Goal: Task Accomplishment & Management: Manage account settings

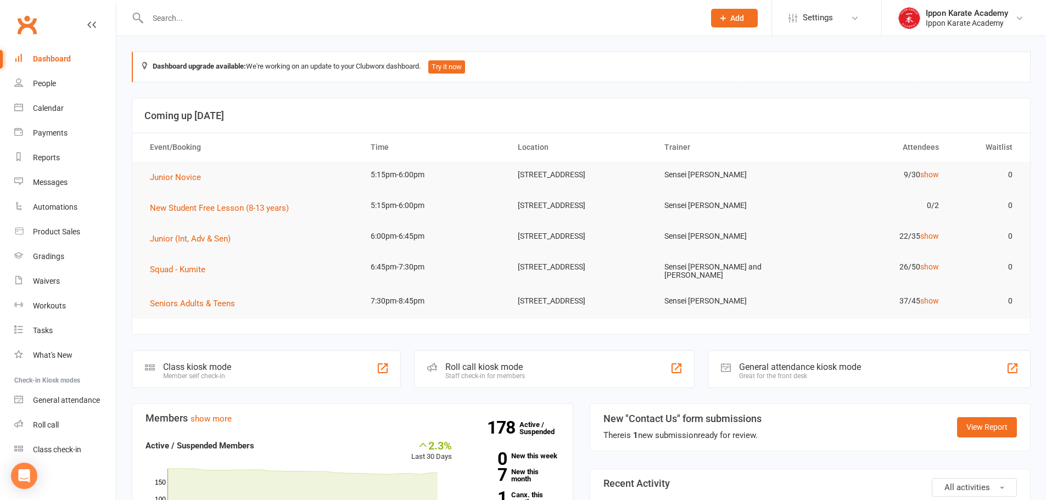
click at [279, 13] on input "text" at bounding box center [420, 17] width 552 height 15
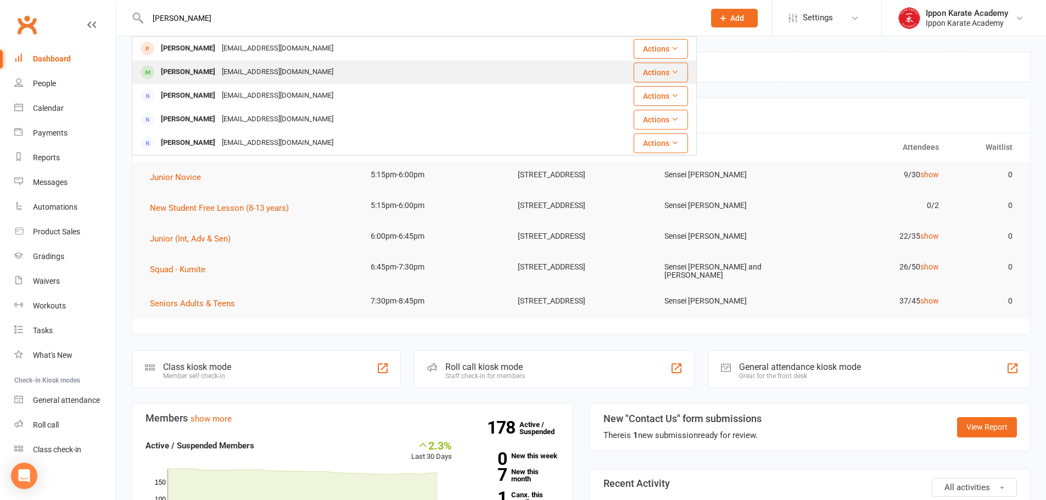
type input "[PERSON_NAME]"
click at [289, 72] on div "[EMAIL_ADDRESS][DOMAIN_NAME]" at bounding box center [277, 72] width 118 height 16
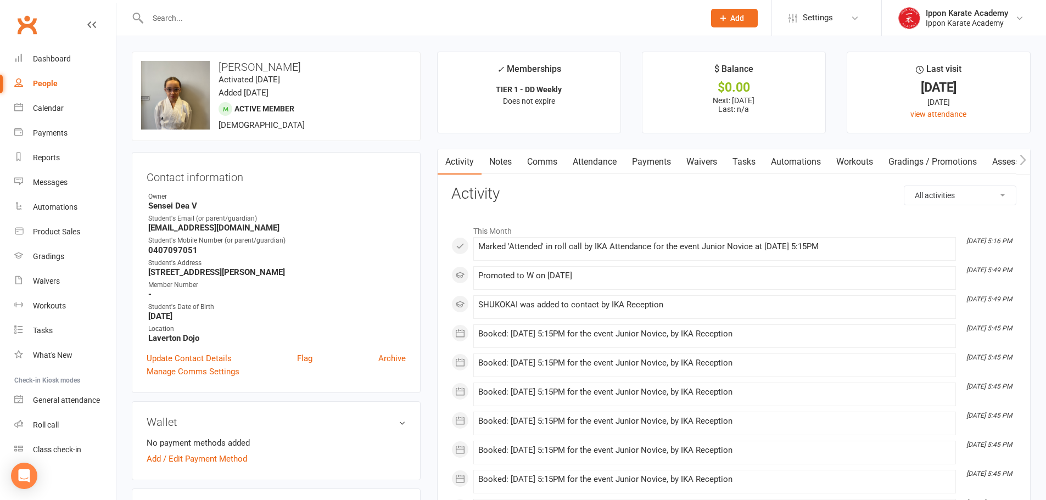
drag, startPoint x: 312, startPoint y: 70, endPoint x: 263, endPoint y: 64, distance: 49.2
click at [263, 64] on h3 "[PERSON_NAME]" at bounding box center [276, 67] width 270 height 12
copy h3 "Scerri"
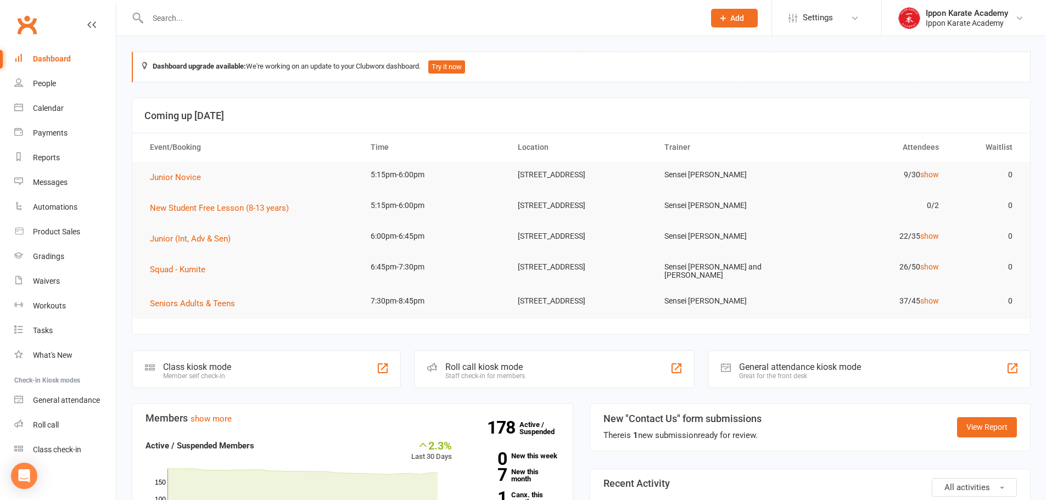
click at [190, 18] on input "text" at bounding box center [420, 17] width 552 height 15
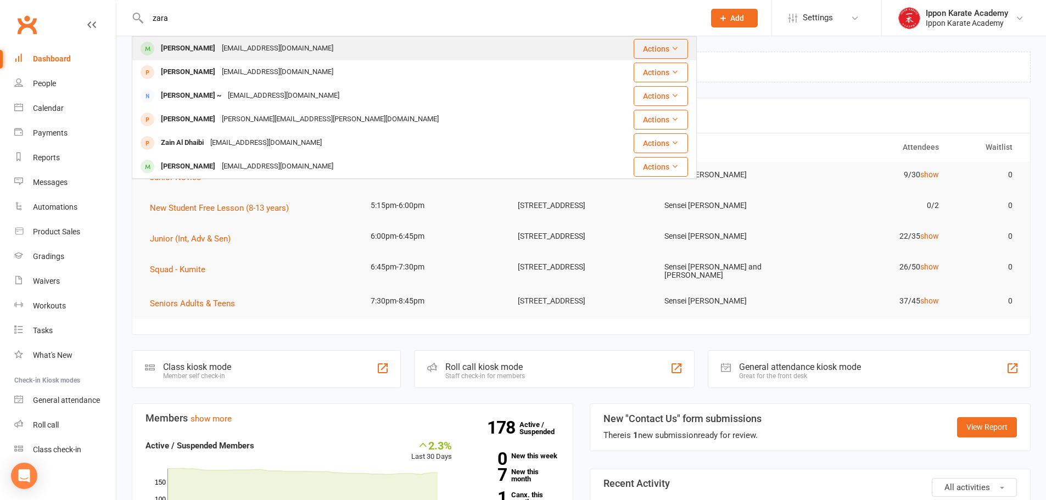
type input "zara"
click at [181, 44] on div "[PERSON_NAME]" at bounding box center [188, 49] width 61 height 16
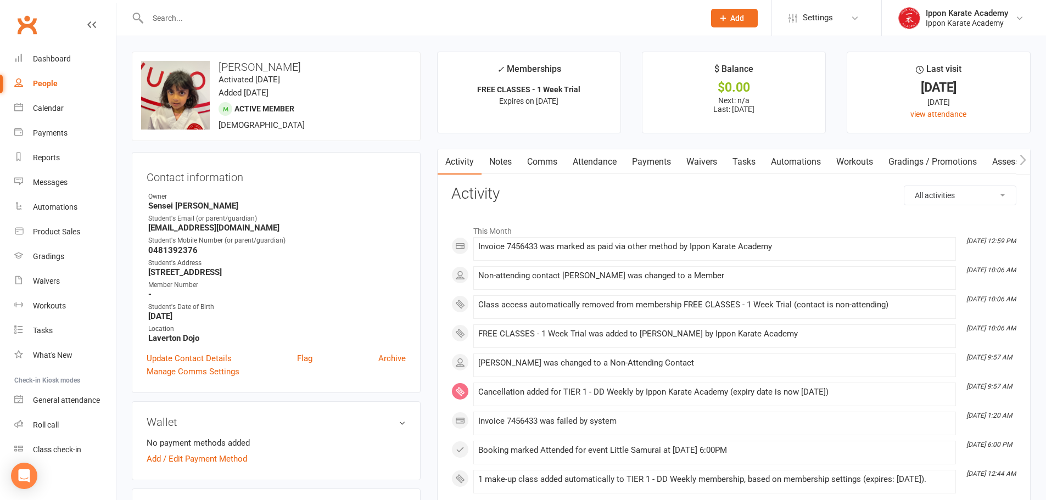
click at [193, 21] on input "text" at bounding box center [420, 17] width 552 height 15
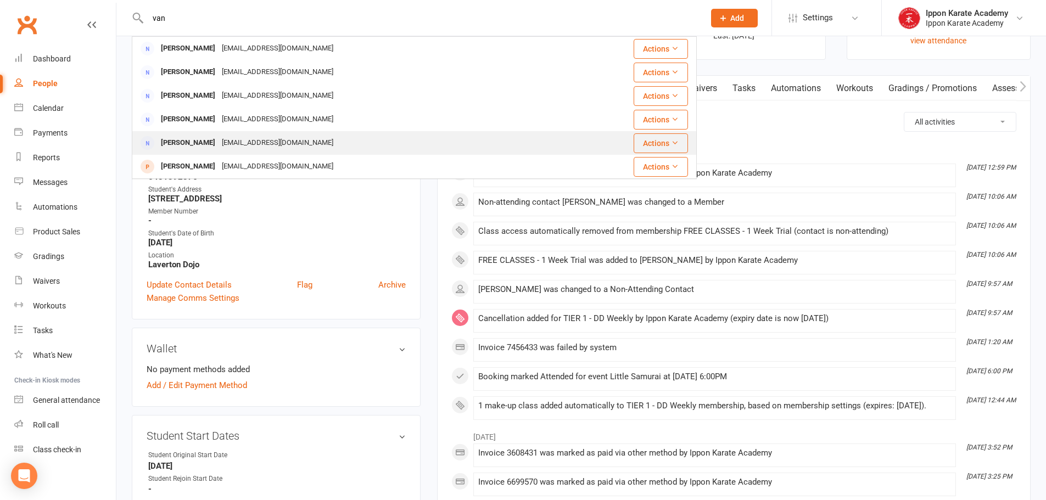
scroll to position [110, 0]
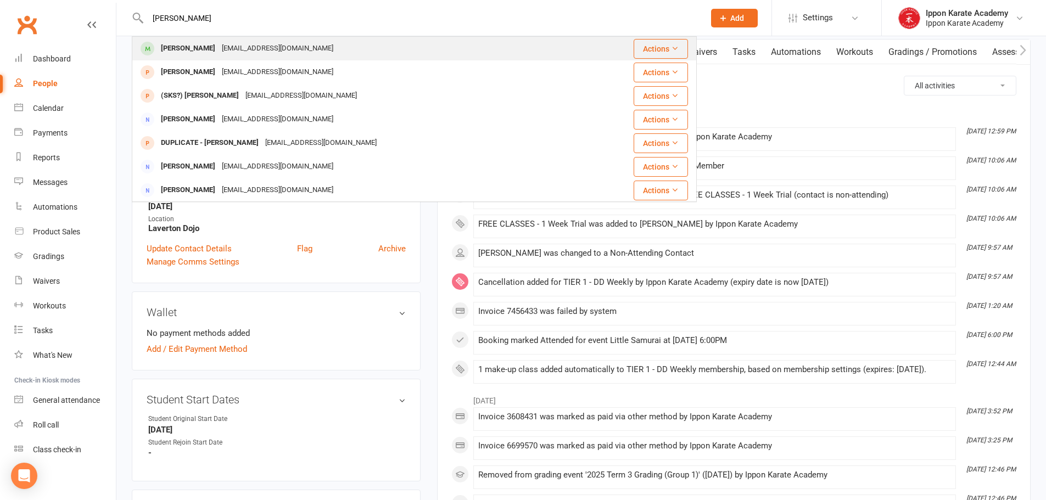
type input "[PERSON_NAME]"
click at [186, 48] on div "[PERSON_NAME]" at bounding box center [188, 49] width 61 height 16
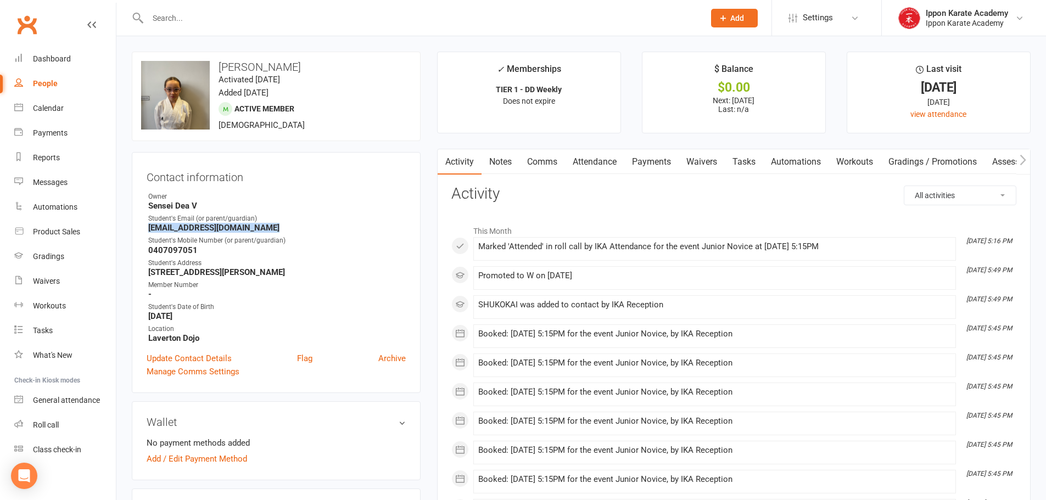
drag, startPoint x: 282, startPoint y: 224, endPoint x: 149, endPoint y: 233, distance: 133.1
click at [149, 233] on strong "[EMAIL_ADDRESS][DOMAIN_NAME]" at bounding box center [276, 228] width 257 height 10
copy strong "[EMAIL_ADDRESS][DOMAIN_NAME]"
click at [250, 23] on input "text" at bounding box center [420, 17] width 552 height 15
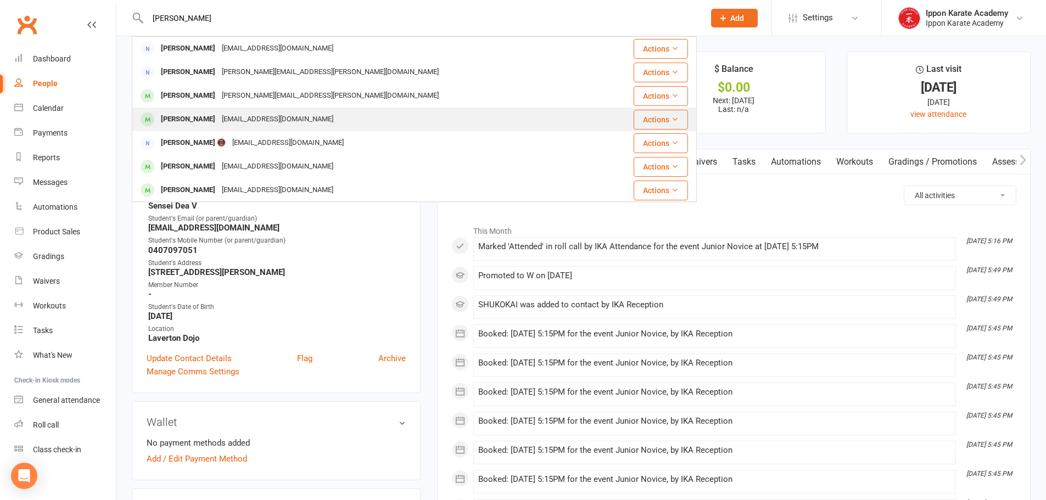
type input "[PERSON_NAME]"
click at [258, 115] on div "[EMAIL_ADDRESS][DOMAIN_NAME]" at bounding box center [277, 119] width 118 height 16
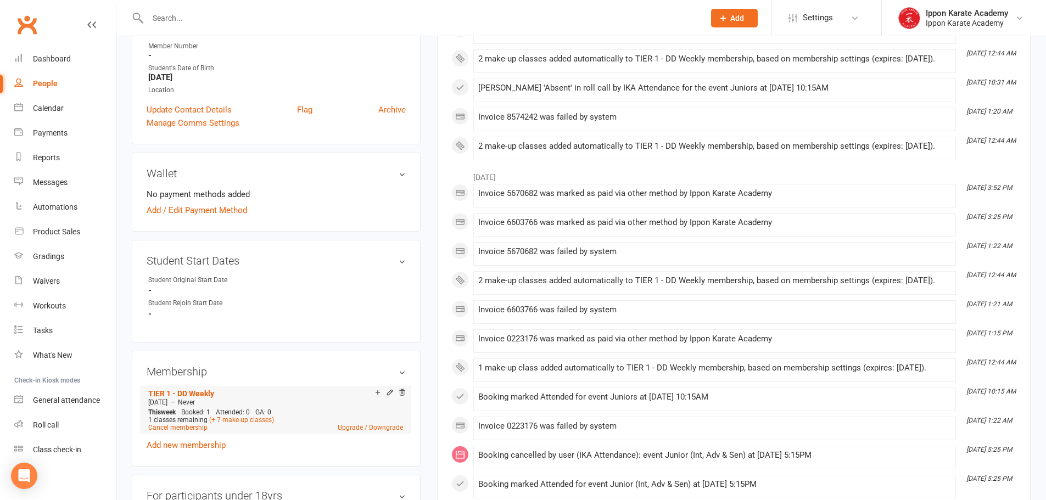
scroll to position [384, 0]
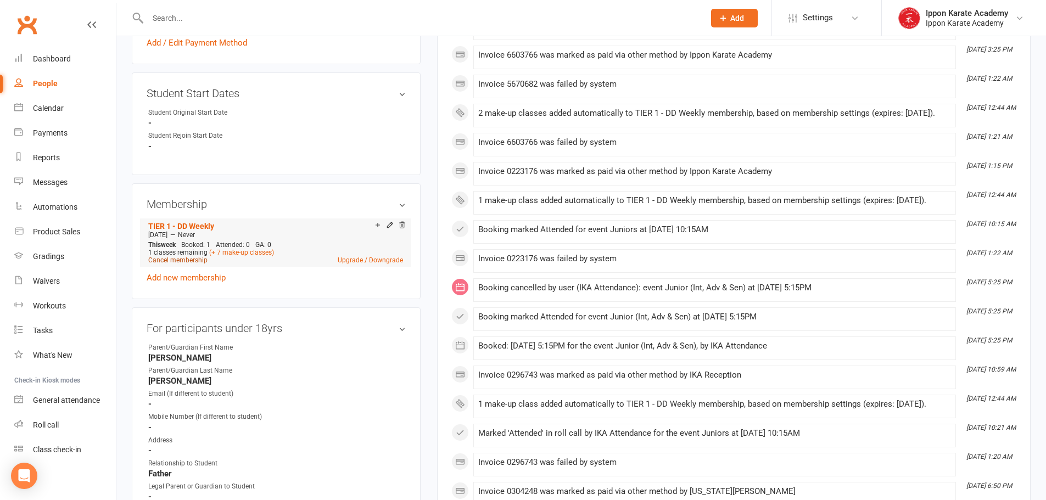
click at [188, 260] on link "Cancel membership" at bounding box center [177, 260] width 59 height 8
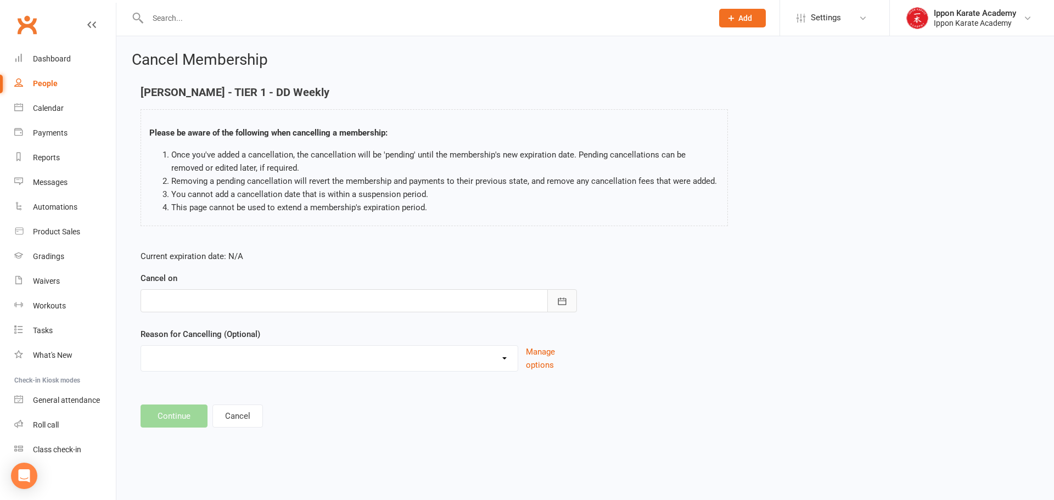
click at [564, 302] on icon "button" at bounding box center [562, 301] width 11 height 11
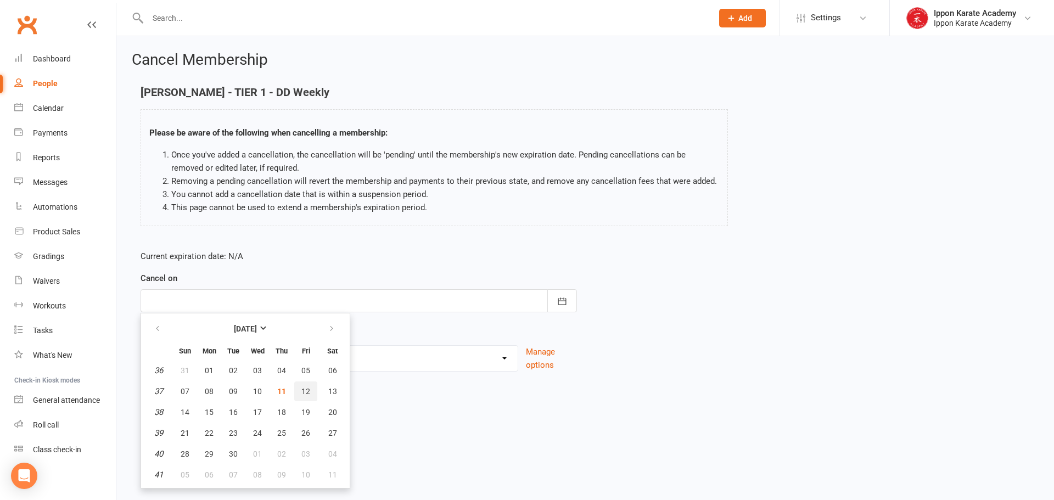
click at [304, 394] on span "12" at bounding box center [305, 391] width 9 height 9
type input "[DATE]"
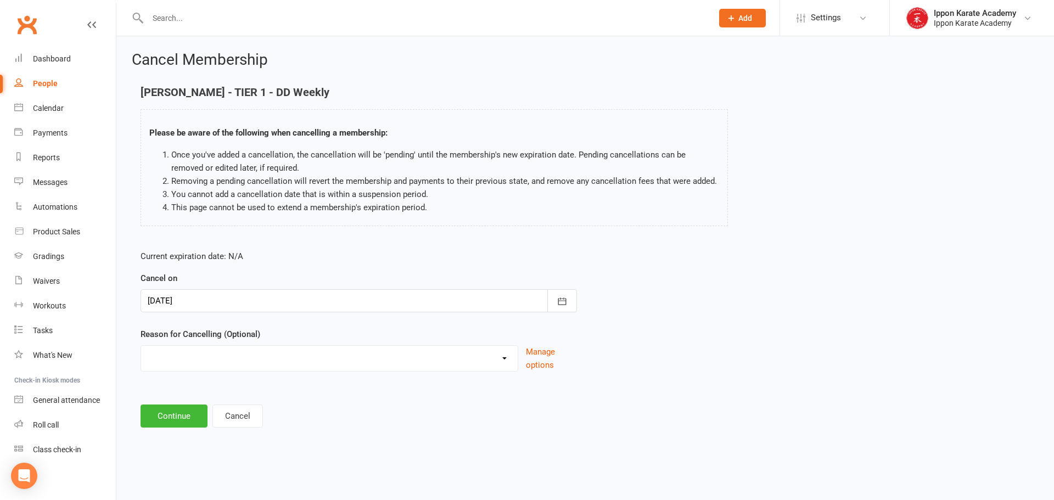
click at [186, 359] on select "Abandoned Membership Changing Membership Type Changing Sports Finances Holiday …" at bounding box center [329, 357] width 377 height 22
click at [192, 352] on select "Abandoned Membership Changing Membership Type Changing Sports Finances Holiday …" at bounding box center [329, 357] width 377 height 22
select select "10"
click at [141, 358] on select "Abandoned Membership Changing Membership Type Changing Sports Finances Holiday …" at bounding box center [329, 357] width 377 height 22
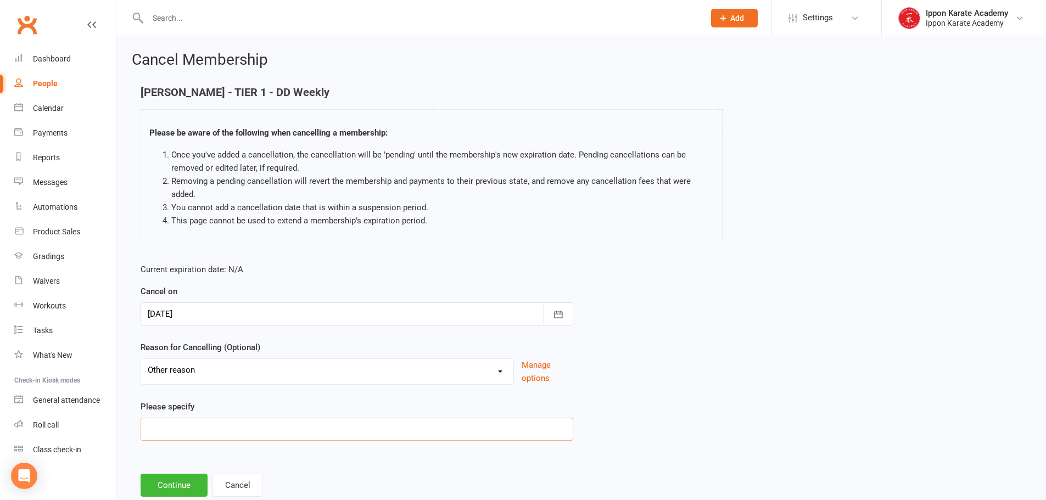
click at [186, 437] on input at bounding box center [357, 429] width 433 height 23
type input "Distance to travel"
click at [201, 483] on button "Continue" at bounding box center [174, 485] width 67 height 23
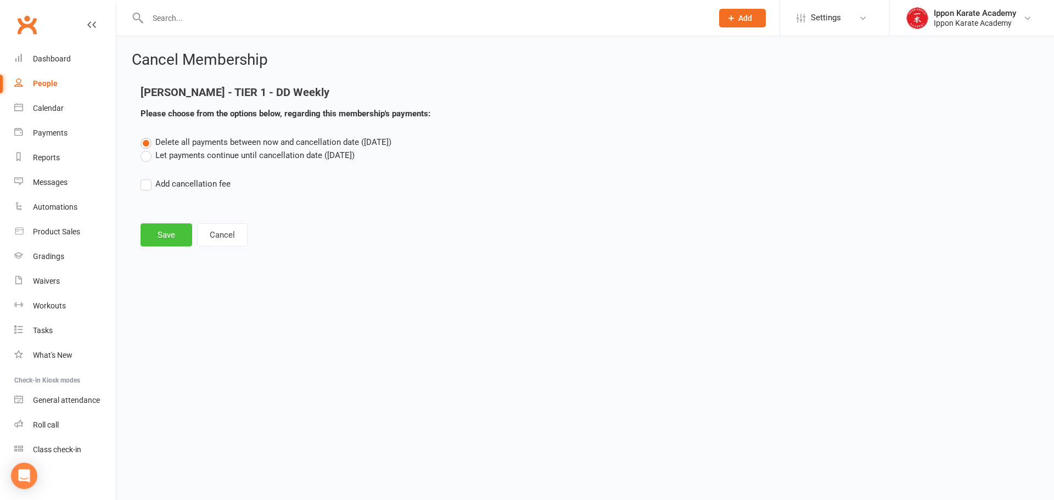
click at [159, 236] on button "Save" at bounding box center [167, 234] width 52 height 23
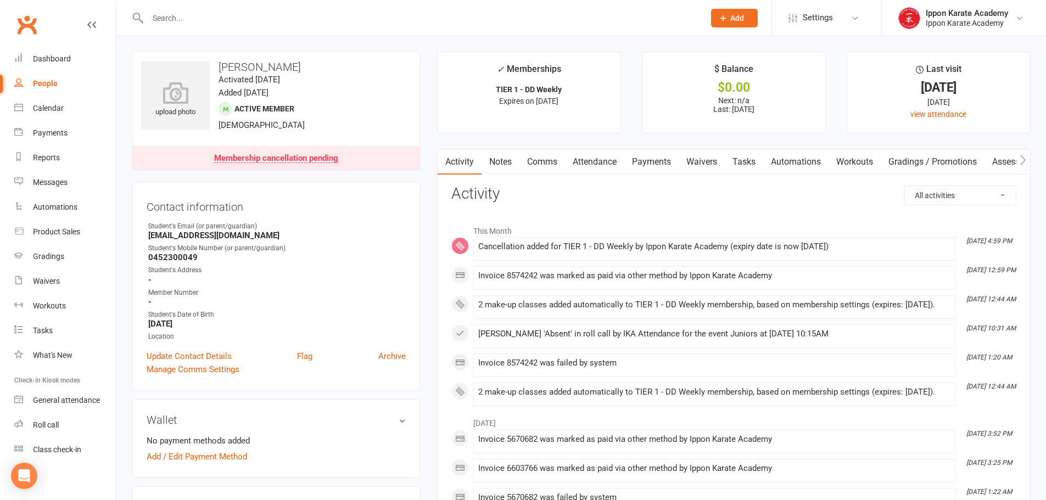
click at [165, 15] on input "text" at bounding box center [420, 17] width 552 height 15
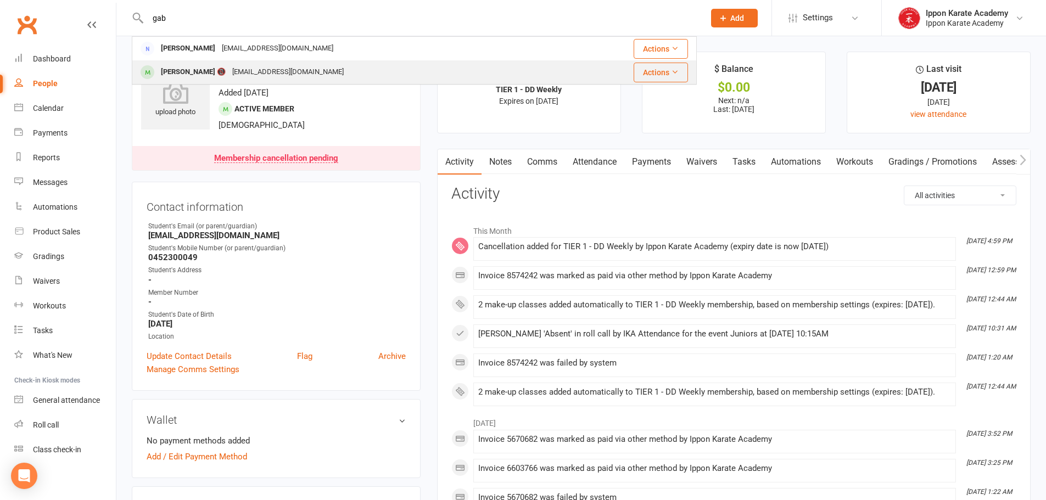
type input "gab"
click at [175, 69] on div "[PERSON_NAME] 📵" at bounding box center [193, 72] width 71 height 16
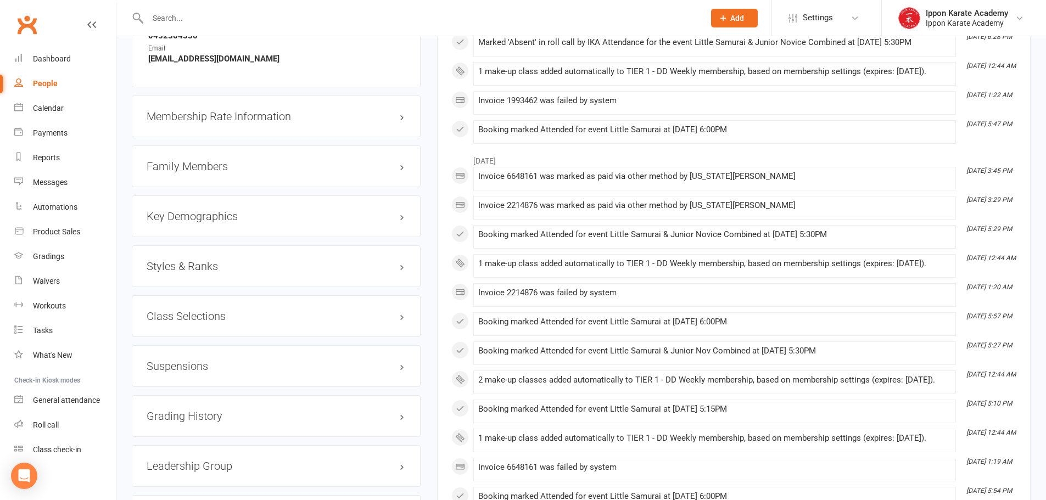
scroll to position [1317, 0]
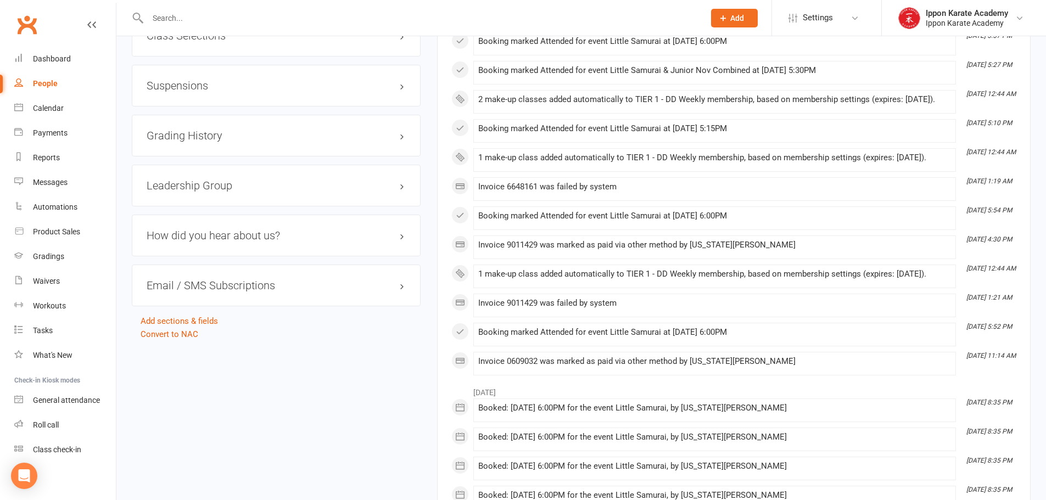
click at [196, 88] on h3 "Suspensions" at bounding box center [276, 86] width 259 height 12
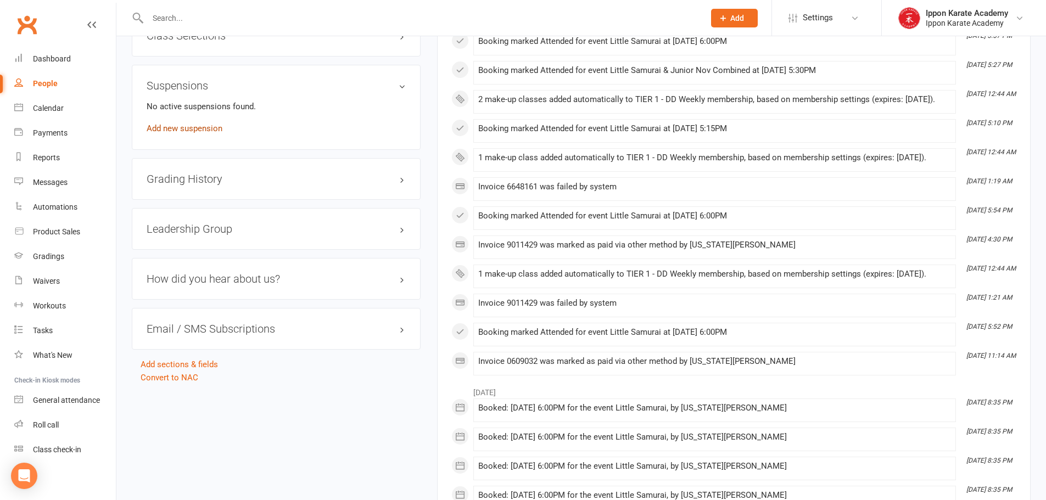
click at [197, 127] on link "Add new suspension" at bounding box center [185, 129] width 76 height 10
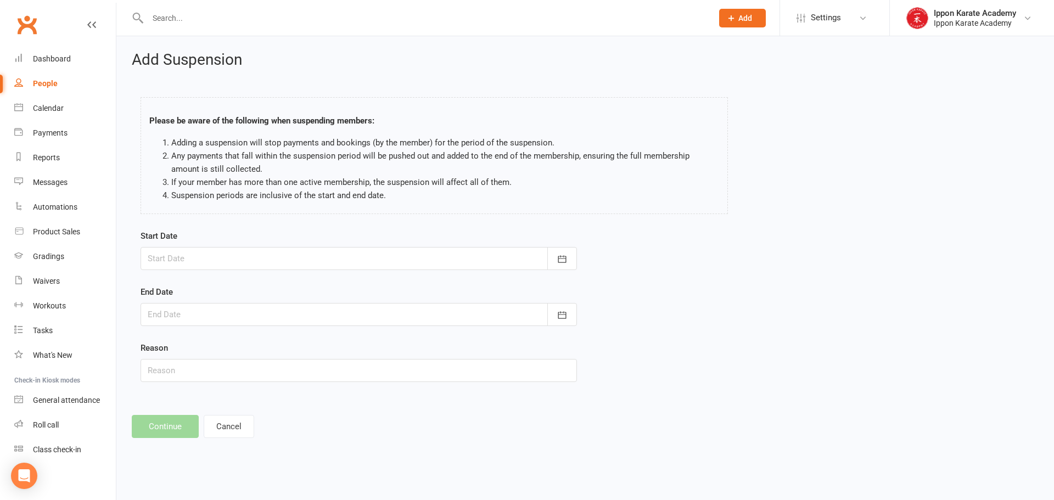
click at [200, 260] on div at bounding box center [359, 258] width 436 height 23
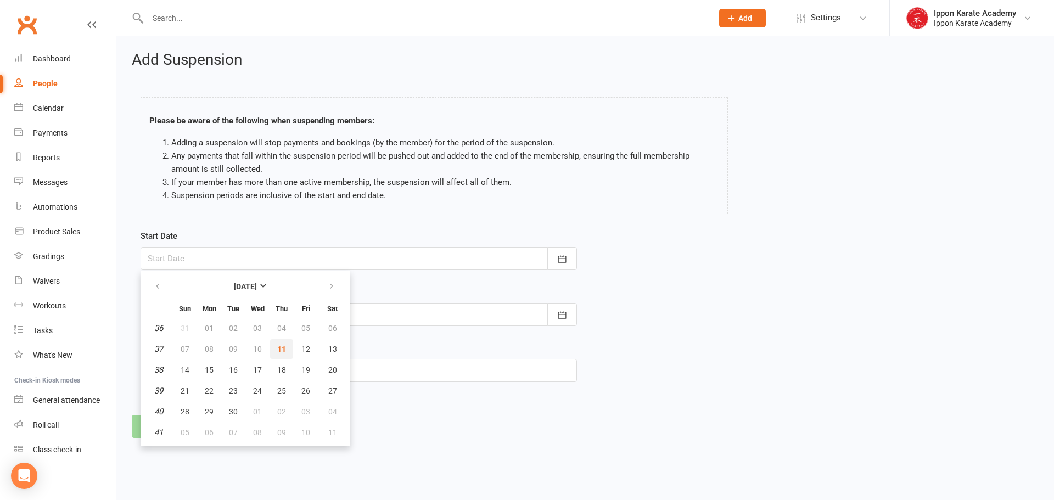
click at [273, 351] on button "11" at bounding box center [281, 349] width 23 height 20
type input "[DATE]"
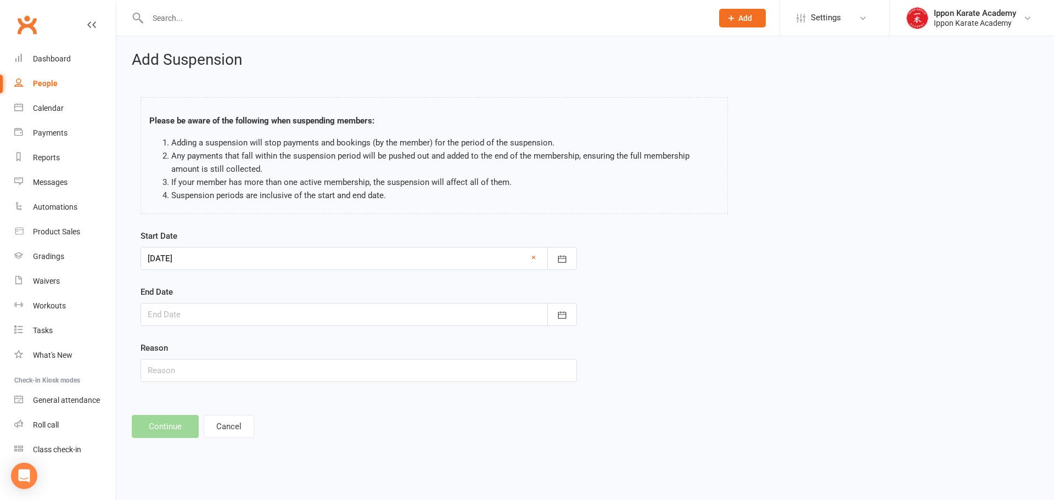
click at [222, 310] on div at bounding box center [359, 314] width 436 height 23
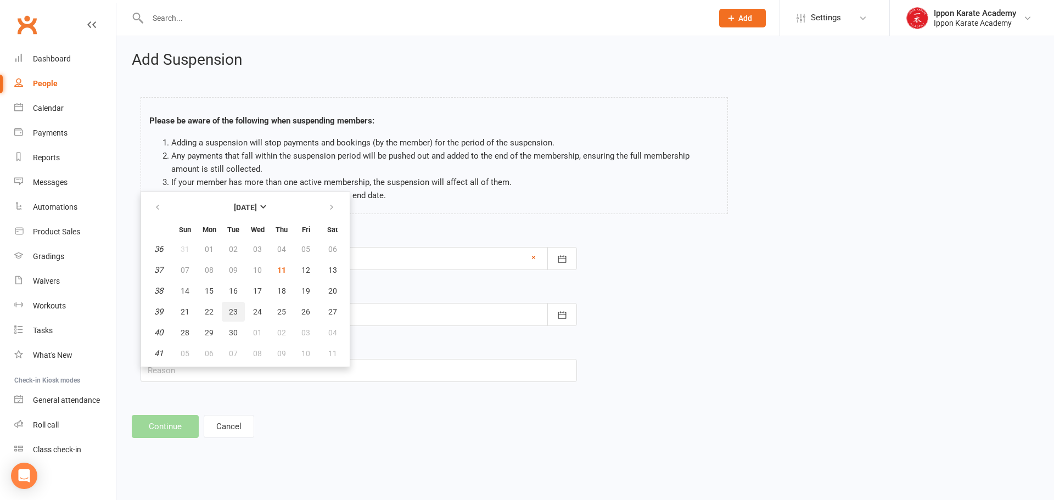
click at [232, 310] on span "23" at bounding box center [233, 311] width 9 height 9
type input "[DATE]"
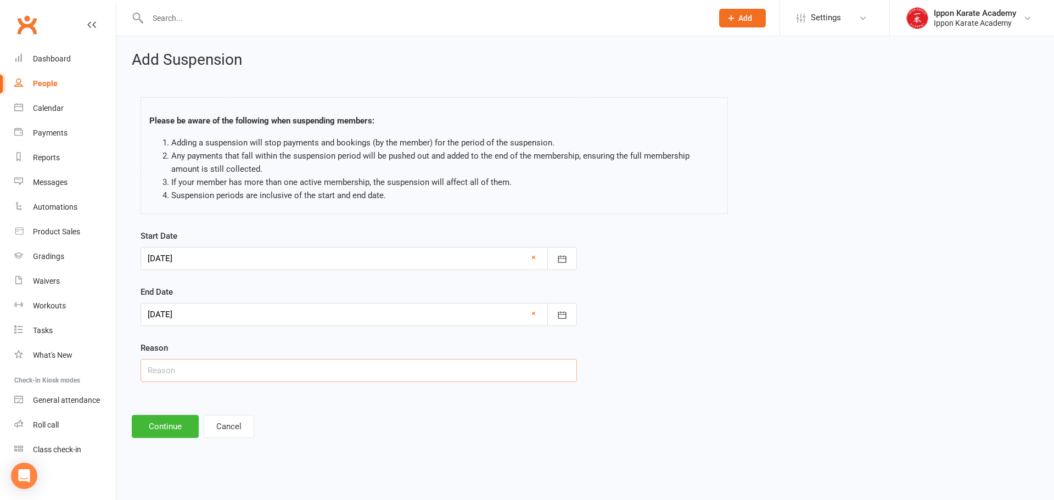
click at [189, 365] on input "text" at bounding box center [359, 370] width 436 height 23
click at [192, 371] on input "text" at bounding box center [359, 370] width 436 height 23
drag, startPoint x: 188, startPoint y: 373, endPoint x: 99, endPoint y: 379, distance: 89.1
click at [99, 379] on ui-view "Prospect Member Non-attending contact Class / event Appointment Grading event T…" at bounding box center [527, 228] width 1054 height 451
type input "Family Reason"
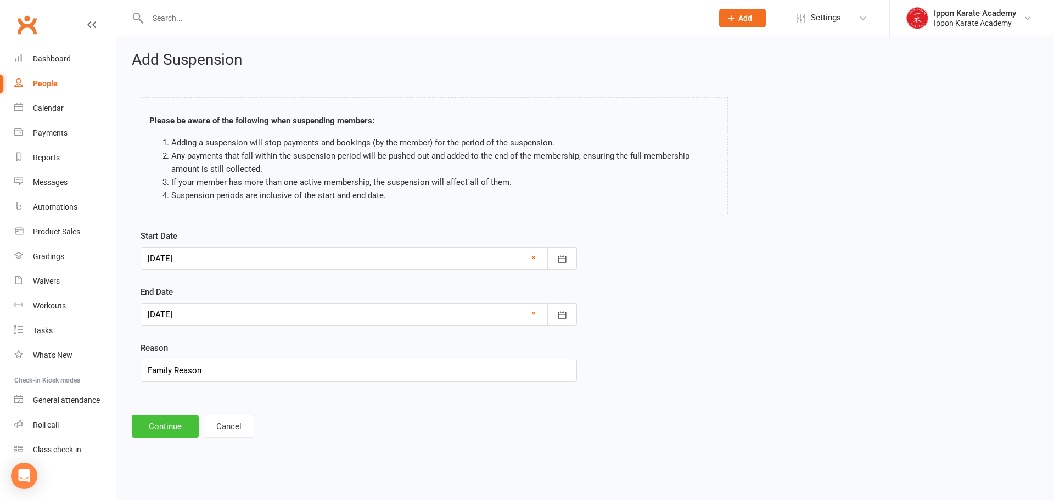
click at [172, 428] on button "Continue" at bounding box center [165, 426] width 67 height 23
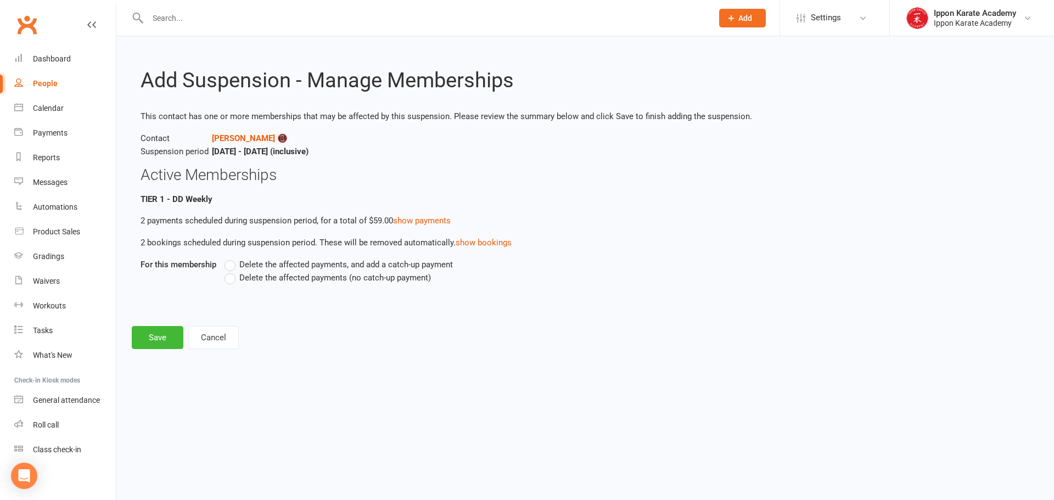
click at [377, 276] on span "Delete the affected payments (no catch-up payment)" at bounding box center [335, 277] width 192 height 12
click at [232, 271] on input "Delete the affected payments (no catch-up payment)" at bounding box center [228, 271] width 7 height 0
click at [155, 340] on button "Save" at bounding box center [158, 337] width 52 height 23
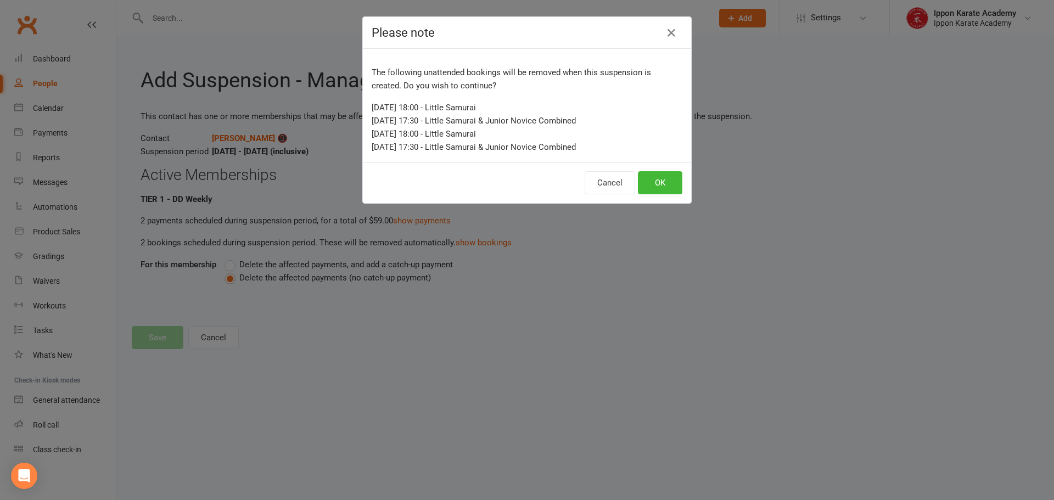
click at [649, 196] on div "Cancel OK" at bounding box center [527, 182] width 328 height 41
click at [659, 188] on button "OK" at bounding box center [660, 182] width 44 height 23
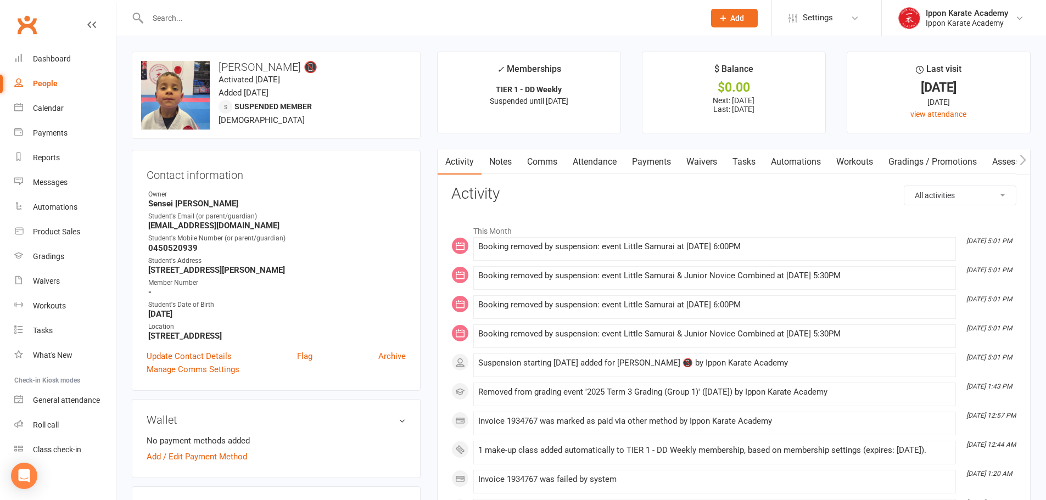
click at [175, 10] on input "text" at bounding box center [420, 17] width 552 height 15
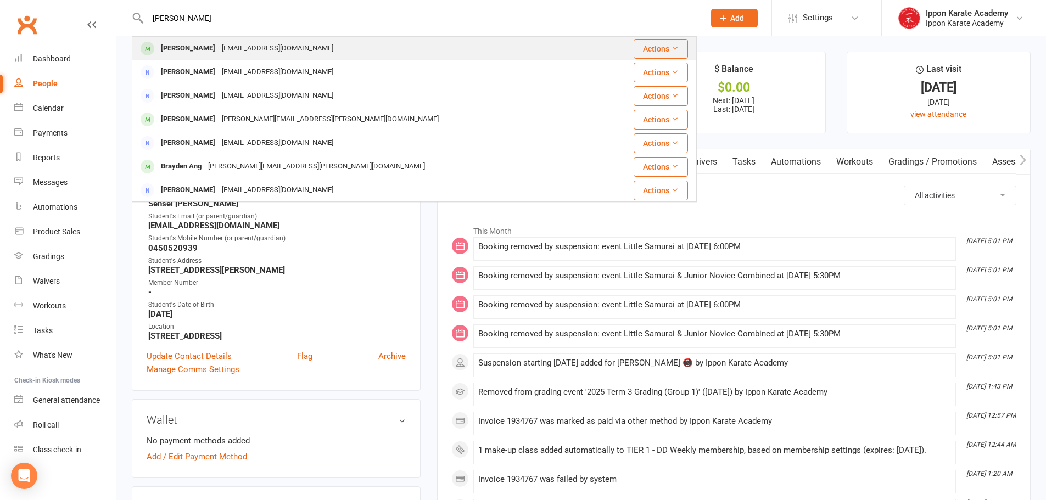
type input "[PERSON_NAME]"
click at [166, 49] on div "[PERSON_NAME]" at bounding box center [188, 49] width 61 height 16
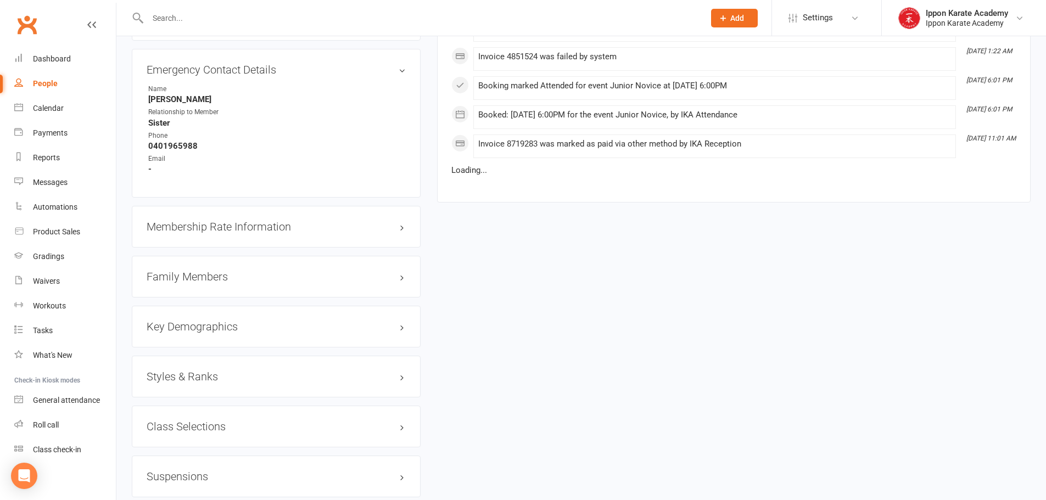
scroll to position [933, 0]
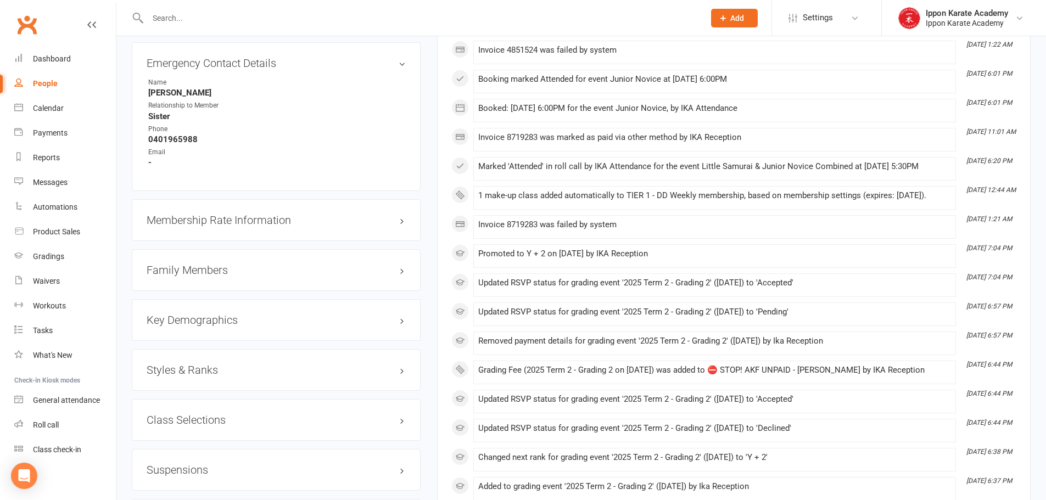
click at [212, 464] on h3 "Suspensions" at bounding box center [276, 470] width 259 height 12
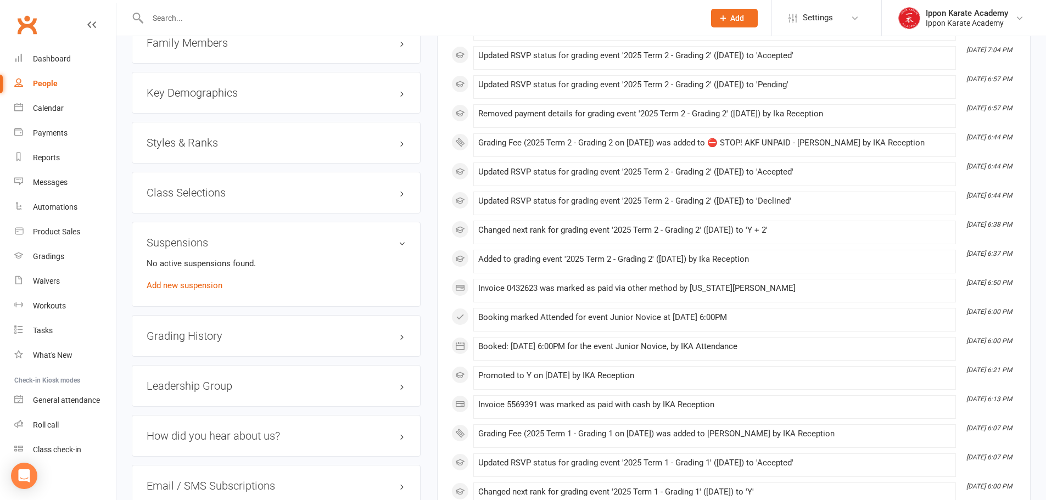
scroll to position [1208, 0]
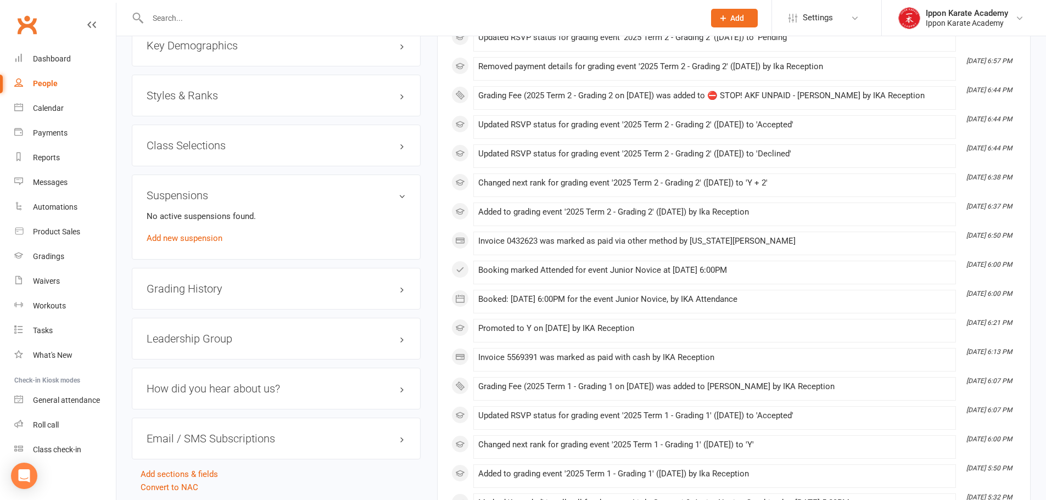
click at [200, 231] on div "No active suspensions found. Add new suspension" at bounding box center [276, 227] width 259 height 35
click at [199, 236] on link "Add new suspension" at bounding box center [185, 238] width 76 height 10
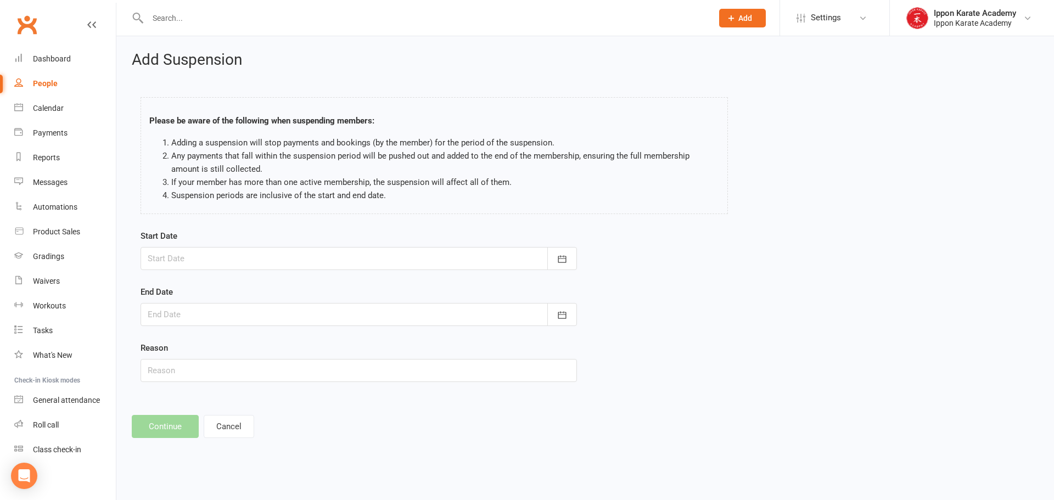
click at [215, 258] on div at bounding box center [359, 258] width 436 height 23
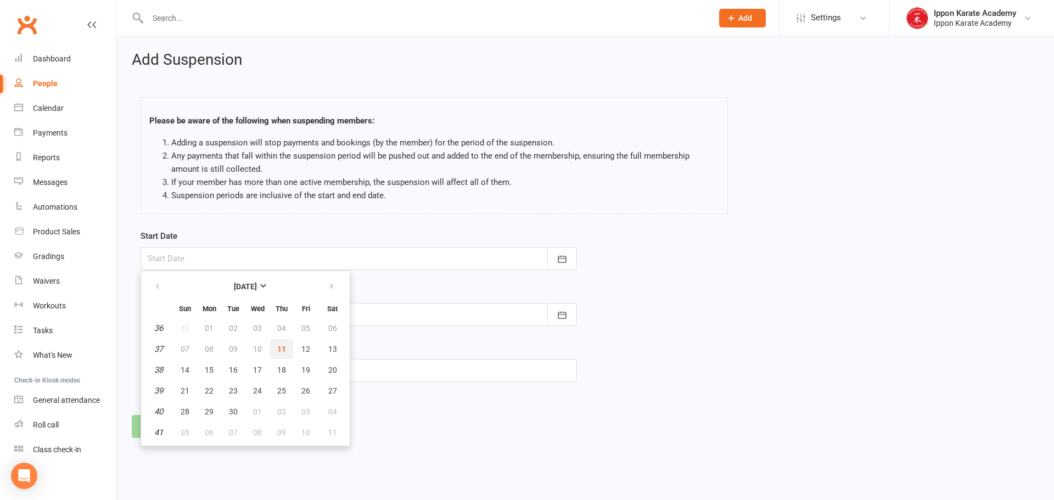
click at [281, 348] on span "11" at bounding box center [281, 349] width 9 height 9
type input "[DATE]"
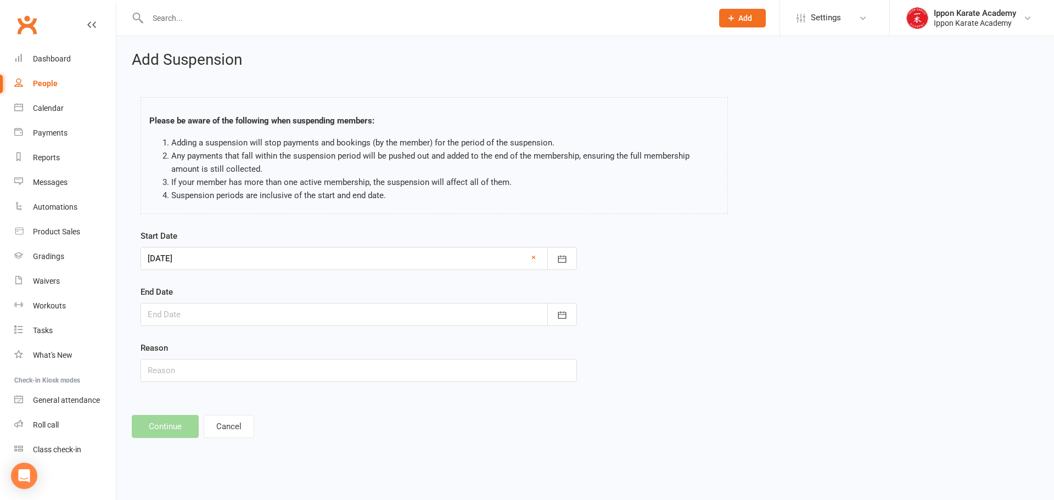
click at [248, 308] on div at bounding box center [359, 314] width 436 height 23
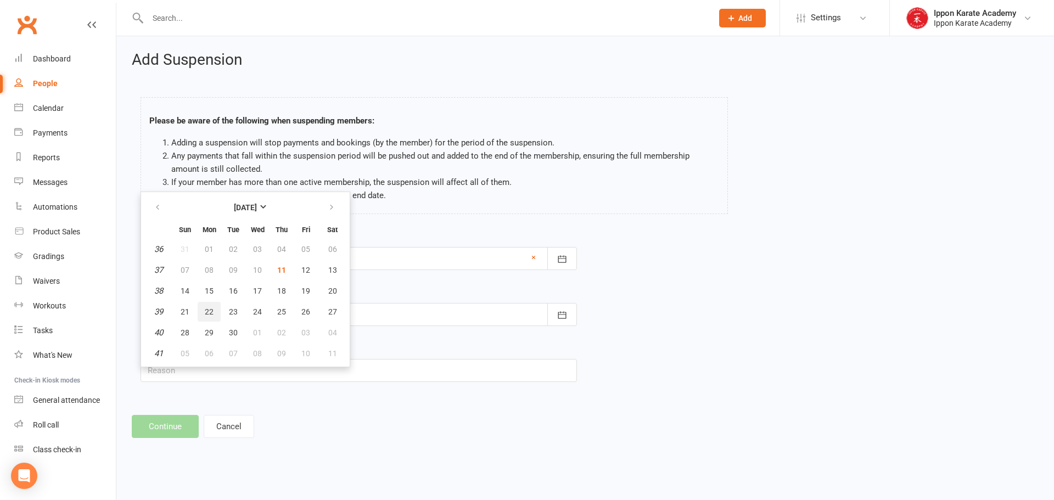
click at [208, 308] on span "22" at bounding box center [209, 311] width 9 height 9
type input "[DATE]"
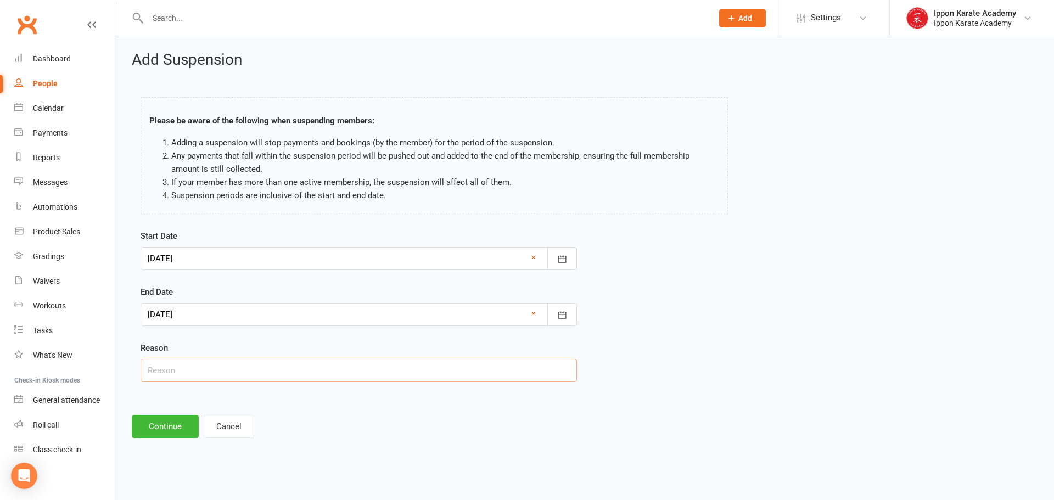
click at [170, 365] on input "text" at bounding box center [359, 370] width 436 height 23
type input "Holiday"
click at [173, 424] on button "Continue" at bounding box center [165, 426] width 67 height 23
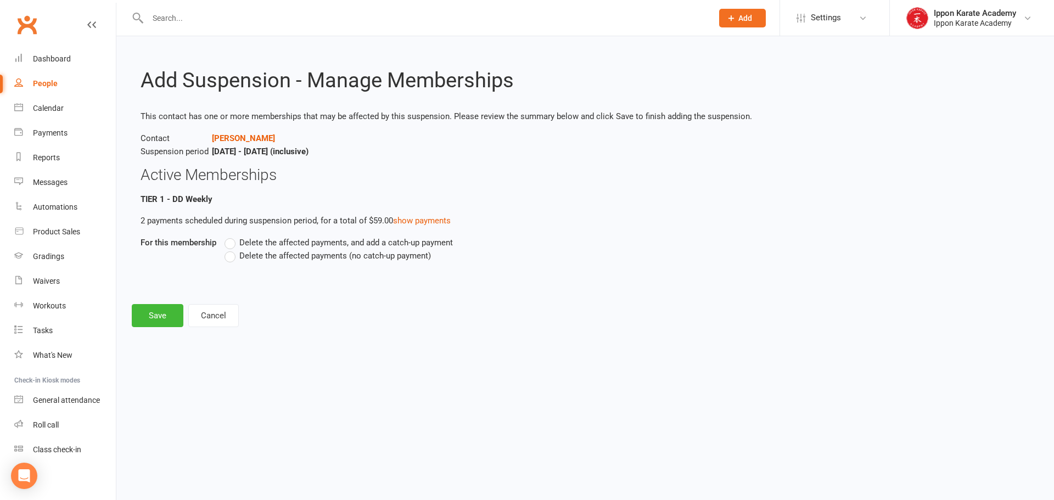
click at [275, 256] on span "Delete the affected payments (no catch-up payment)" at bounding box center [335, 255] width 192 height 12
click at [232, 249] on input "Delete the affected payments (no catch-up payment)" at bounding box center [228, 249] width 7 height 0
click at [170, 318] on button "Save" at bounding box center [158, 315] width 52 height 23
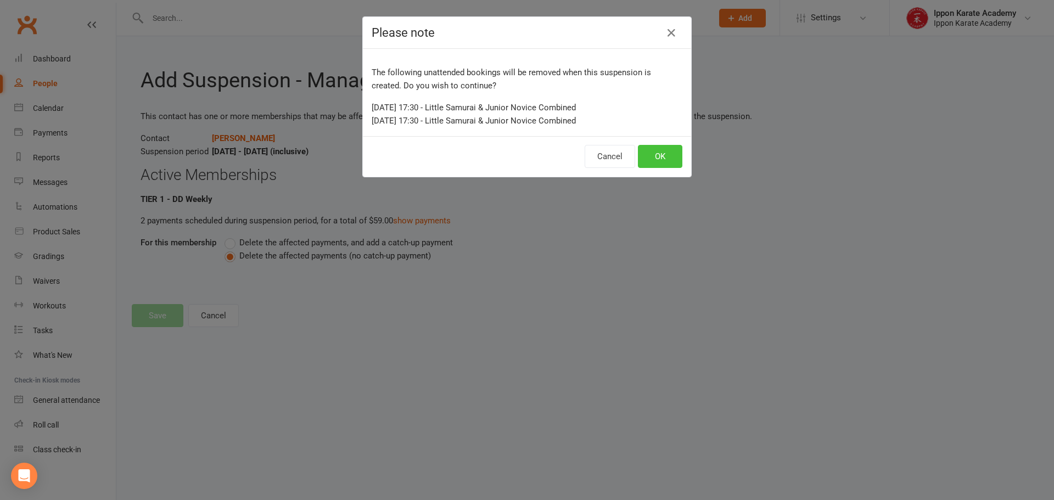
click at [671, 154] on button "OK" at bounding box center [660, 156] width 44 height 23
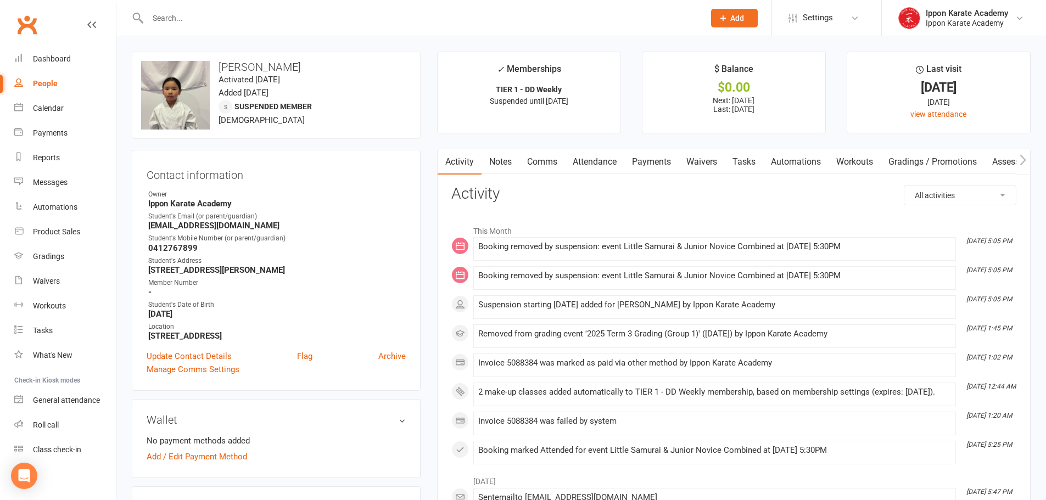
click at [171, 24] on input "text" at bounding box center [420, 17] width 552 height 15
type input "roman"
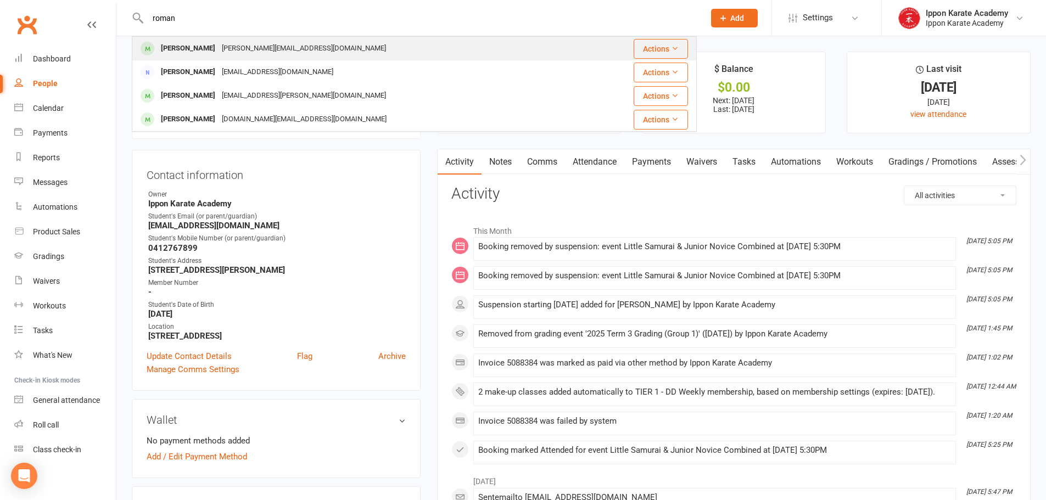
click at [185, 48] on div "[PERSON_NAME]" at bounding box center [188, 49] width 61 height 16
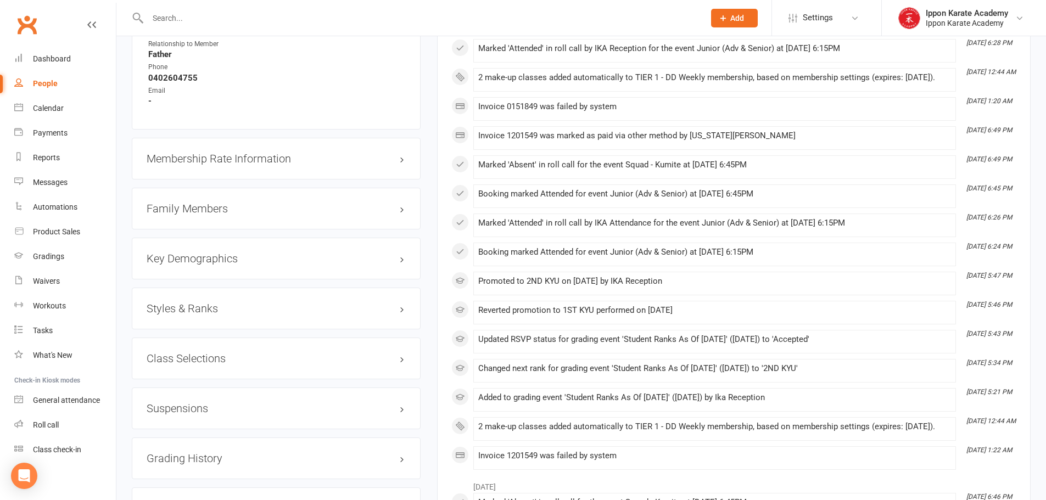
scroll to position [988, 0]
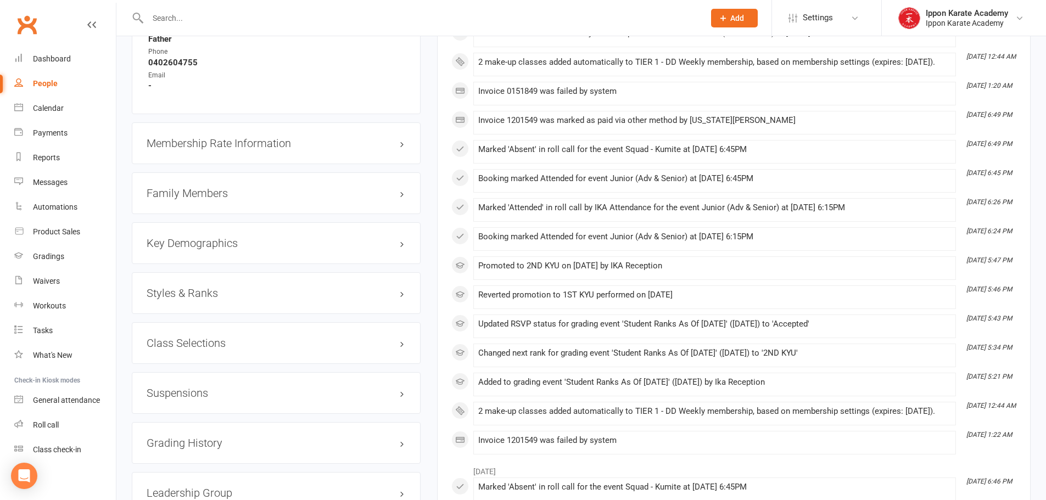
click at [197, 393] on h3 "Suspensions" at bounding box center [276, 393] width 259 height 12
click at [210, 438] on link "Add new suspension" at bounding box center [185, 436] width 76 height 10
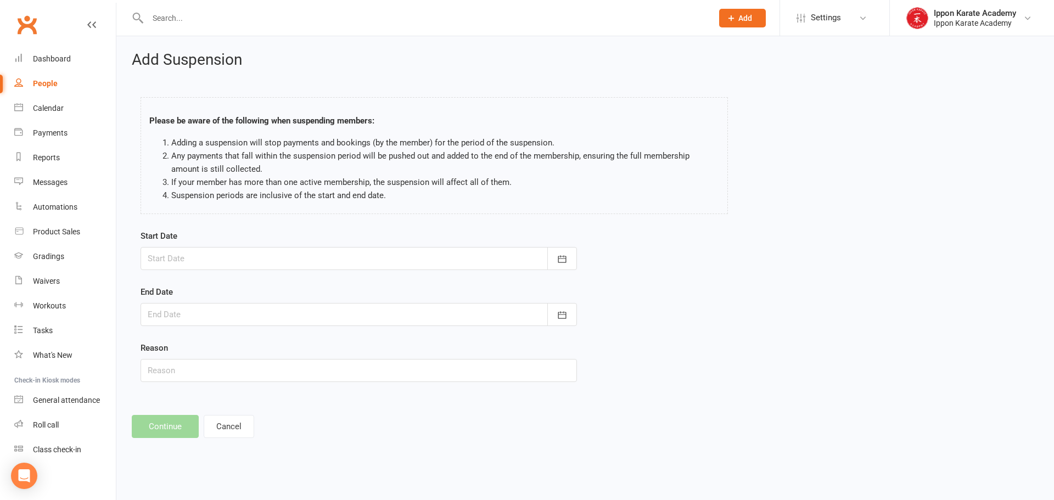
click at [262, 255] on div at bounding box center [359, 258] width 436 height 23
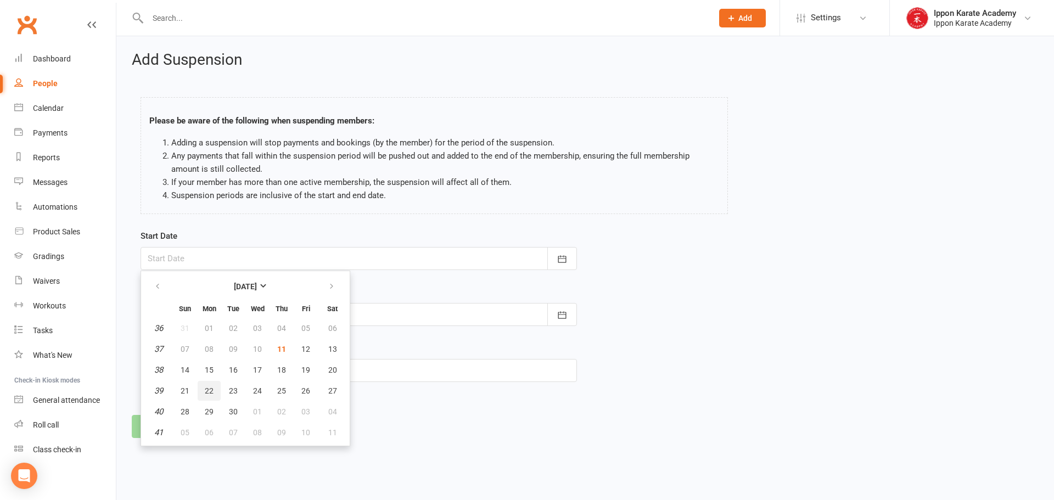
click at [216, 388] on button "22" at bounding box center [209, 391] width 23 height 20
type input "[DATE]"
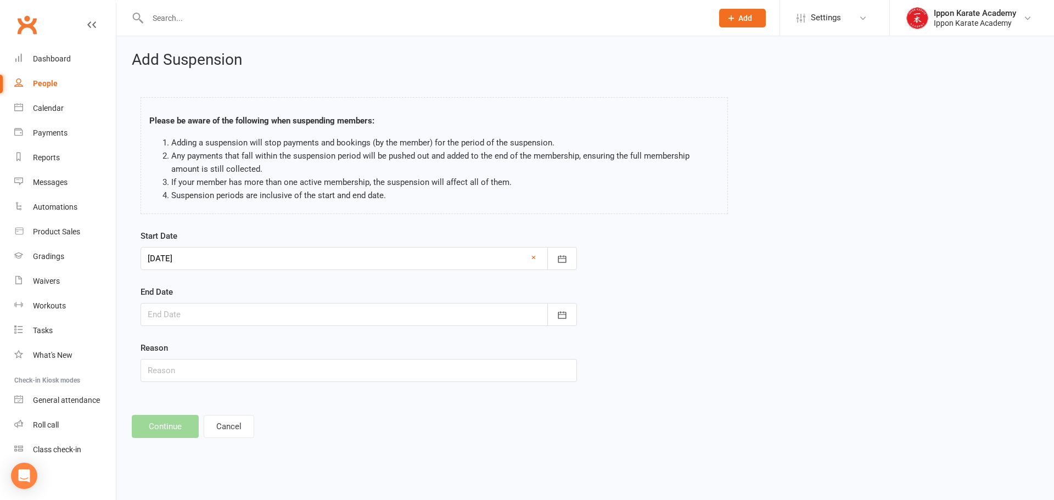
click at [203, 313] on div at bounding box center [359, 314] width 436 height 23
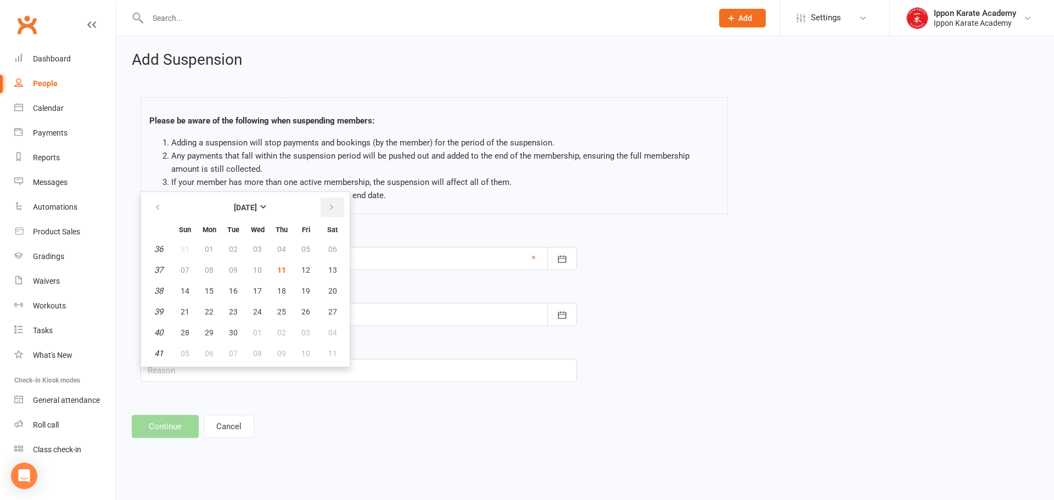
click at [328, 210] on icon "button" at bounding box center [332, 207] width 8 height 9
click at [212, 270] on span "06" at bounding box center [209, 270] width 9 height 9
type input "[DATE]"
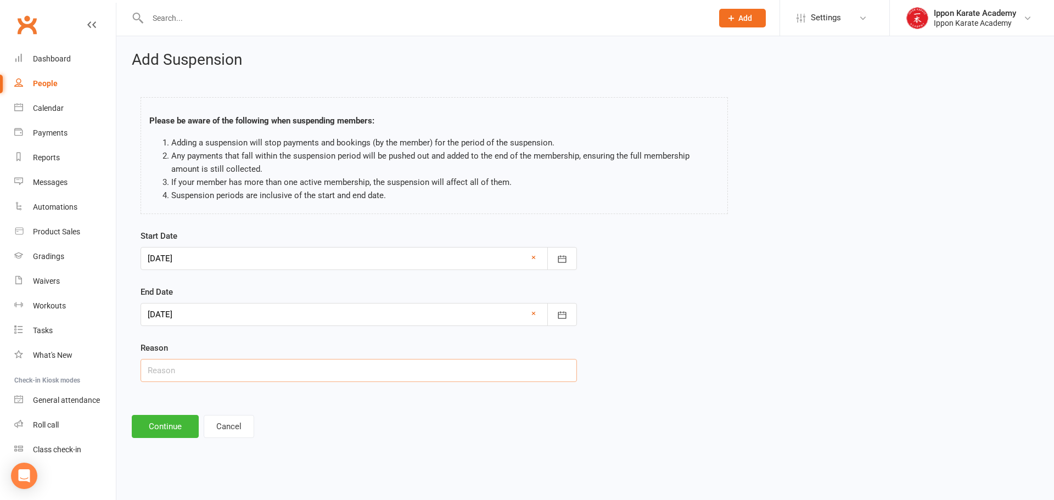
click at [167, 365] on input "text" at bounding box center [359, 370] width 436 height 23
type input "Holiday"
click at [168, 418] on button "Continue" at bounding box center [165, 426] width 67 height 23
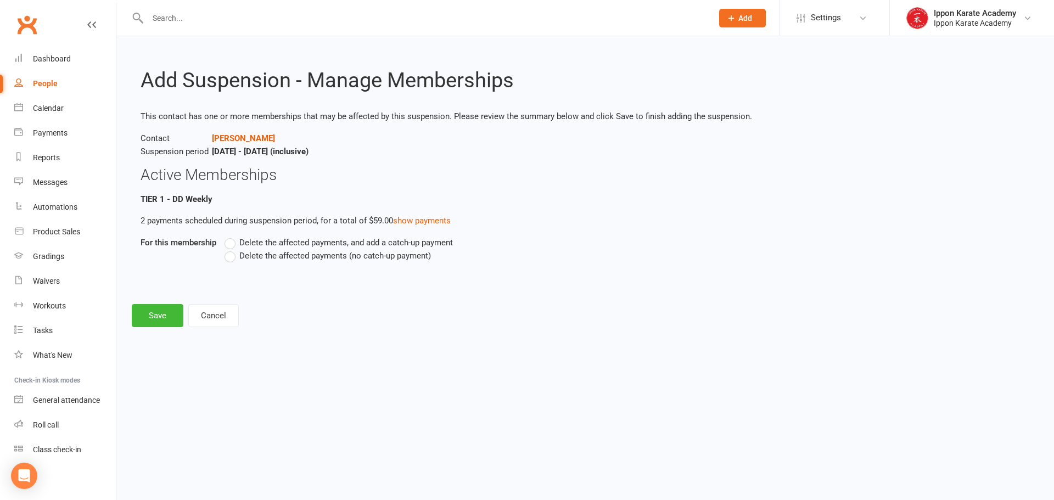
click at [231, 263] on div "Delete the affected payments, and add a catch-up payment Delete the affected pa…" at bounding box center [512, 257] width 593 height 42
click at [234, 255] on label "Delete the affected payments (no catch-up payment)" at bounding box center [328, 255] width 206 height 13
click at [232, 249] on input "Delete the affected payments (no catch-up payment)" at bounding box center [228, 249] width 7 height 0
click at [144, 327] on div "Add Suspension - Manage Memberships This contact has one or more memberships th…" at bounding box center [585, 189] width 938 height 306
click at [158, 313] on button "Save" at bounding box center [158, 315] width 52 height 23
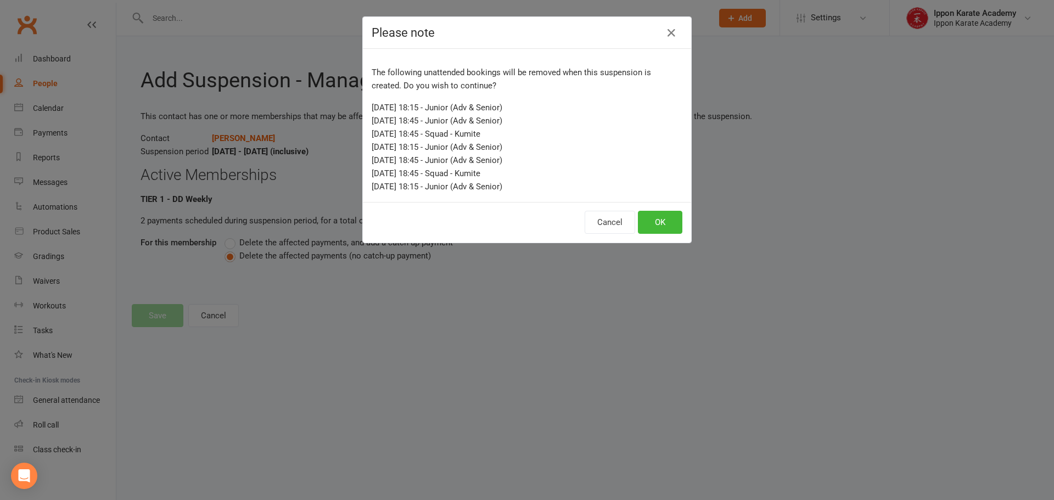
click at [686, 219] on div "Cancel OK" at bounding box center [527, 222] width 328 height 41
click at [650, 227] on button "OK" at bounding box center [660, 222] width 44 height 23
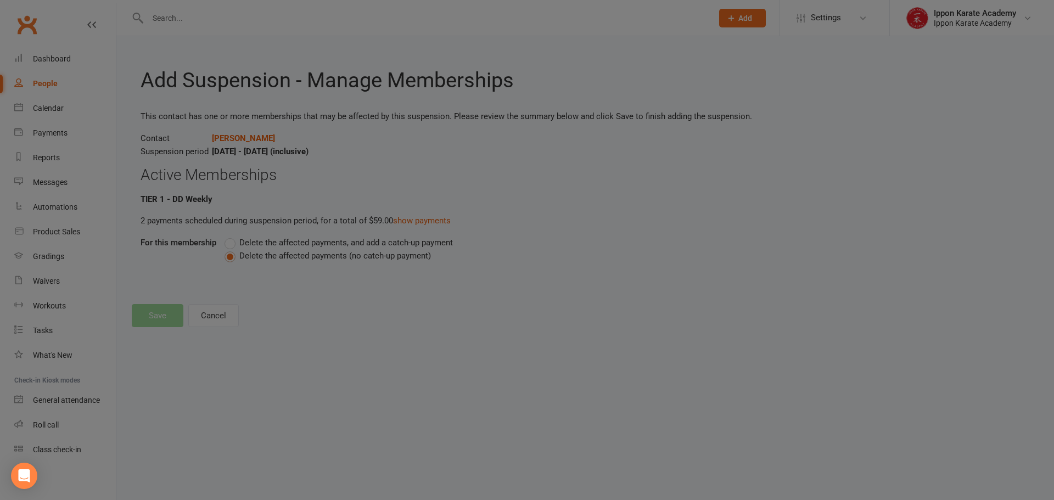
click at [653, 227] on div "Please note The following unattended bookings will be removed when this suspens…" at bounding box center [527, 250] width 1054 height 500
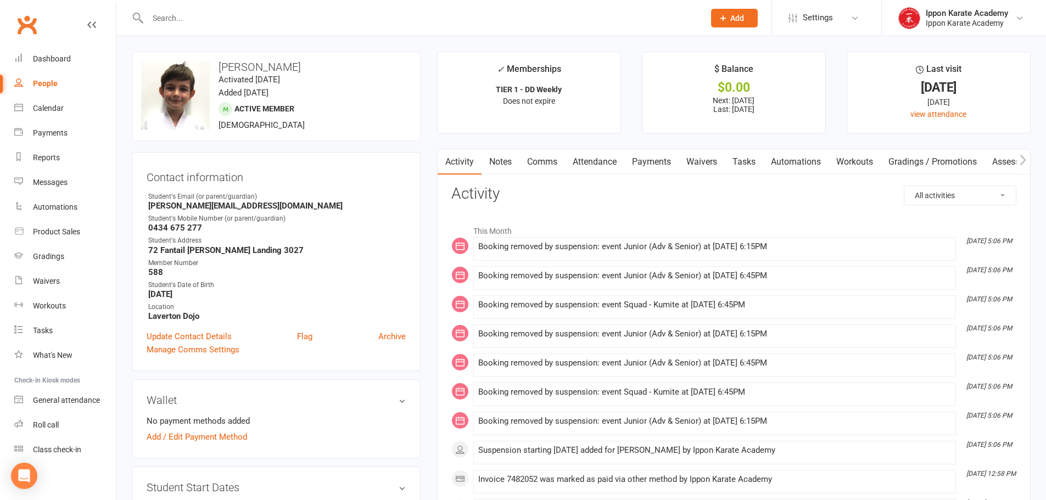
drag, startPoint x: 181, startPoint y: 5, endPoint x: 177, endPoint y: 13, distance: 8.6
click at [181, 6] on div at bounding box center [414, 18] width 565 height 36
click at [177, 17] on input "text" at bounding box center [420, 17] width 552 height 15
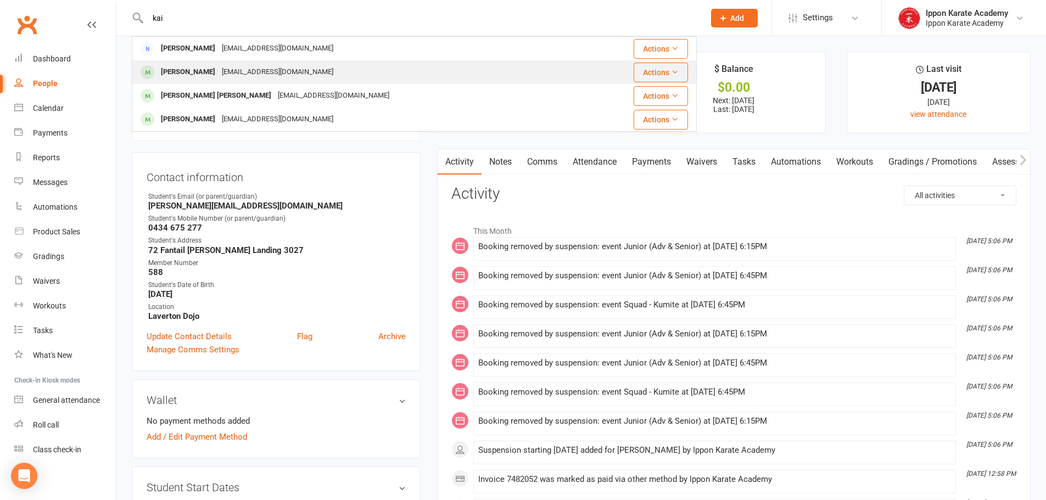
type input "kai"
click at [181, 69] on div "[PERSON_NAME]" at bounding box center [188, 72] width 61 height 16
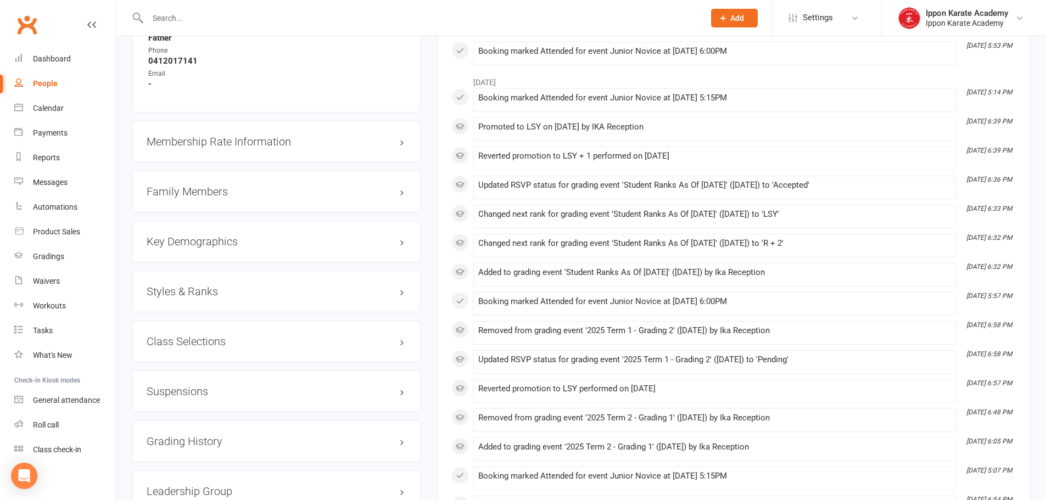
scroll to position [1098, 0]
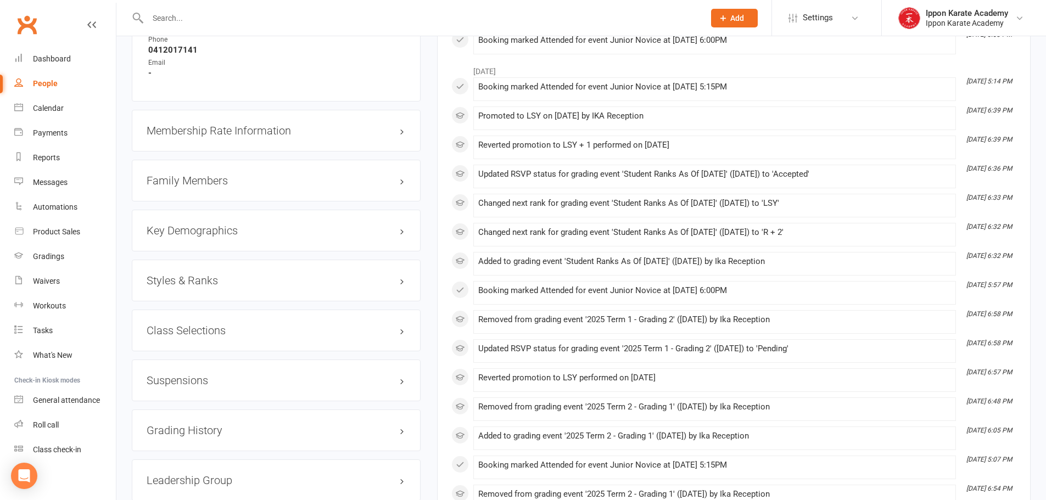
click at [173, 374] on h3 "Suspensions" at bounding box center [276, 380] width 259 height 12
click at [196, 423] on link "Add new suspension" at bounding box center [185, 423] width 76 height 10
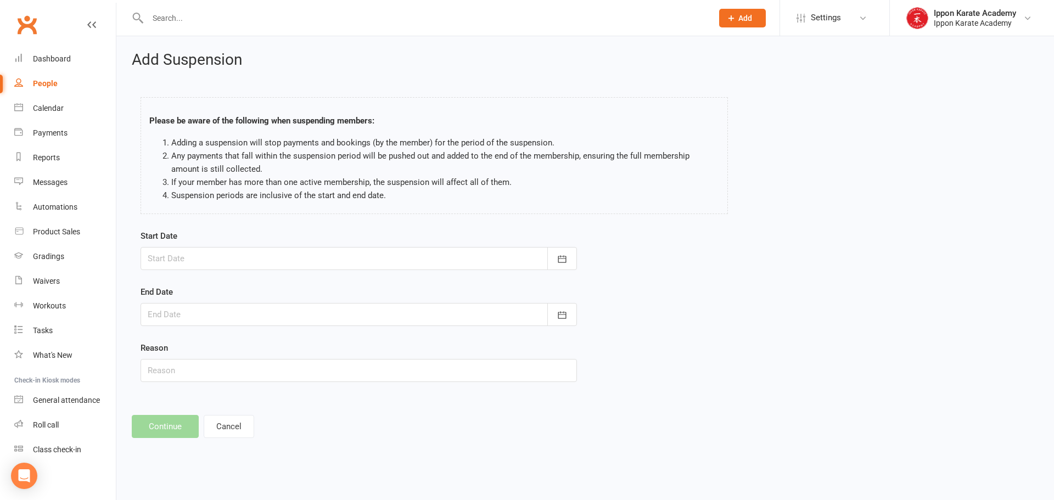
click at [209, 260] on div at bounding box center [359, 258] width 436 height 23
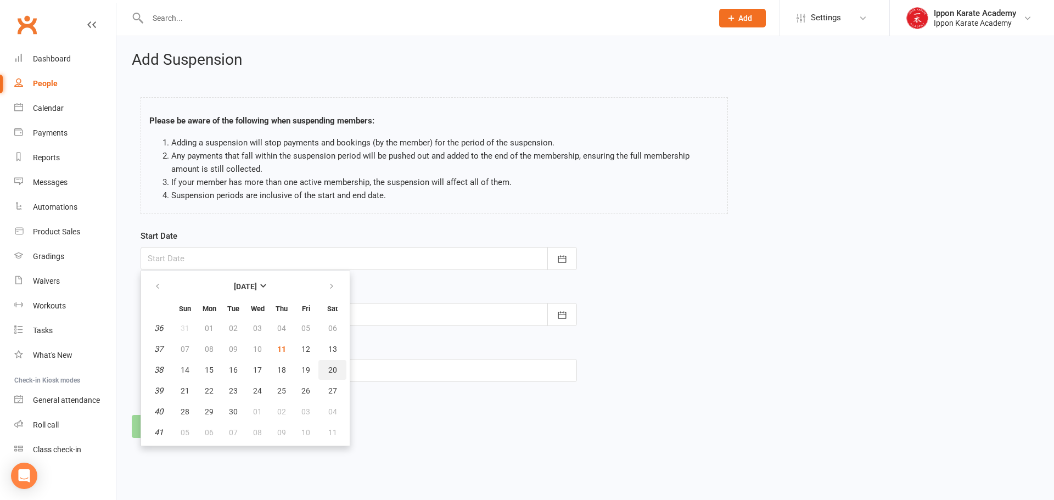
click at [329, 368] on span "20" at bounding box center [332, 370] width 9 height 9
type input "[DATE]"
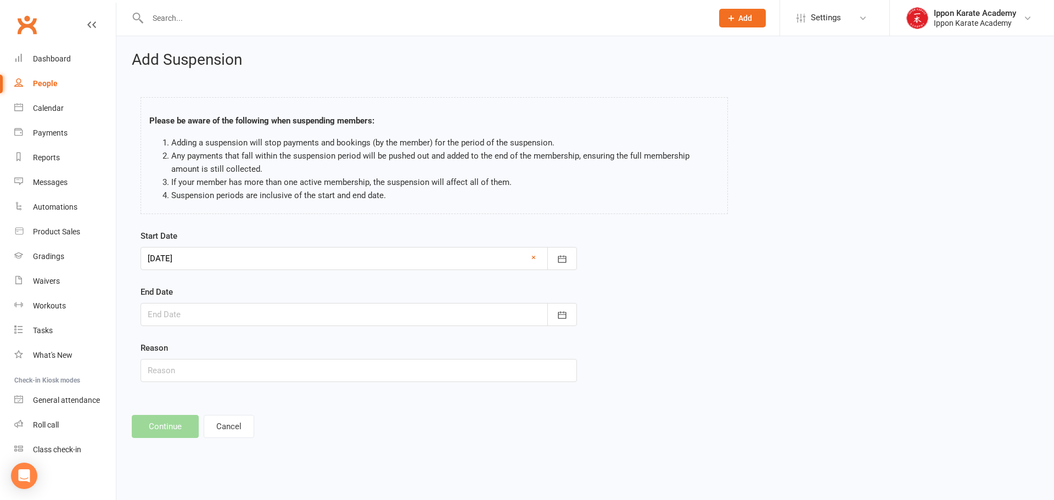
click at [294, 299] on div "End Date [DATE] Sun Mon Tue Wed Thu Fri Sat 36 31 01 02 03 04 05 06 37 07 08 09…" at bounding box center [359, 305] width 436 height 41
click at [288, 316] on div at bounding box center [359, 314] width 436 height 23
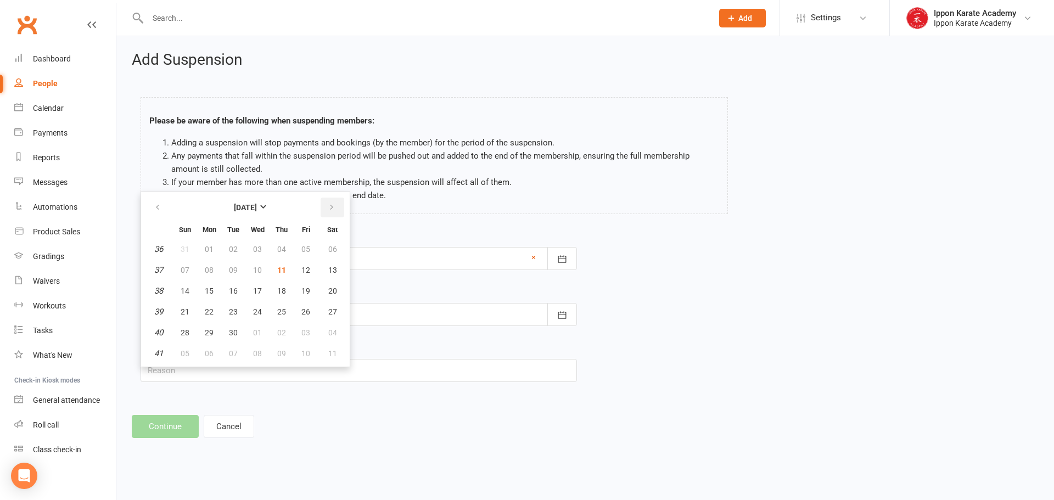
click at [335, 205] on button "button" at bounding box center [333, 208] width 24 height 20
click at [335, 246] on span "04" at bounding box center [332, 249] width 9 height 9
type input "[DATE]"
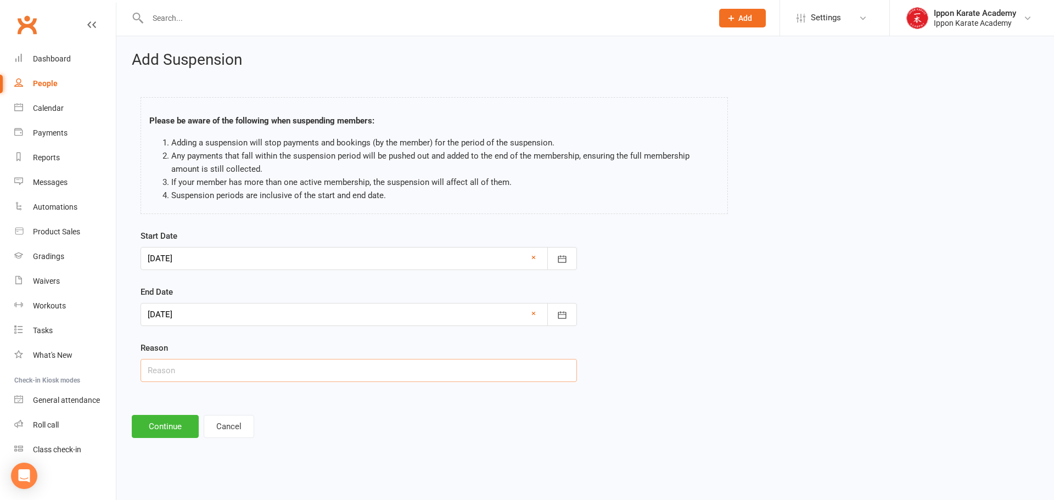
drag, startPoint x: 164, startPoint y: 375, endPoint x: 169, endPoint y: 379, distance: 5.8
click at [164, 375] on input "text" at bounding box center [359, 370] width 436 height 23
type input "Holiday"
click at [165, 426] on button "Continue" at bounding box center [165, 426] width 67 height 23
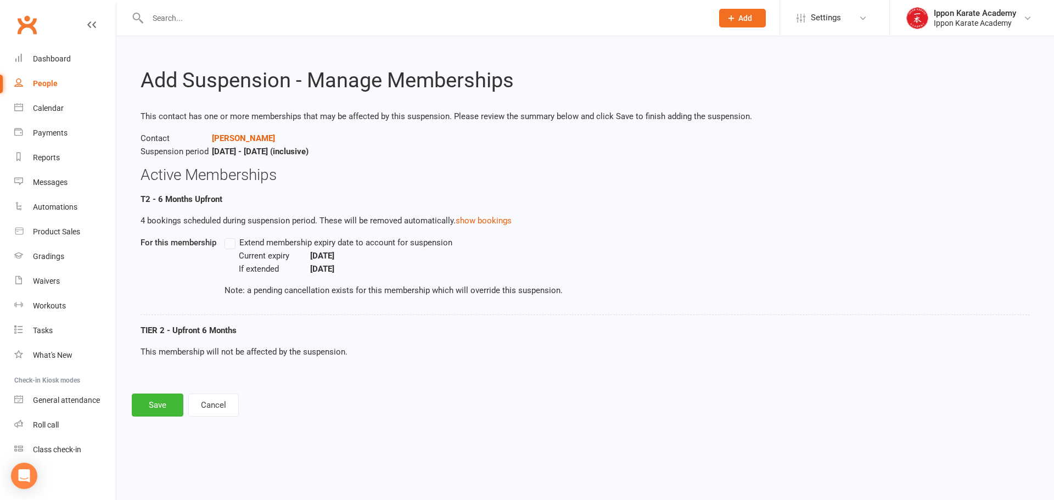
click at [344, 244] on span "Extend membership expiry date to account for suspension" at bounding box center [345, 242] width 213 height 12
click at [230, 244] on label "Extend membership expiry date to account for suspension" at bounding box center [339, 242] width 228 height 13
click at [230, 238] on label "Extend membership expiry date to account for suspension" at bounding box center [339, 242] width 228 height 13
click at [231, 238] on label "Extend membership expiry date to account for suspension" at bounding box center [339, 242] width 228 height 13
click at [233, 239] on label "Extend membership expiry date to account for suspension" at bounding box center [339, 242] width 228 height 13
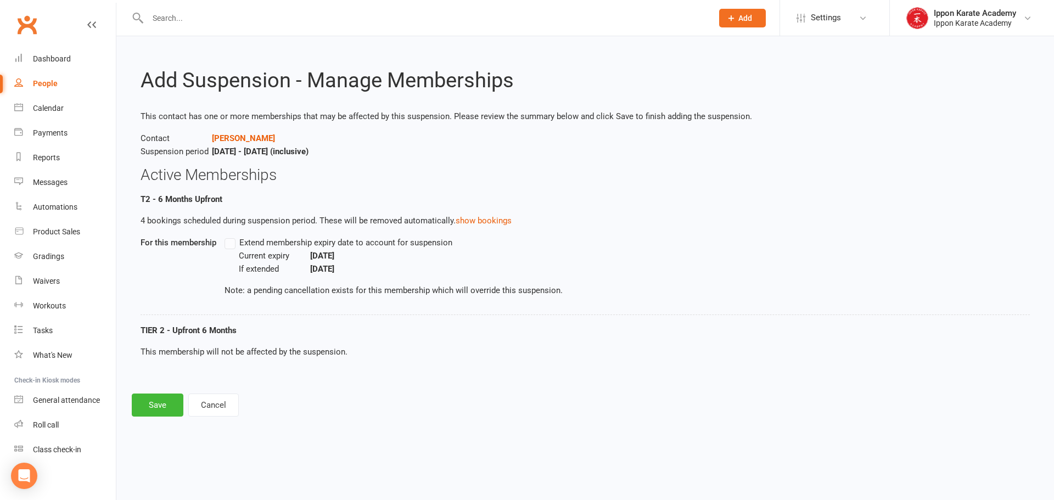
drag, startPoint x: 190, startPoint y: 210, endPoint x: 194, endPoint y: 199, distance: 11.8
click at [194, 209] on li "T2 - 6 Months Upfront 4 bookings scheduled during suspension period. These will…" at bounding box center [585, 254] width 889 height 122
click at [146, 189] on div "This contact has one or more memberships that may be affected by this suspensio…" at bounding box center [585, 243] width 889 height 266
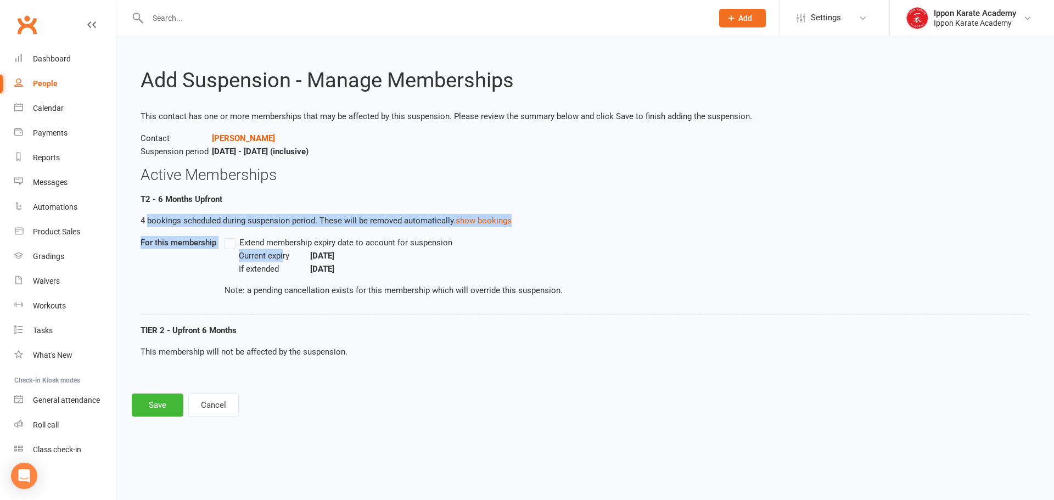
drag, startPoint x: 147, startPoint y: 222, endPoint x: 261, endPoint y: 250, distance: 118.1
click at [261, 250] on li "T2 - 6 Months Upfront 4 bookings scheduled during suspension period. These will…" at bounding box center [585, 254] width 889 height 122
click at [231, 246] on label "Extend membership expiry date to account for suspension" at bounding box center [339, 242] width 228 height 13
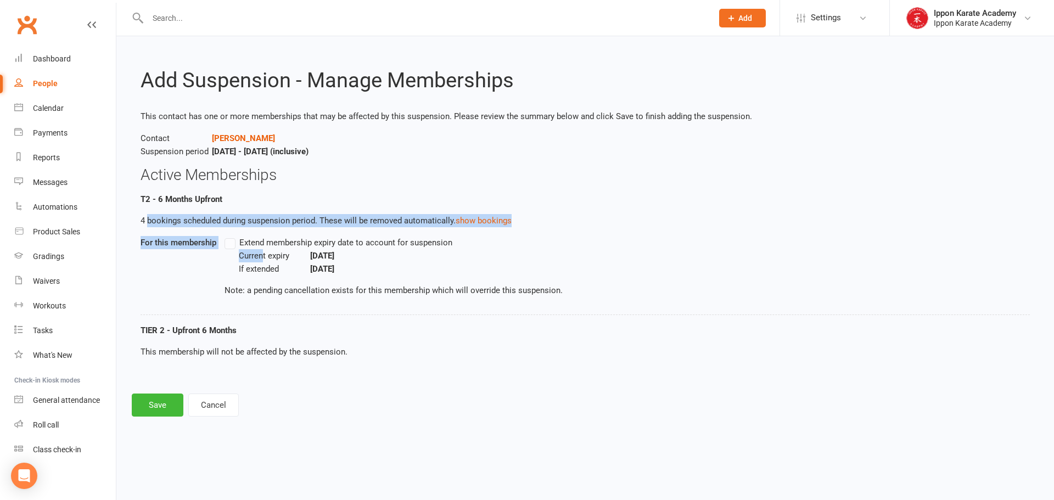
click at [231, 246] on label "Extend membership expiry date to account for suspension" at bounding box center [339, 242] width 228 height 13
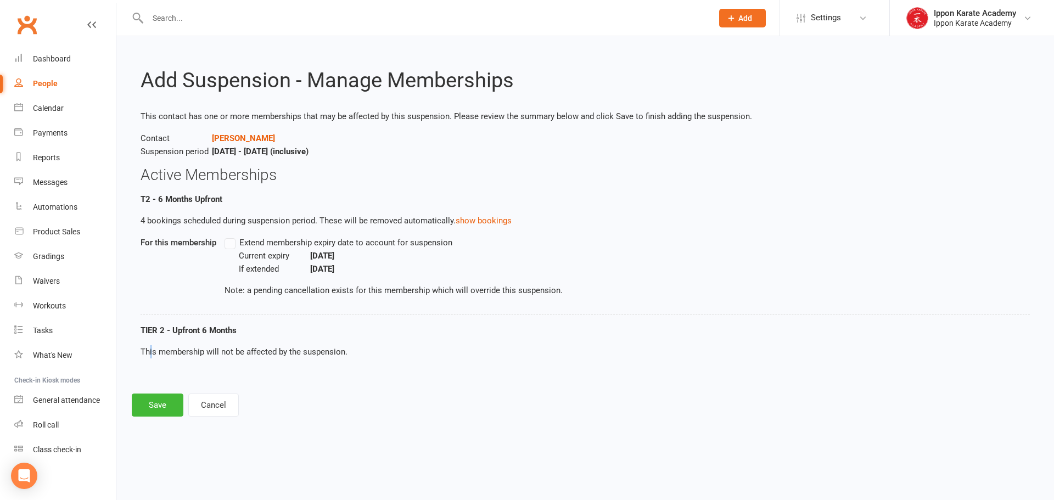
click at [154, 347] on p "This membership will not be affected by the suspension." at bounding box center [585, 351] width 889 height 13
click at [320, 352] on p "This membership will not be affected by the suspension." at bounding box center [585, 351] width 889 height 13
click at [499, 346] on p "This membership will not be affected by the suspension." at bounding box center [585, 351] width 889 height 13
click at [388, 245] on span "Extend membership expiry date to account for suspension" at bounding box center [345, 242] width 213 height 12
click at [248, 242] on span "Extend membership expiry date to account for suspension" at bounding box center [345, 242] width 213 height 12
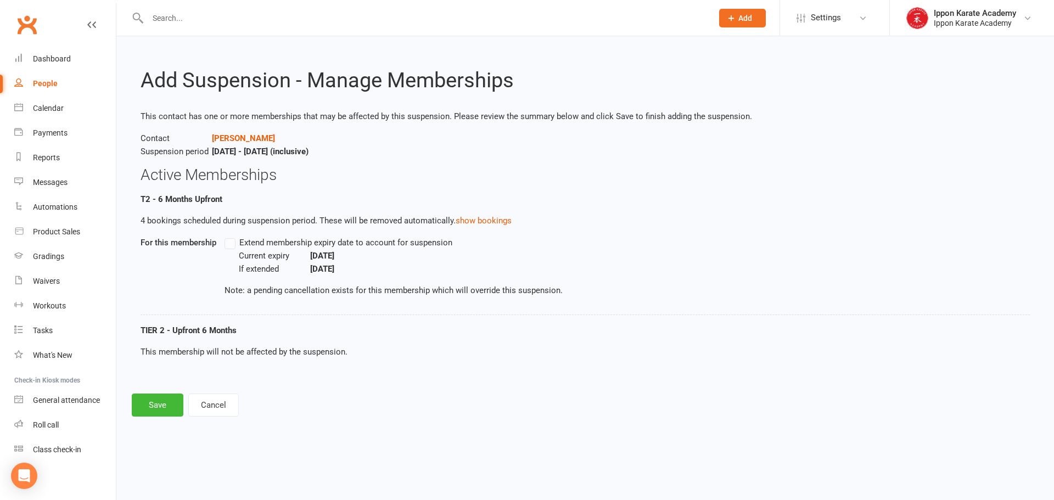
click at [248, 242] on span "Extend membership expiry date to account for suspension" at bounding box center [345, 242] width 213 height 12
click at [230, 243] on label "Extend membership expiry date to account for suspension" at bounding box center [339, 242] width 228 height 13
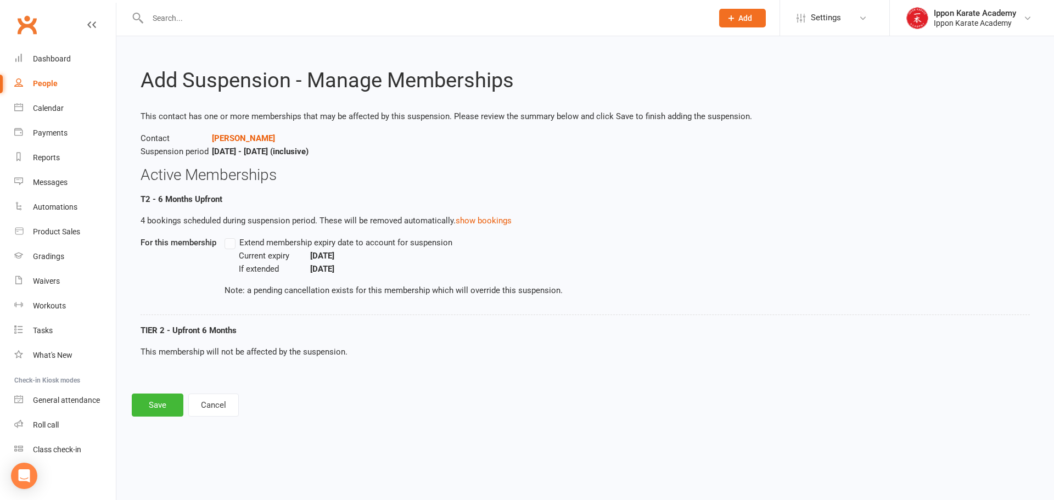
click at [230, 243] on label "Extend membership expiry date to account for suspension" at bounding box center [339, 242] width 228 height 13
click at [231, 242] on label "Extend membership expiry date to account for suspension" at bounding box center [339, 242] width 228 height 13
click at [230, 243] on label "Extend membership expiry date to account for suspension" at bounding box center [339, 242] width 228 height 13
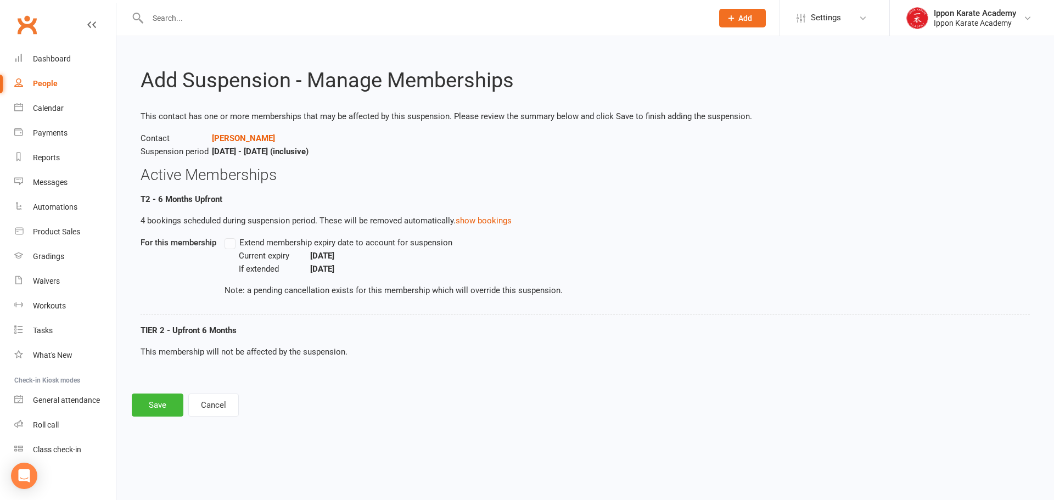
click at [230, 243] on label "Extend membership expiry date to account for suspension" at bounding box center [339, 242] width 228 height 13
click at [503, 219] on button "show bookings" at bounding box center [484, 220] width 56 height 13
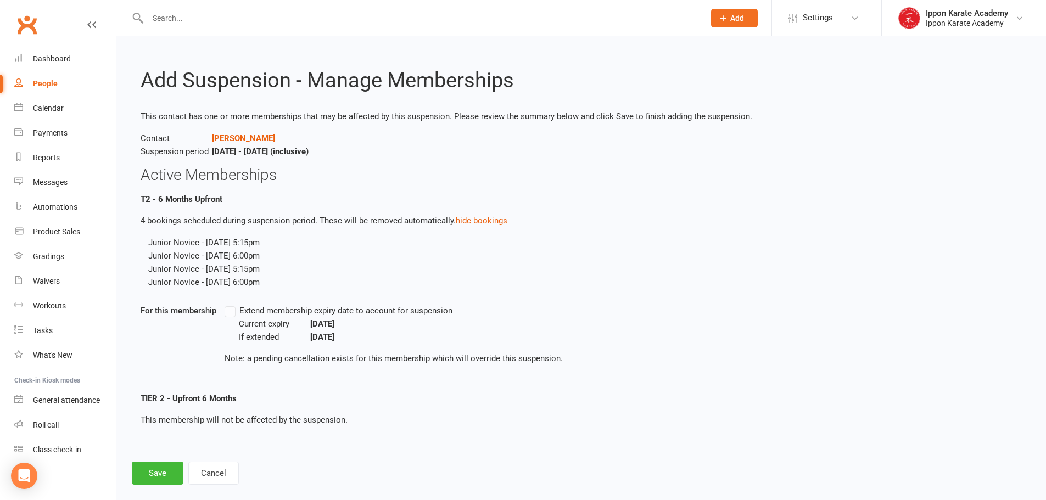
click at [228, 310] on label "Extend membership expiry date to account for suspension" at bounding box center [339, 310] width 228 height 13
click at [229, 310] on label "Extend membership expiry date to account for suspension" at bounding box center [339, 310] width 228 height 13
click at [154, 469] on button "Save" at bounding box center [158, 473] width 52 height 23
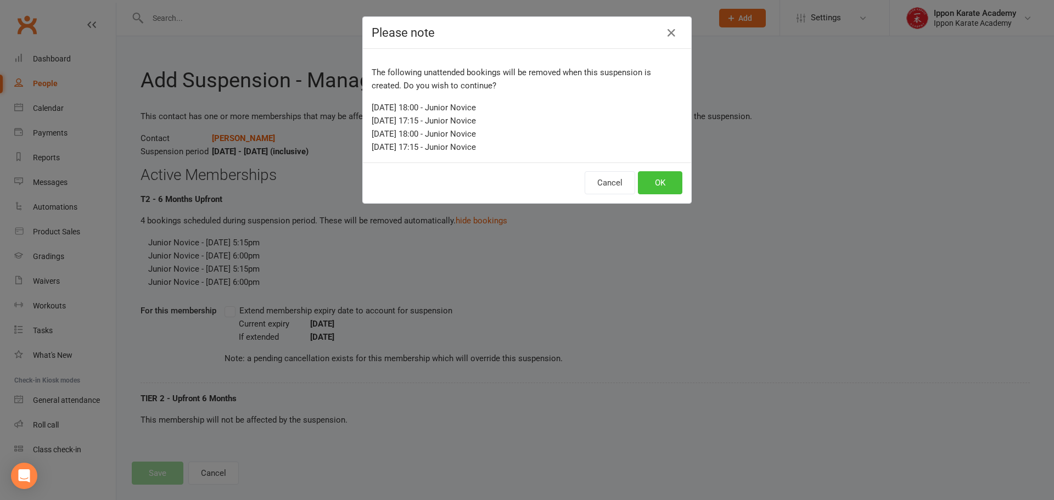
click at [667, 191] on button "OK" at bounding box center [660, 182] width 44 height 23
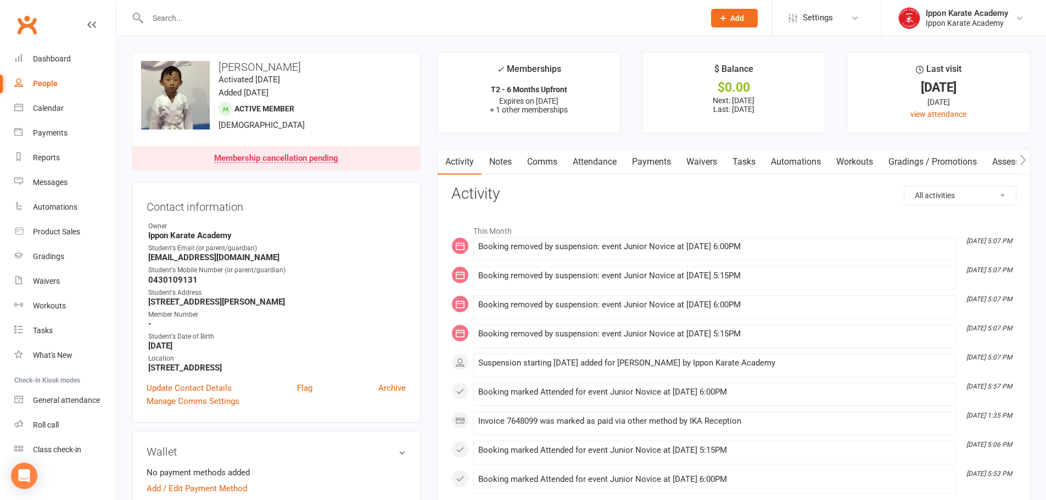
click at [1026, 161] on icon "button" at bounding box center [1022, 160] width 7 height 12
click at [225, 10] on input "text" at bounding box center [420, 17] width 552 height 15
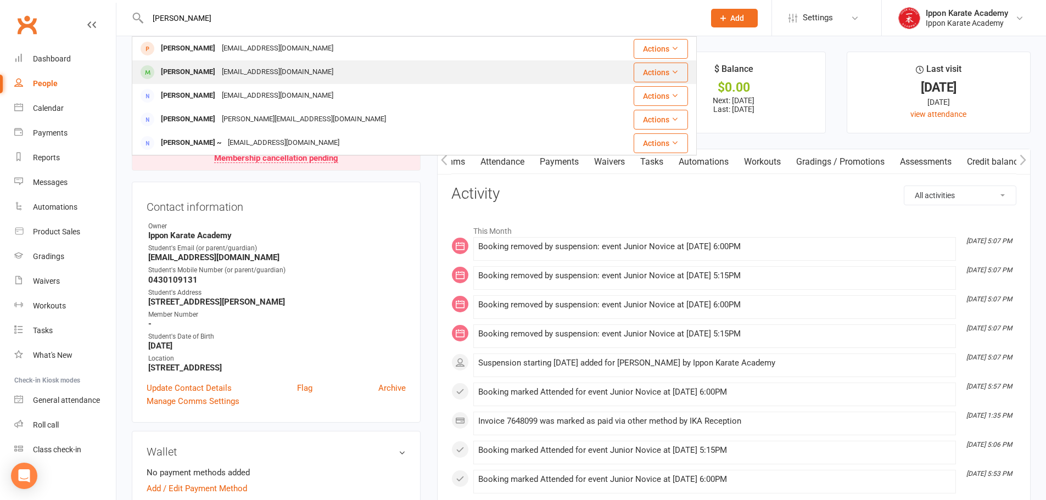
type input "[PERSON_NAME]"
click at [201, 74] on div "[PERSON_NAME]" at bounding box center [188, 72] width 61 height 16
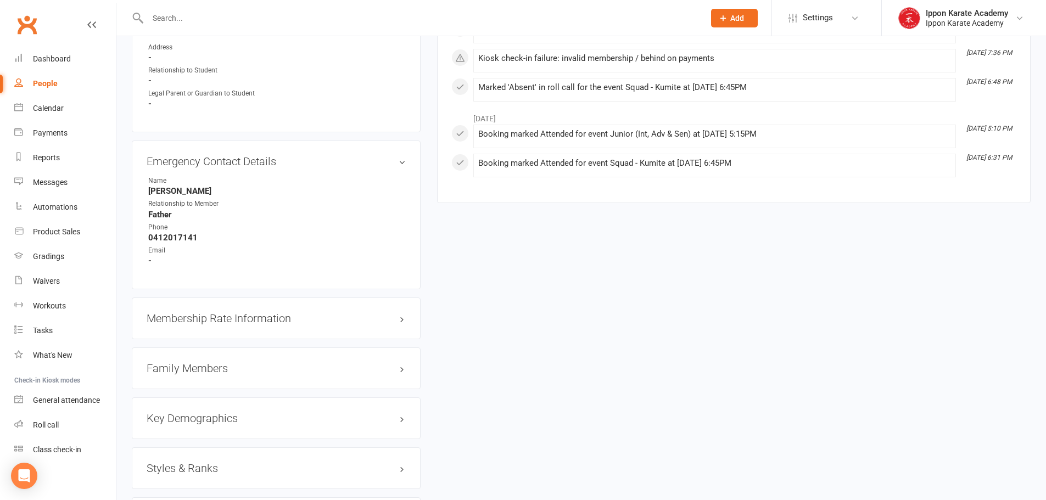
scroll to position [1043, 0]
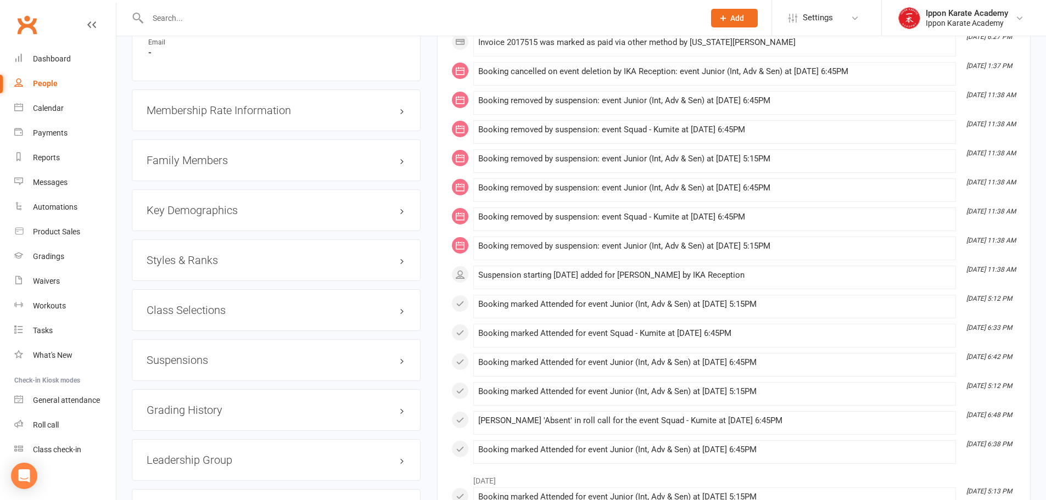
click at [165, 359] on h3 "Suspensions" at bounding box center [276, 360] width 259 height 12
click at [181, 407] on link "Add new suspension" at bounding box center [185, 403] width 76 height 10
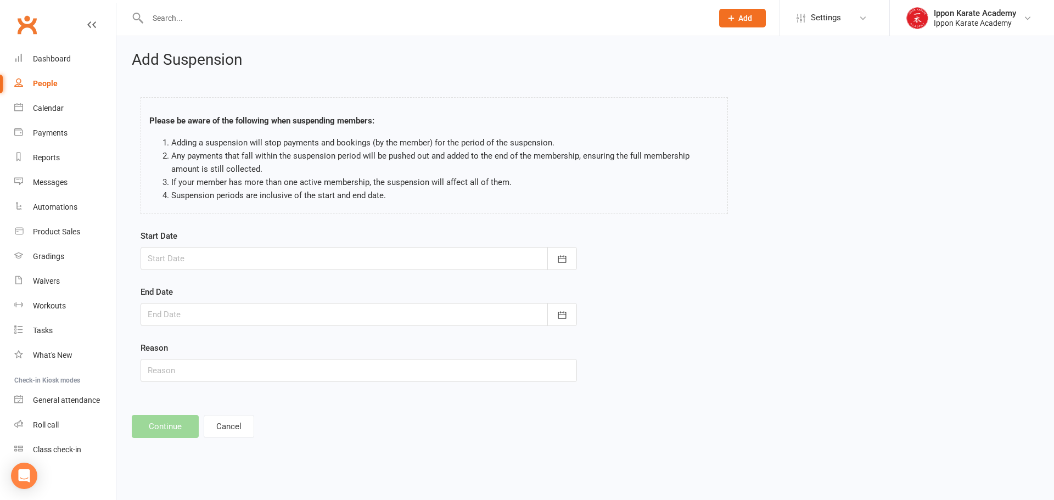
click at [168, 254] on div at bounding box center [359, 258] width 436 height 23
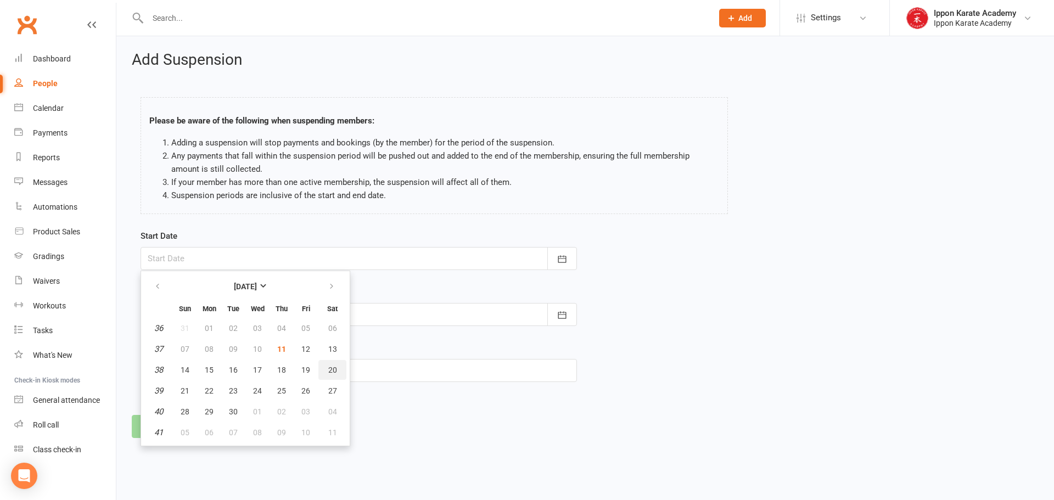
click at [337, 363] on button "20" at bounding box center [332, 370] width 28 height 20
type input "[DATE]"
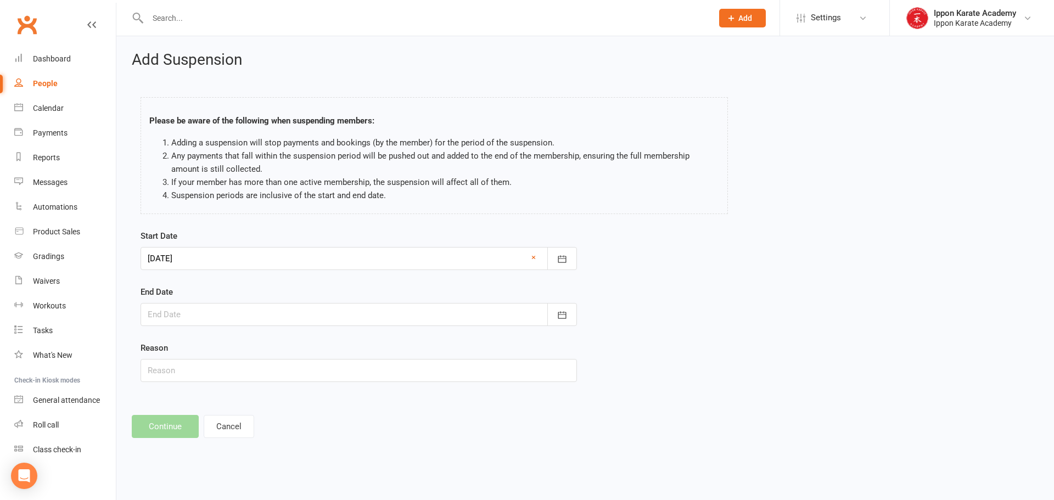
click at [253, 322] on div at bounding box center [359, 314] width 436 height 23
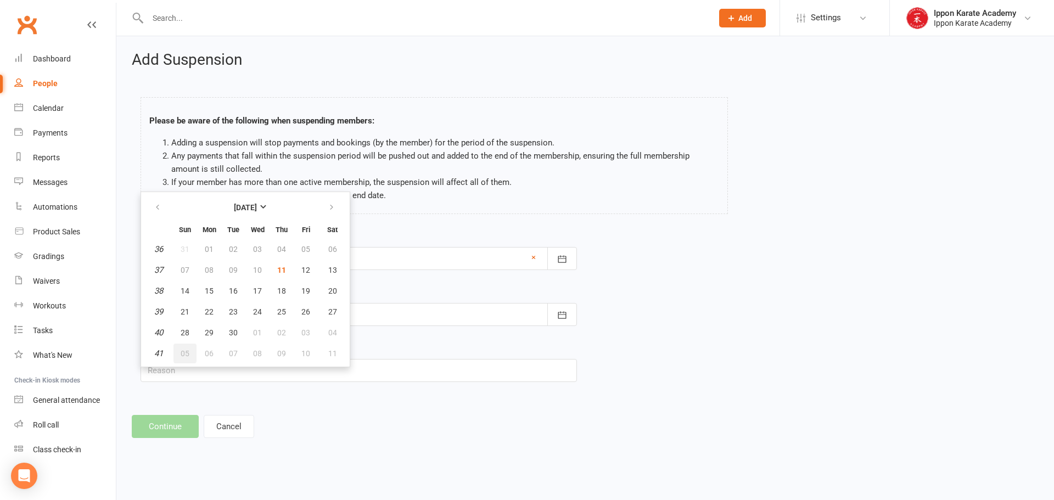
click at [183, 352] on span "05" at bounding box center [185, 353] width 9 height 9
type input "[DATE]"
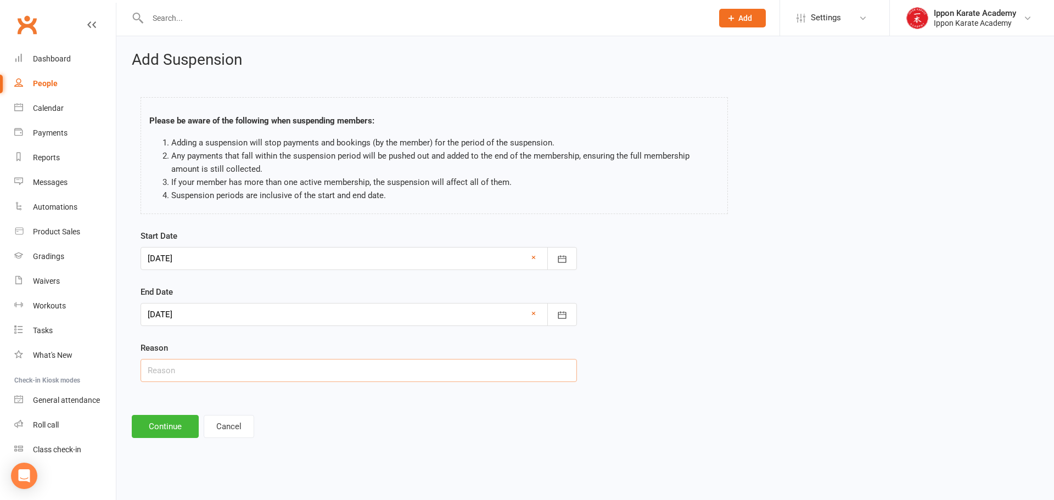
click at [187, 368] on input "text" at bounding box center [359, 370] width 436 height 23
type input "Holiday"
click at [163, 423] on button "Continue" at bounding box center [165, 426] width 67 height 23
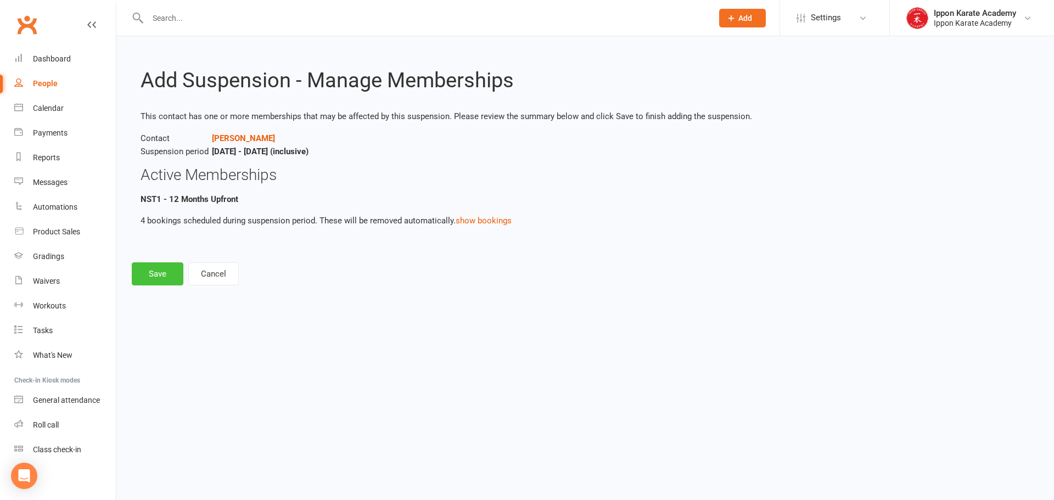
click at [149, 278] on button "Save" at bounding box center [158, 273] width 52 height 23
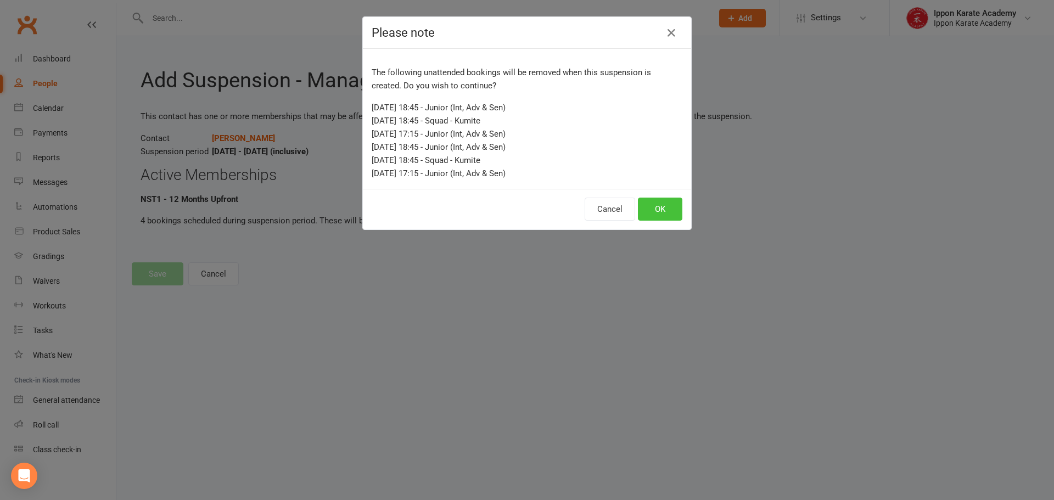
click at [660, 214] on button "OK" at bounding box center [660, 209] width 44 height 23
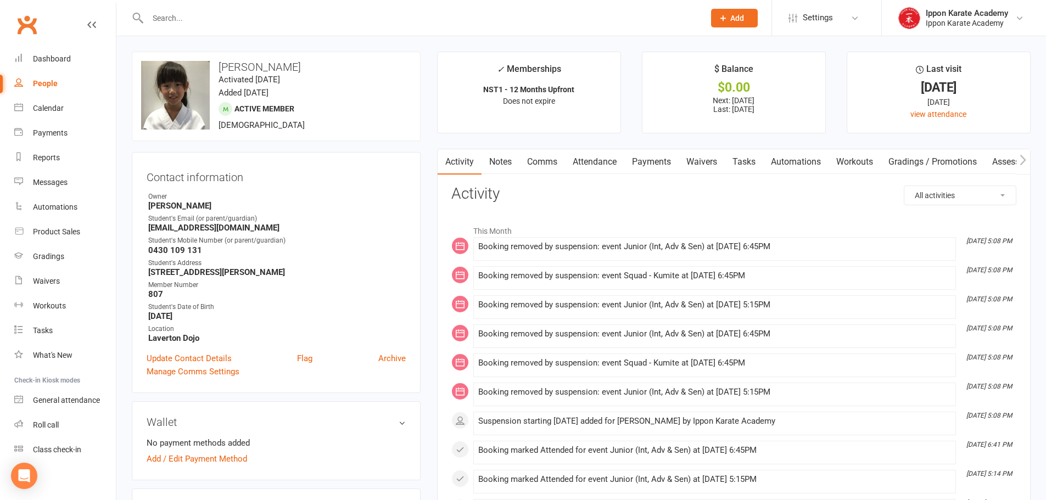
click at [167, 16] on input "text" at bounding box center [420, 17] width 552 height 15
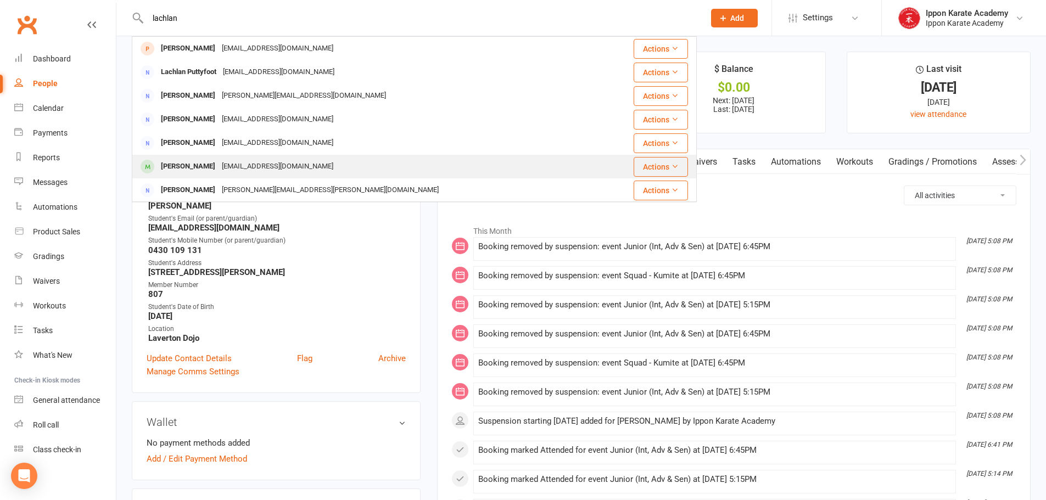
type input "lachlan"
click at [187, 165] on div "[PERSON_NAME]" at bounding box center [188, 167] width 61 height 16
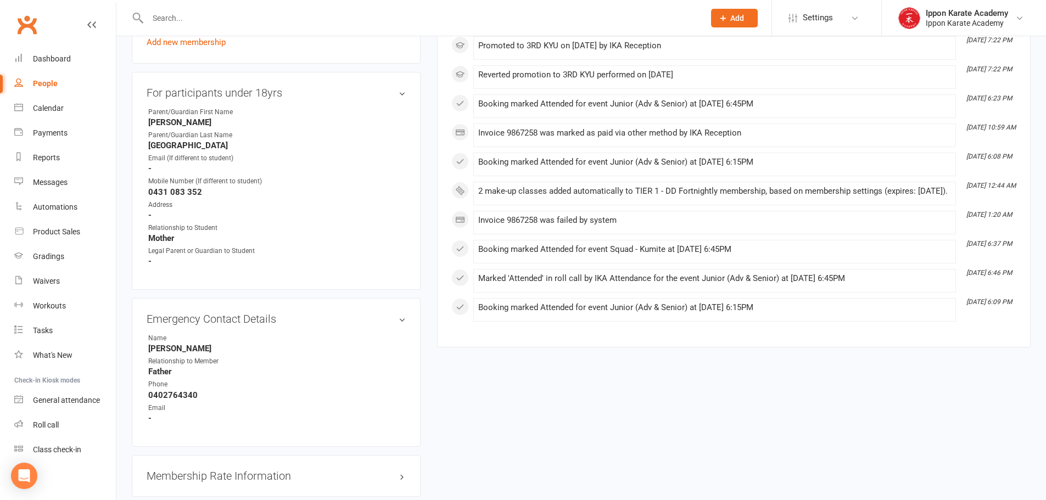
scroll to position [1043, 0]
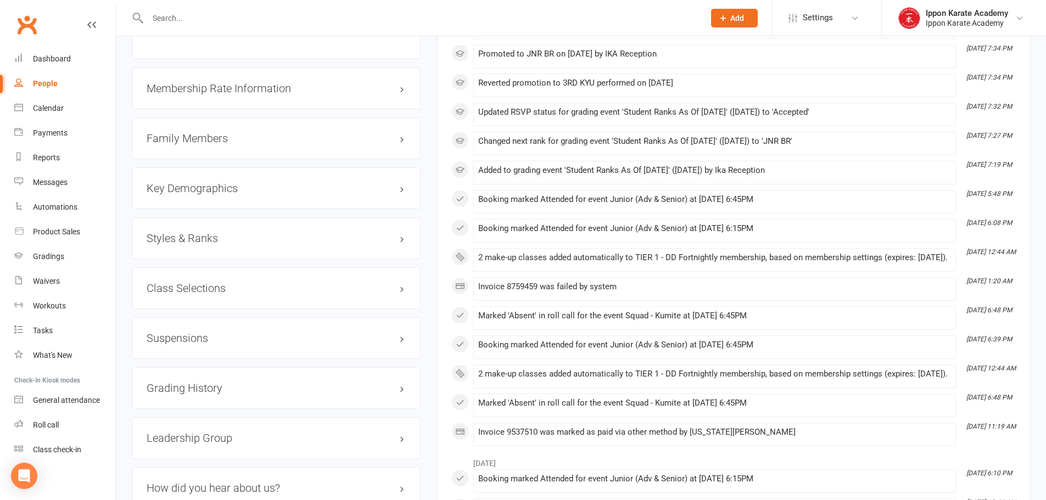
click at [284, 338] on h3 "Suspensions" at bounding box center [276, 338] width 259 height 12
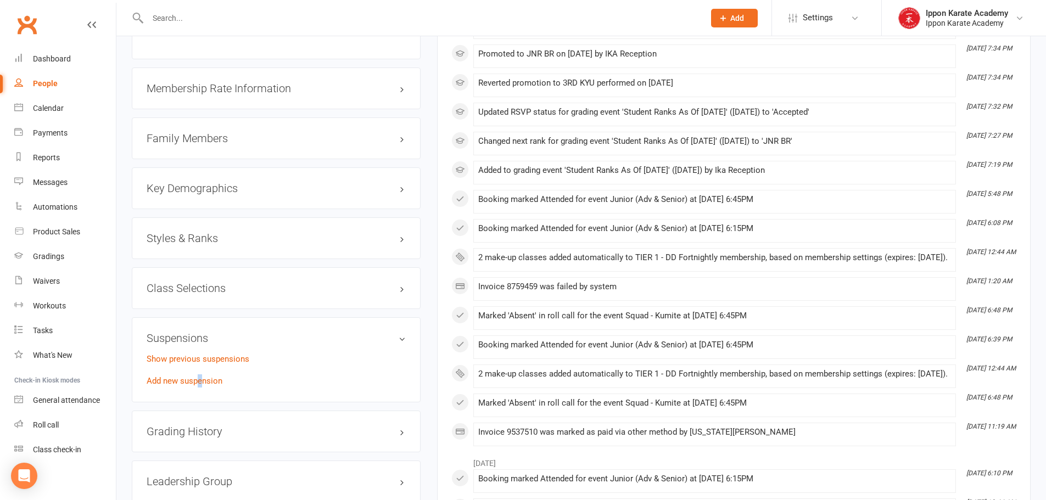
click at [201, 385] on div "Show previous suspensions Add new suspension" at bounding box center [276, 369] width 259 height 35
click at [206, 378] on link "Add new suspension" at bounding box center [185, 381] width 76 height 10
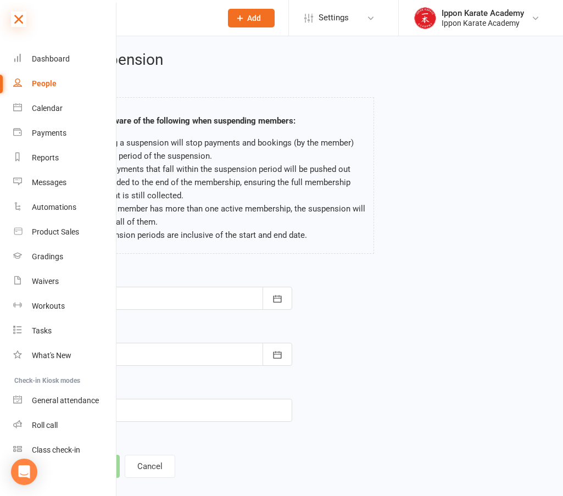
click at [18, 19] on icon at bounding box center [18, 19] width 15 height 15
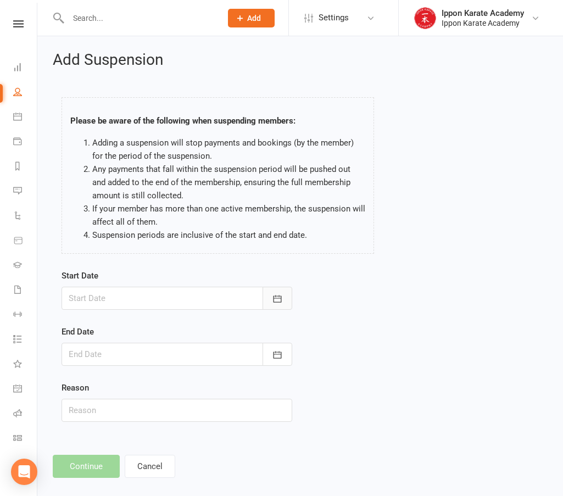
click at [278, 299] on icon "button" at bounding box center [277, 298] width 11 height 11
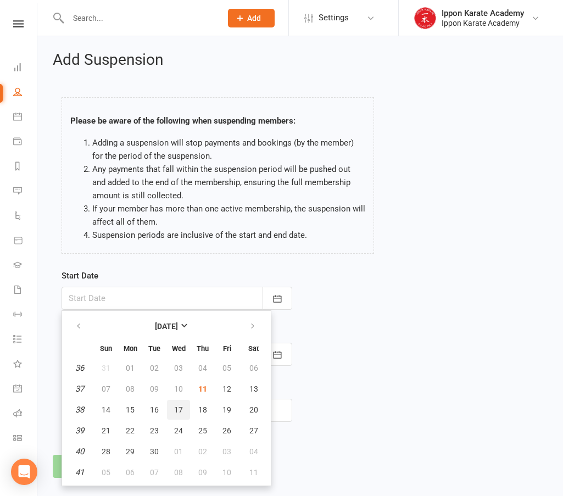
click at [179, 410] on span "17" at bounding box center [178, 409] width 9 height 9
type input "[DATE]"
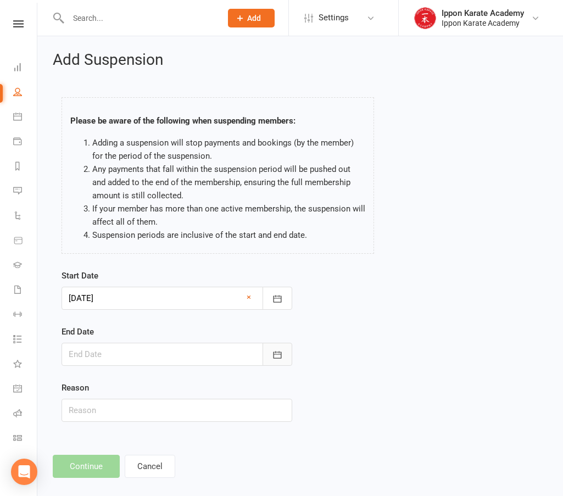
click at [272, 355] on icon "button" at bounding box center [277, 354] width 11 height 11
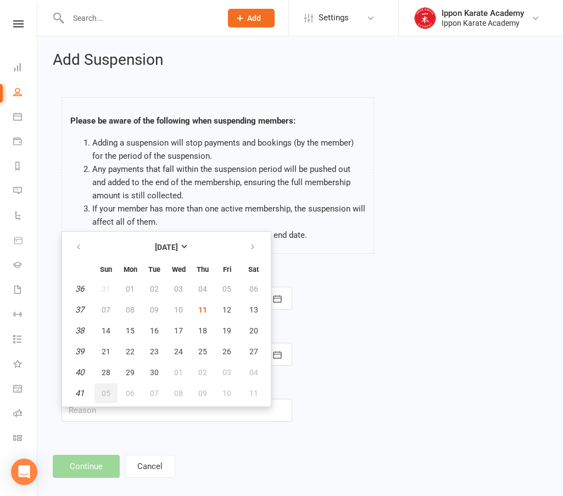
click at [102, 392] on span "05" at bounding box center [106, 393] width 9 height 9
type input "[DATE]"
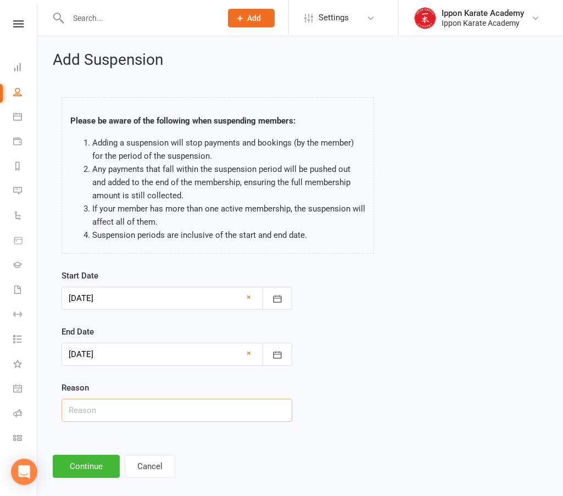
click at [93, 408] on input "text" at bounding box center [176, 410] width 231 height 23
type input "Holiday"
click at [86, 469] on button "Continue" at bounding box center [86, 466] width 67 height 23
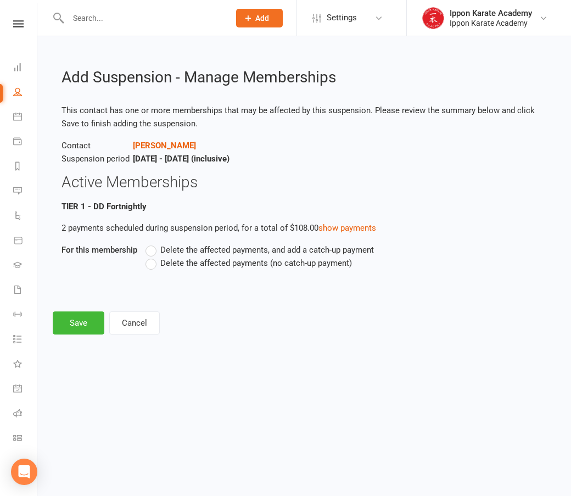
click at [295, 259] on span "Delete the affected payments (no catch-up payment)" at bounding box center [256, 262] width 192 height 12
click at [153, 256] on input "Delete the affected payments (no catch-up payment)" at bounding box center [148, 256] width 7 height 0
click at [66, 320] on button "Save" at bounding box center [79, 322] width 52 height 23
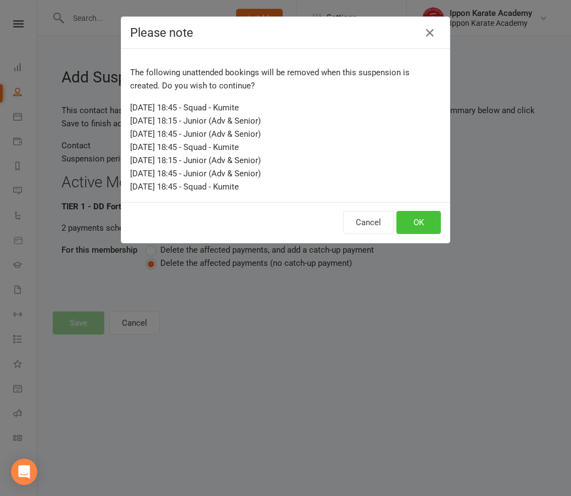
click at [416, 222] on button "OK" at bounding box center [418, 222] width 44 height 23
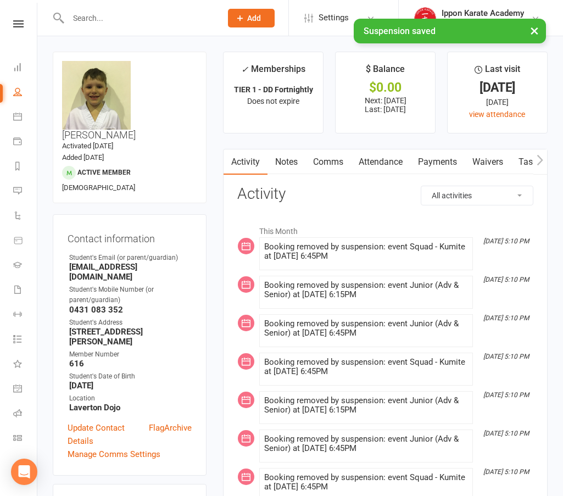
click at [139, 6] on div at bounding box center [133, 18] width 161 height 36
click at [132, 13] on input "text" at bounding box center [139, 17] width 149 height 15
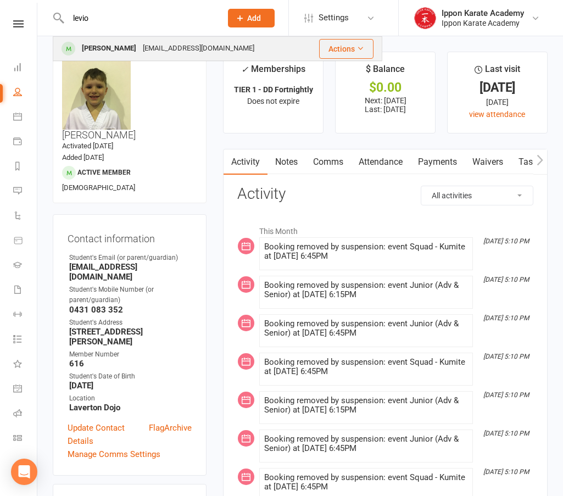
type input "levio"
click at [133, 47] on div "[PERSON_NAME]" at bounding box center [109, 49] width 61 height 16
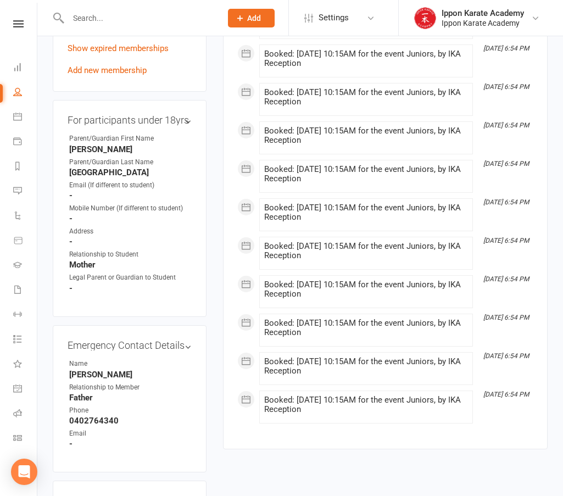
scroll to position [1043, 0]
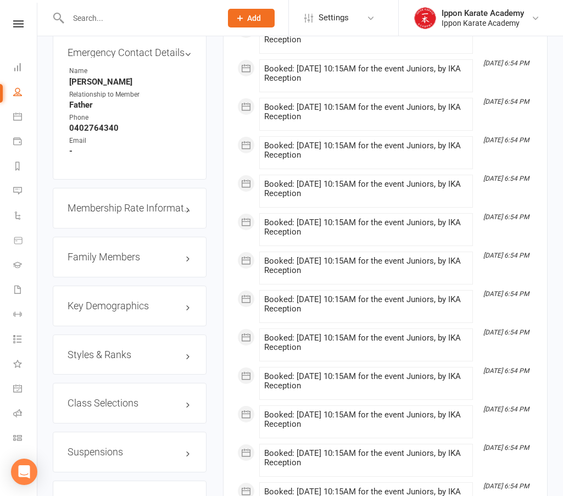
click at [121, 431] on div "Suspensions" at bounding box center [130, 451] width 154 height 41
click at [121, 446] on h3 "Suspensions" at bounding box center [130, 451] width 124 height 11
click at [131, 489] on link "Add new suspension" at bounding box center [106, 494] width 76 height 10
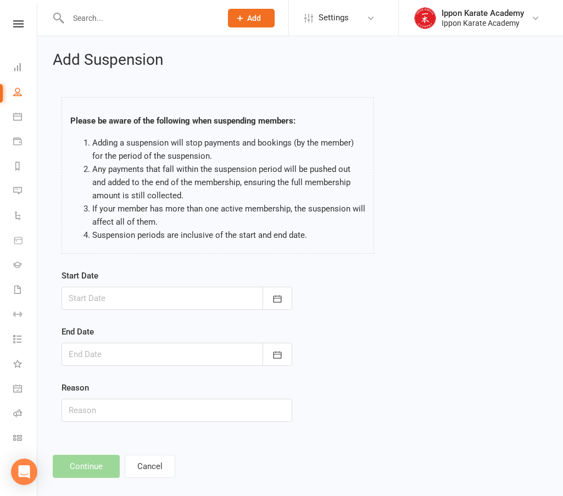
click at [187, 296] on div at bounding box center [176, 298] width 231 height 23
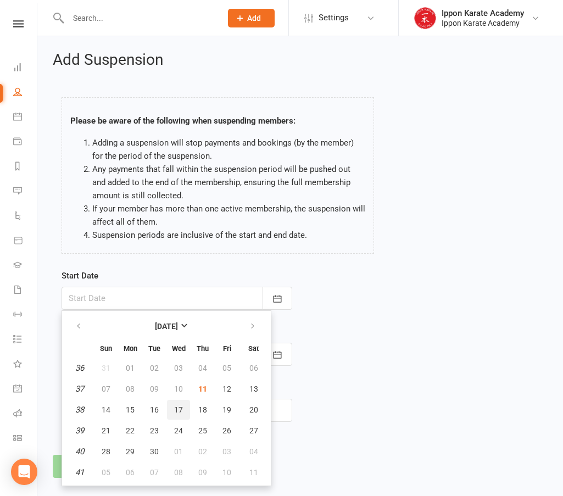
click at [176, 411] on span "17" at bounding box center [178, 409] width 9 height 9
type input "[DATE]"
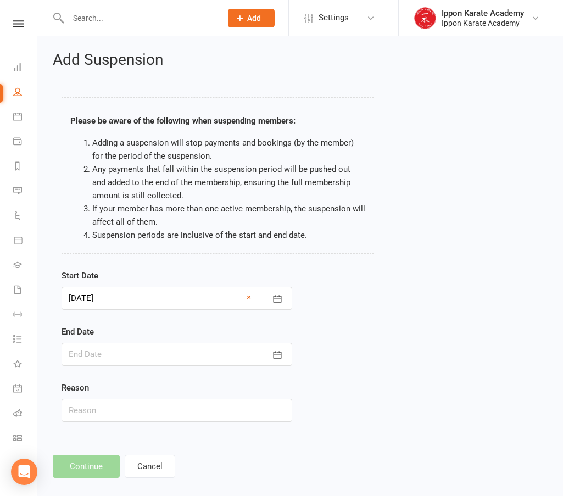
click at [88, 350] on div at bounding box center [176, 354] width 231 height 23
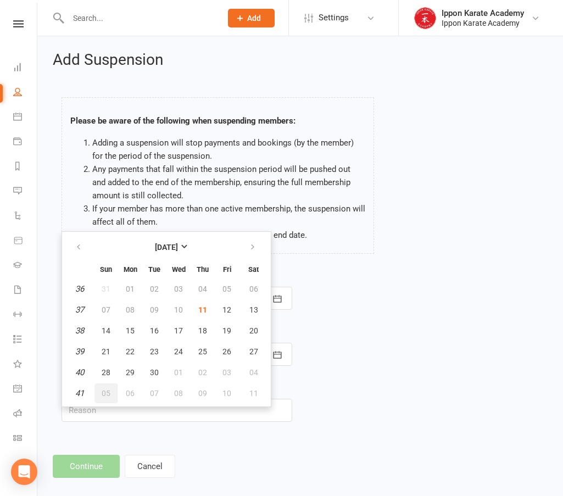
click at [109, 394] on span "05" at bounding box center [106, 393] width 9 height 9
type input "[DATE]"
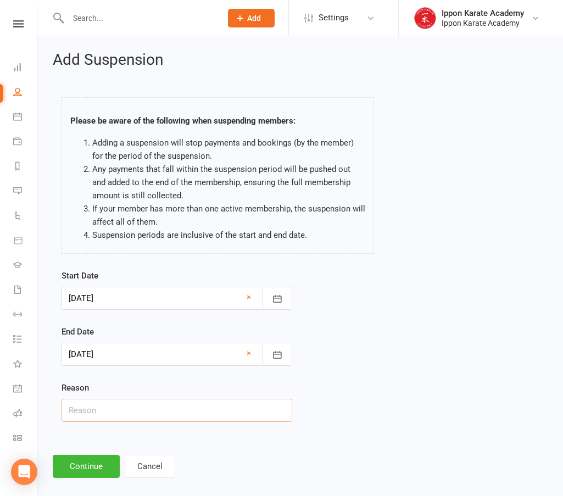
click at [112, 418] on input "text" at bounding box center [176, 410] width 231 height 23
type input "Holiday"
click at [92, 473] on button "Continue" at bounding box center [86, 466] width 67 height 23
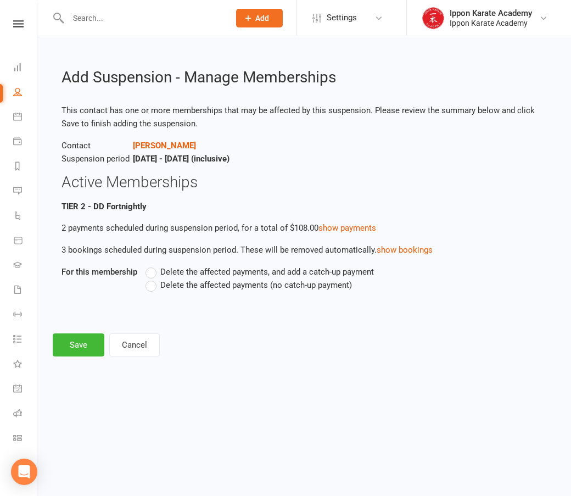
click at [178, 287] on span "Delete the affected payments (no catch-up payment)" at bounding box center [256, 284] width 192 height 12
click at [153, 278] on input "Delete the affected payments (no catch-up payment)" at bounding box center [148, 278] width 7 height 0
click at [79, 349] on button "Save" at bounding box center [79, 344] width 52 height 23
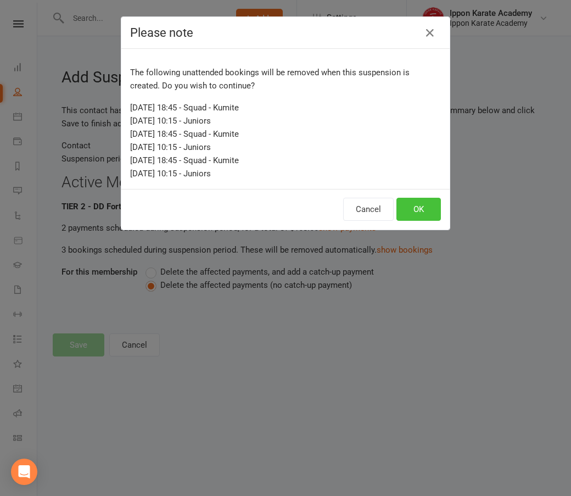
click at [428, 206] on button "OK" at bounding box center [418, 209] width 44 height 23
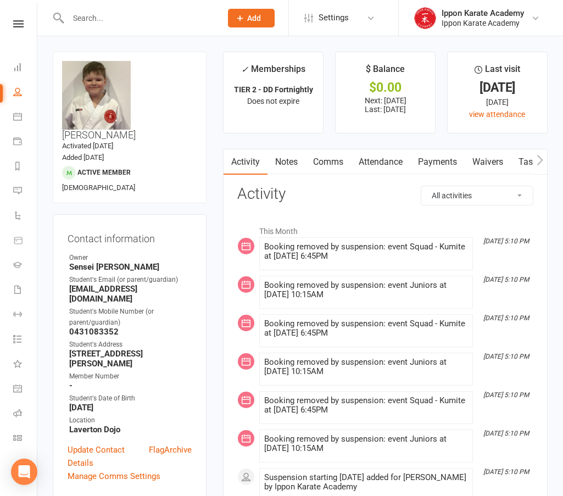
click at [110, 13] on input "text" at bounding box center [139, 17] width 149 height 15
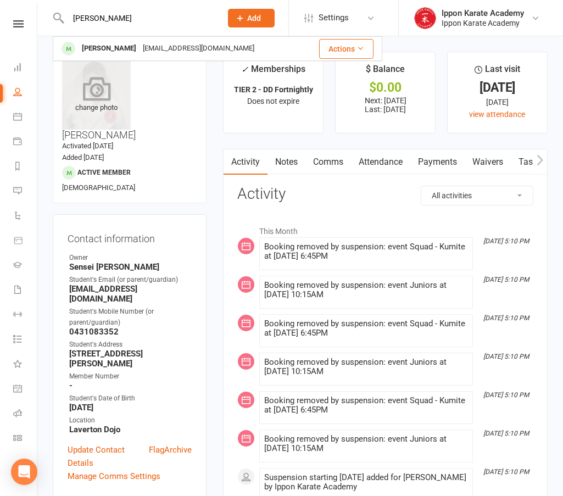
type input "[PERSON_NAME]"
click at [105, 61] on div "change photo" at bounding box center [96, 95] width 69 height 69
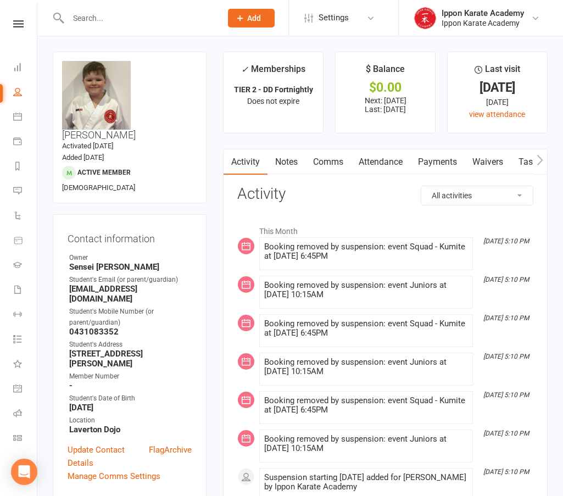
click at [175, 15] on input "text" at bounding box center [139, 17] width 149 height 15
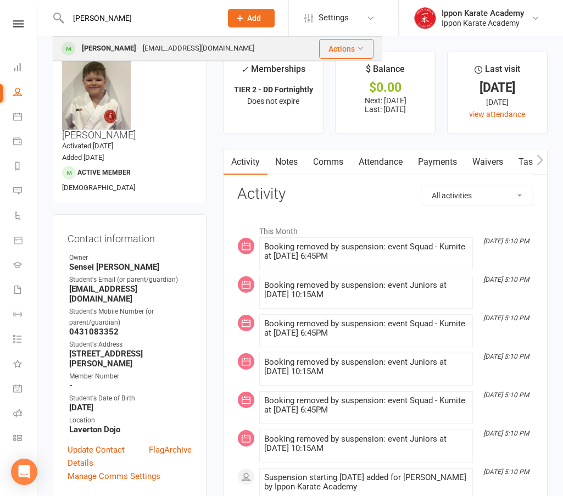
type input "[PERSON_NAME]"
click at [139, 46] on div "[EMAIL_ADDRESS][DOMAIN_NAME]" at bounding box center [198, 49] width 118 height 16
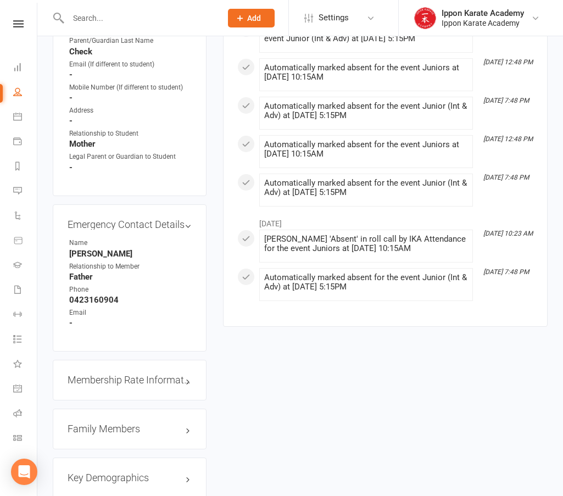
scroll to position [1153, 0]
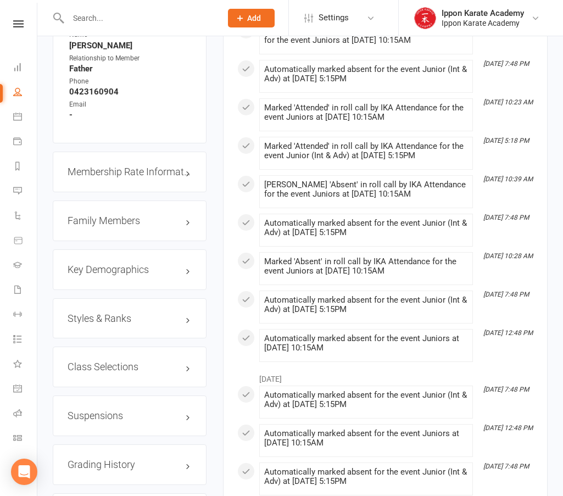
click at [126, 410] on h3 "Suspensions" at bounding box center [130, 415] width 124 height 11
click at [136, 453] on link "Add new suspension" at bounding box center [106, 458] width 76 height 10
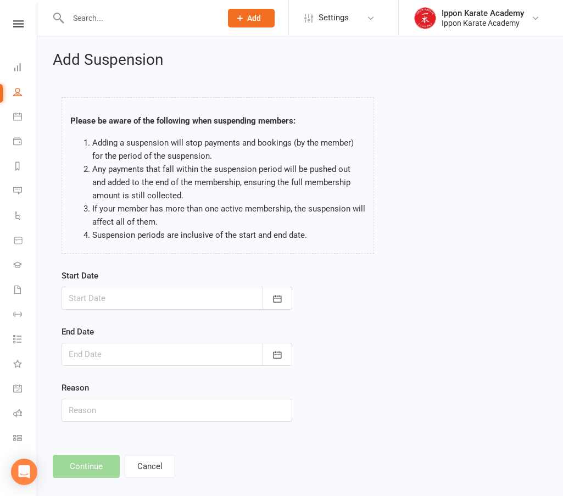
click at [102, 299] on div at bounding box center [176, 298] width 231 height 23
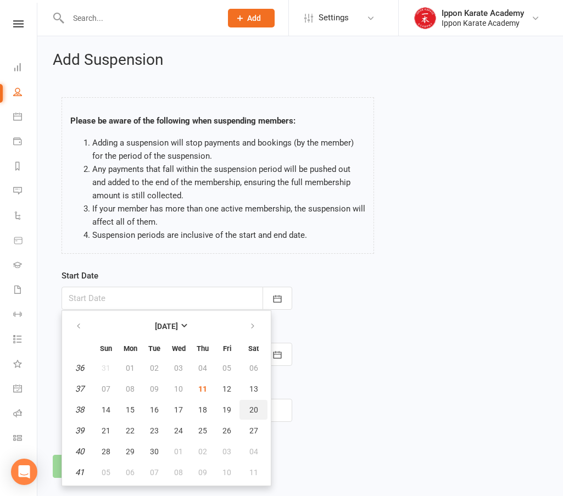
click at [256, 412] on span "20" at bounding box center [253, 409] width 9 height 9
type input "[DATE]"
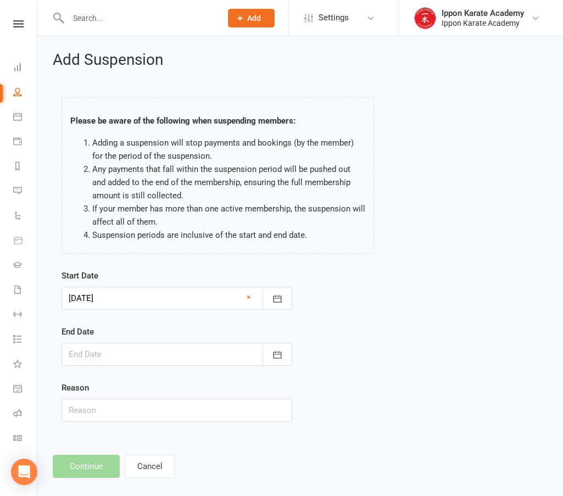
click at [103, 357] on div at bounding box center [176, 354] width 231 height 23
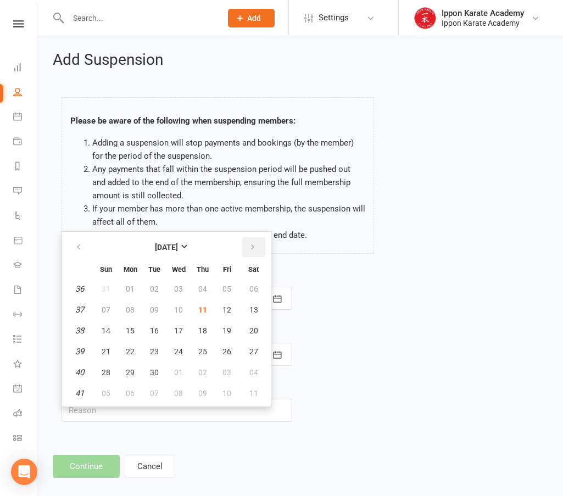
click at [251, 246] on icon "button" at bounding box center [253, 247] width 8 height 9
click at [226, 309] on span "10" at bounding box center [226, 309] width 9 height 9
type input "[DATE]"
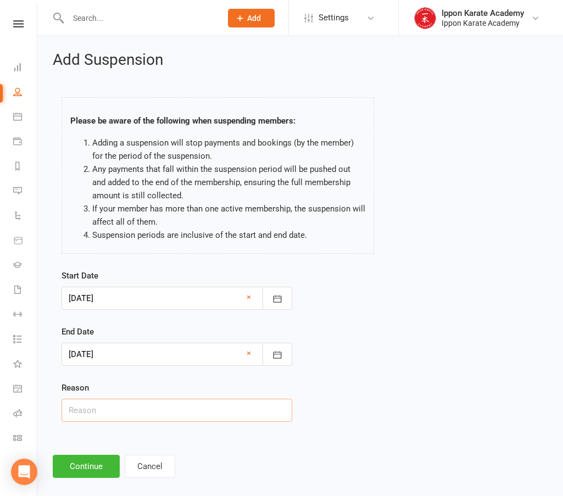
click at [92, 410] on input "text" at bounding box center [176, 410] width 231 height 23
type input "Holiday"
click at [99, 463] on button "Continue" at bounding box center [86, 466] width 67 height 23
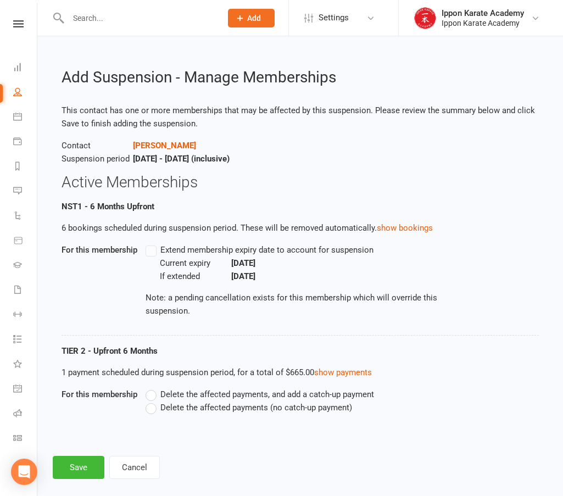
click at [160, 402] on label "Delete the affected payments (no catch-up payment)" at bounding box center [248, 407] width 206 height 13
click at [153, 401] on input "Delete the affected payments (no catch-up payment)" at bounding box center [148, 401] width 7 height 0
click at [163, 403] on span "Delete the affected payments (no catch-up payment)" at bounding box center [256, 407] width 192 height 12
click at [153, 401] on input "Delete the affected payments (no catch-up payment)" at bounding box center [148, 401] width 7 height 0
click at [155, 393] on label "Delete the affected payments, and add a catch-up payment" at bounding box center [259, 394] width 228 height 13
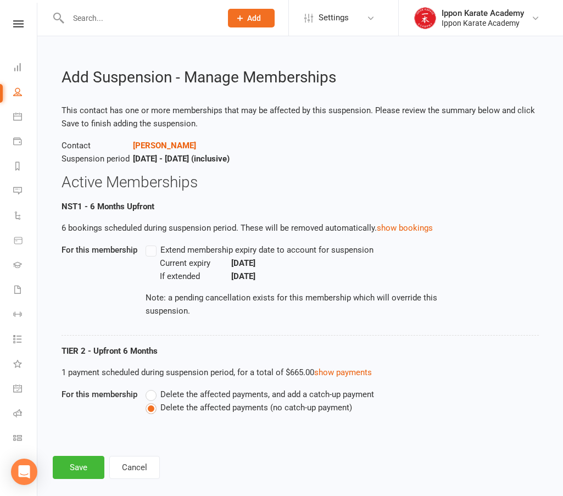
click at [153, 388] on input "Delete the affected payments, and add a catch-up payment" at bounding box center [148, 388] width 7 height 0
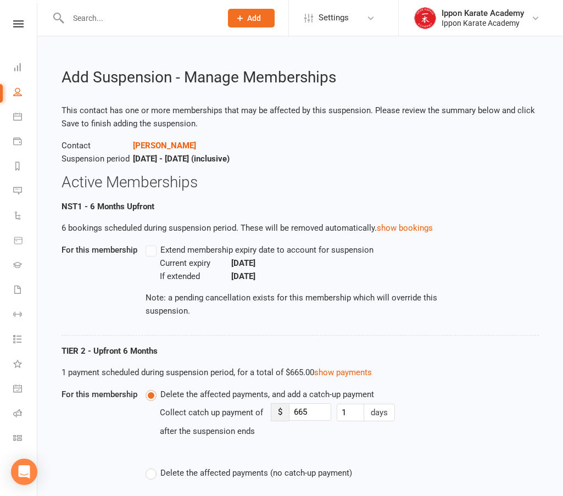
click at [158, 466] on label "Delete the affected payments (no catch-up payment)" at bounding box center [248, 472] width 206 height 13
click at [153, 466] on input "Delete the affected payments (no catch-up payment)" at bounding box center [148, 466] width 7 height 0
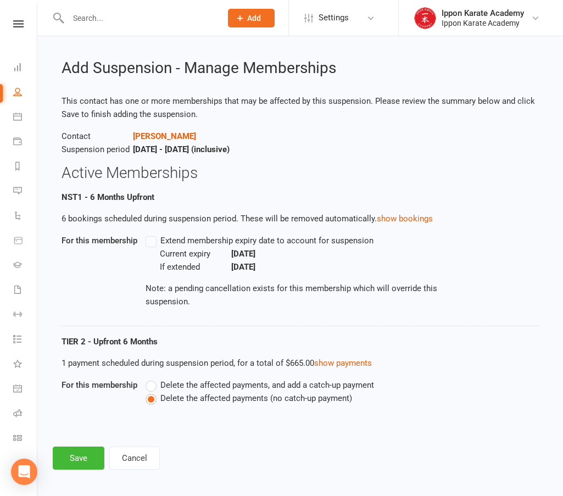
scroll to position [14, 0]
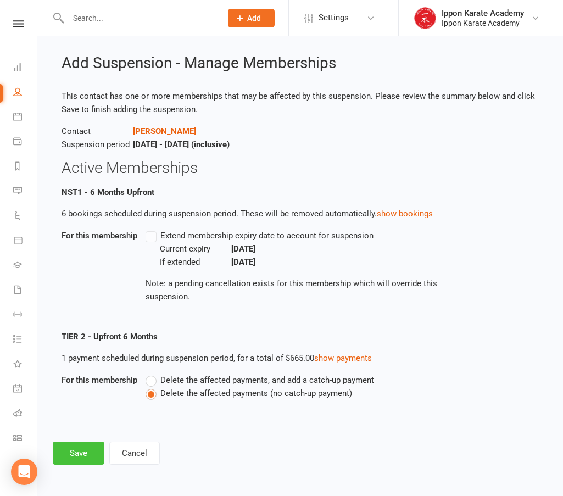
drag, startPoint x: 75, startPoint y: 453, endPoint x: 213, endPoint y: 201, distance: 287.4
click at [248, 220] on div "Add Suspension - Manage Memberships This contact has one or more memberships th…" at bounding box center [299, 251] width 525 height 458
click at [147, 237] on label "Extend membership expiry date to account for suspension" at bounding box center [259, 235] width 228 height 13
click at [152, 235] on label "Extend membership expiry date to account for suspension" at bounding box center [259, 235] width 228 height 13
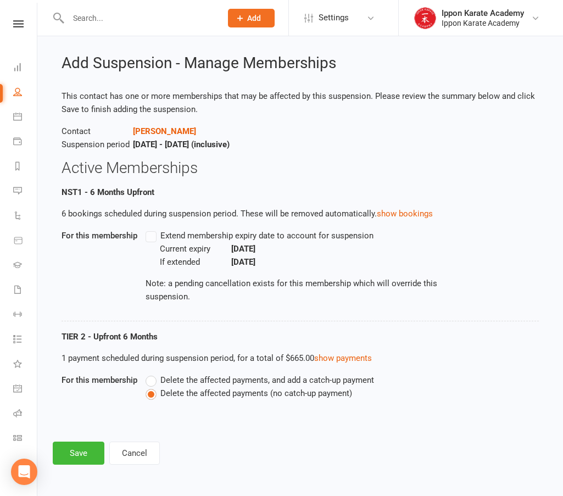
click at [152, 235] on label "Extend membership expiry date to account for suspension" at bounding box center [259, 235] width 228 height 13
click at [229, 379] on span "Delete the affected payments, and add a catch-up payment" at bounding box center [267, 379] width 214 height 12
click at [153, 373] on input "Delete the affected payments, and add a catch-up payment" at bounding box center [148, 373] width 7 height 0
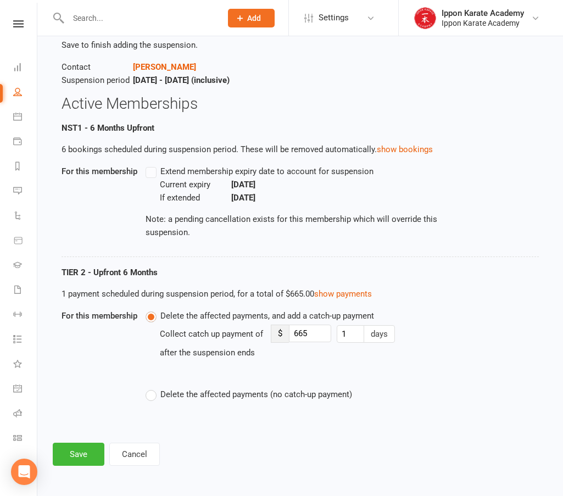
scroll to position [80, 0]
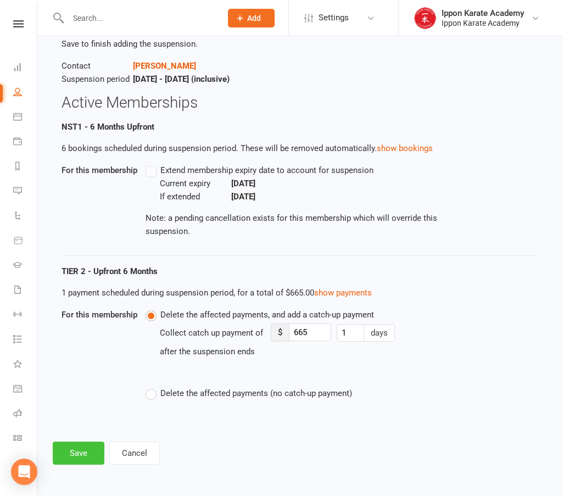
click at [75, 456] on button "Save" at bounding box center [79, 452] width 52 height 23
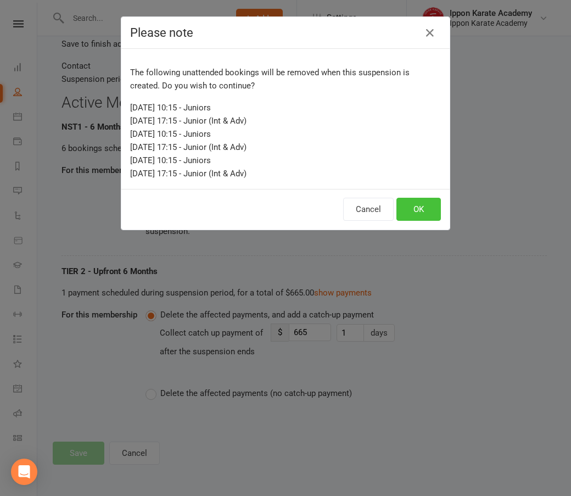
click at [416, 211] on button "OK" at bounding box center [418, 209] width 44 height 23
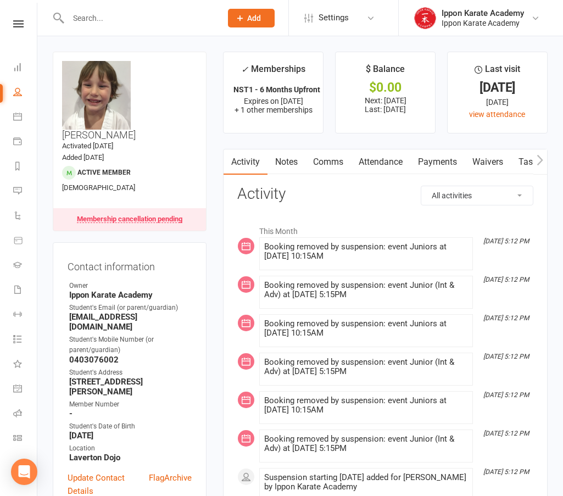
click at [126, 15] on input "text" at bounding box center [139, 17] width 149 height 15
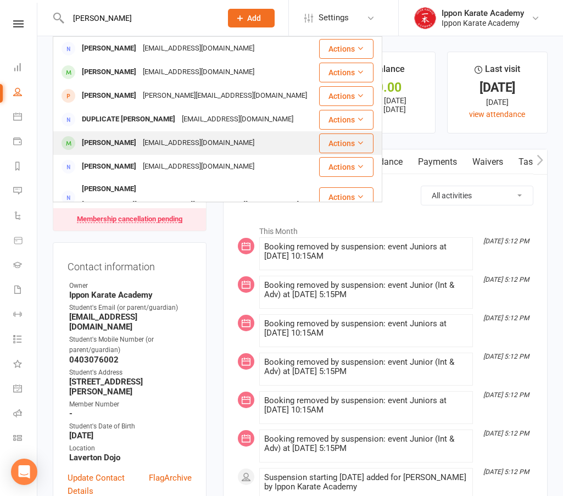
type input "[PERSON_NAME]"
click at [139, 142] on div "[EMAIL_ADDRESS][DOMAIN_NAME]" at bounding box center [198, 143] width 118 height 16
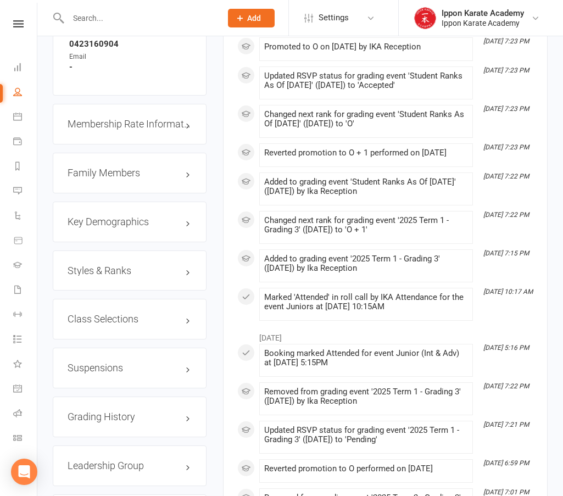
scroll to position [1208, 0]
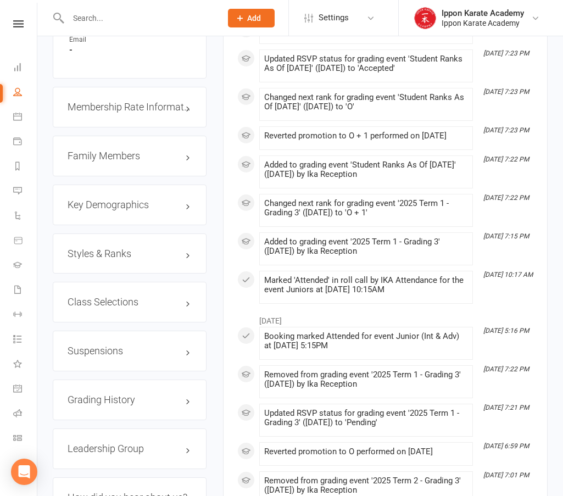
click at [94, 345] on h3 "Suspensions" at bounding box center [130, 350] width 124 height 11
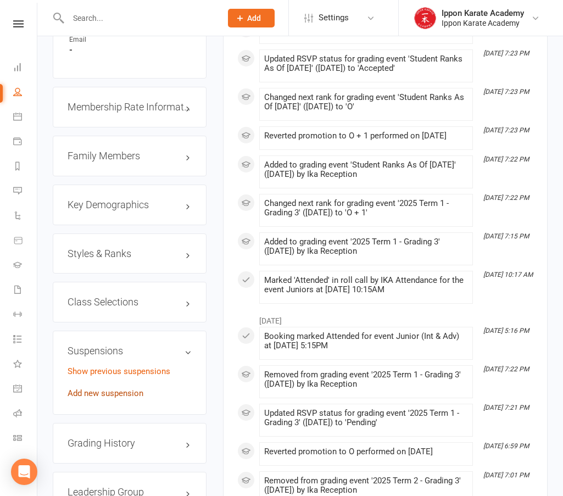
click at [110, 388] on link "Add new suspension" at bounding box center [106, 393] width 76 height 10
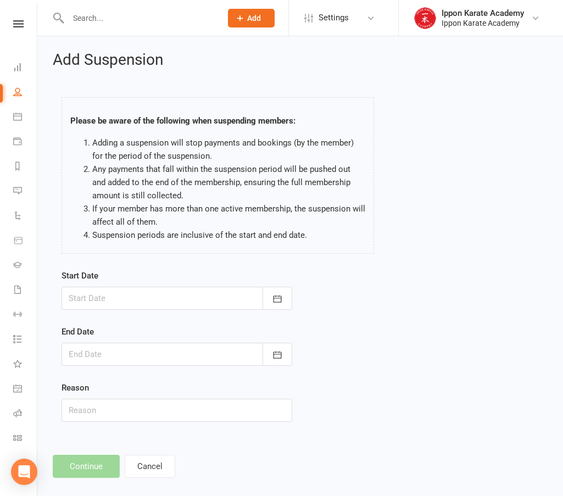
click at [151, 302] on div at bounding box center [176, 298] width 231 height 23
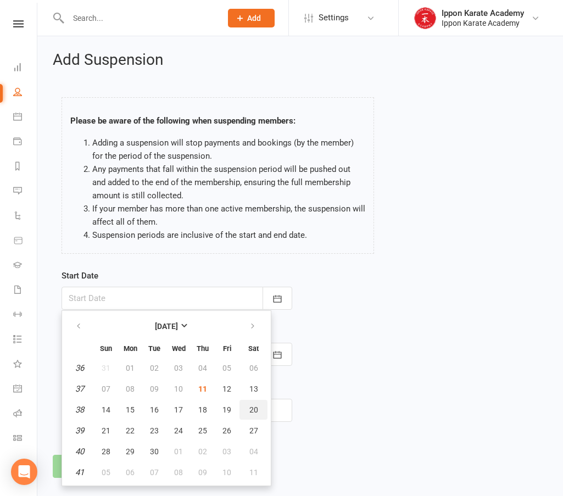
click at [252, 407] on span "20" at bounding box center [253, 409] width 9 height 9
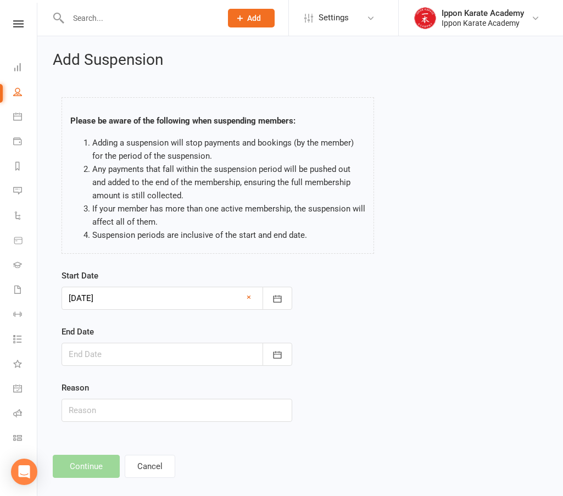
click at [198, 363] on div at bounding box center [176, 354] width 231 height 23
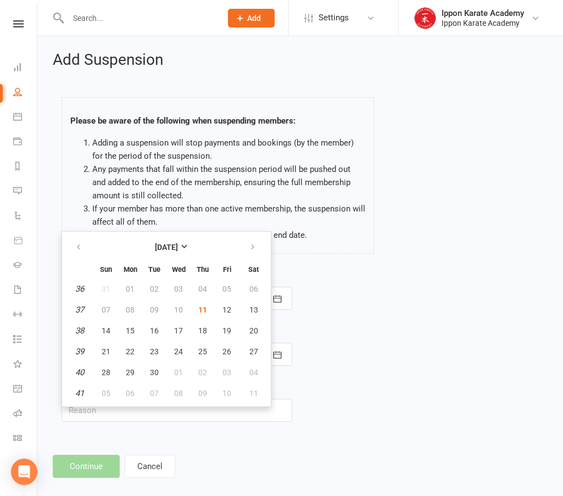
click at [362, 289] on div "Start Date [DATE] [DATE] Sun Mon Tue Wed Thu Fri Sat 36 31 01 02 03 04 05 06 37…" at bounding box center [300, 353] width 494 height 168
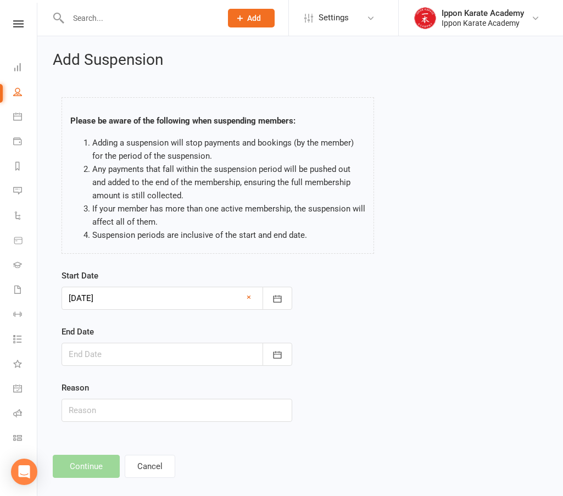
click at [133, 300] on div at bounding box center [176, 298] width 231 height 23
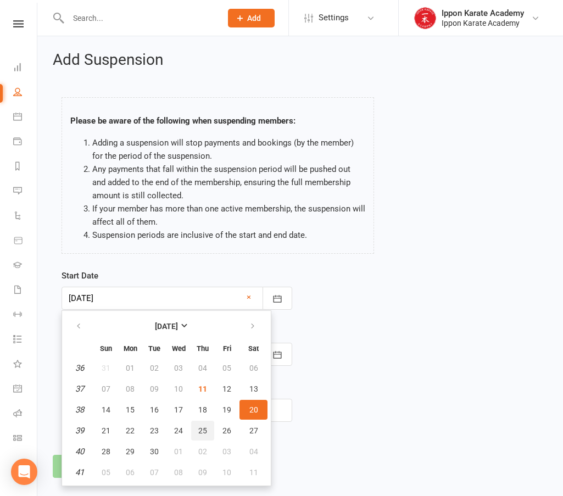
click at [200, 424] on button "25" at bounding box center [202, 430] width 23 height 20
type input "[DATE]"
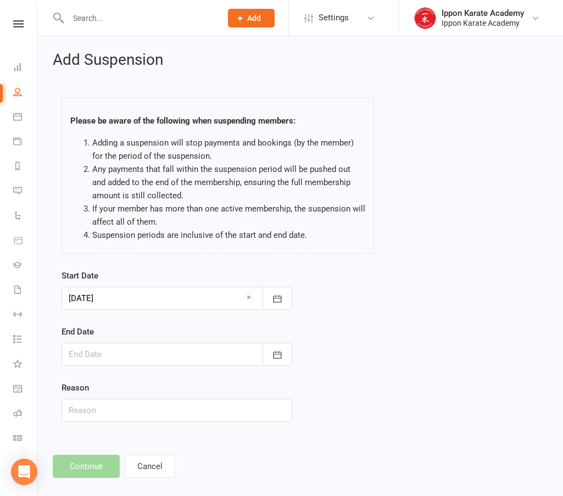
click at [149, 347] on div at bounding box center [176, 354] width 231 height 23
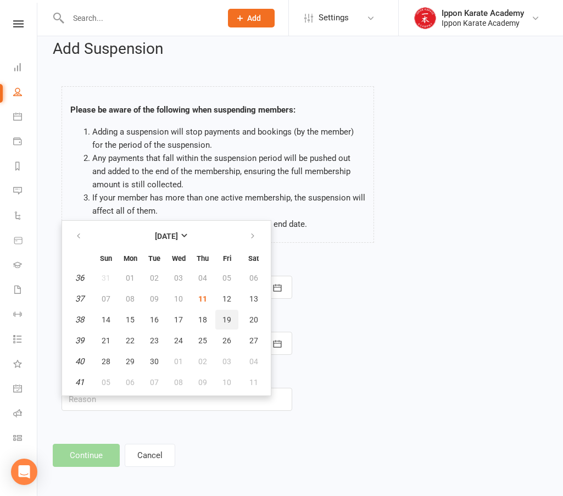
scroll to position [13, 0]
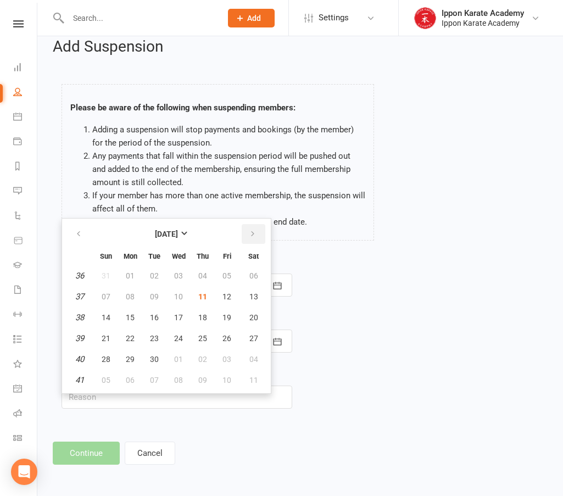
click at [255, 232] on icon "button" at bounding box center [253, 233] width 8 height 9
click at [82, 236] on button "button" at bounding box center [80, 234] width 24 height 20
click at [368, 271] on div "Start Date [DATE] [DATE] Sun Mon Tue Wed Thu Fri Sat 36 31 01 02 03 04 05 06 37…" at bounding box center [300, 340] width 494 height 168
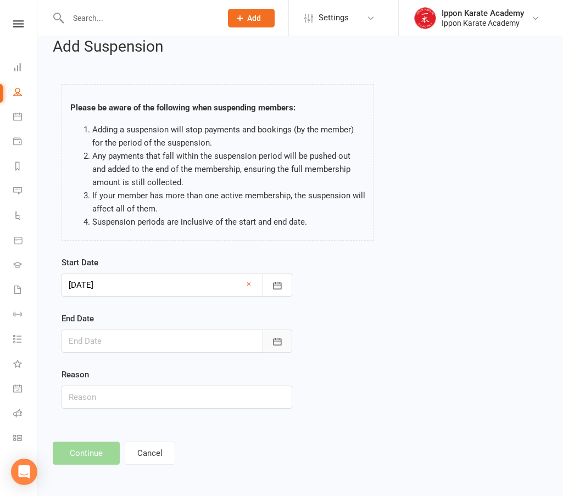
click at [281, 344] on icon "button" at bounding box center [277, 341] width 11 height 11
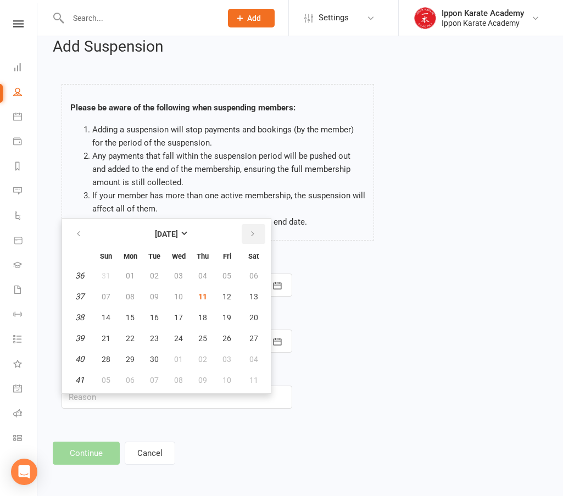
click at [253, 228] on button "button" at bounding box center [254, 234] width 24 height 20
click at [108, 318] on span "12" at bounding box center [106, 317] width 9 height 9
type input "[DATE]"
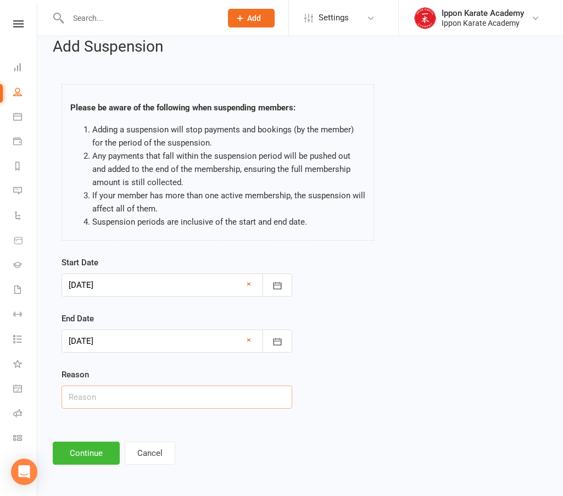
click at [131, 400] on input "text" at bounding box center [176, 396] width 231 height 23
type input "Holiday"
click at [85, 441] on button "Continue" at bounding box center [86, 452] width 67 height 23
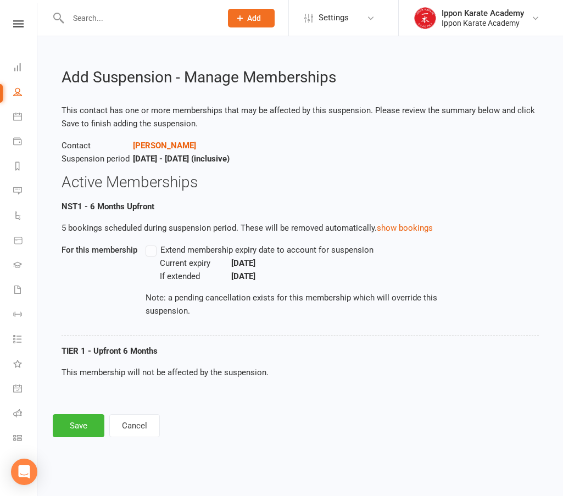
scroll to position [0, 0]
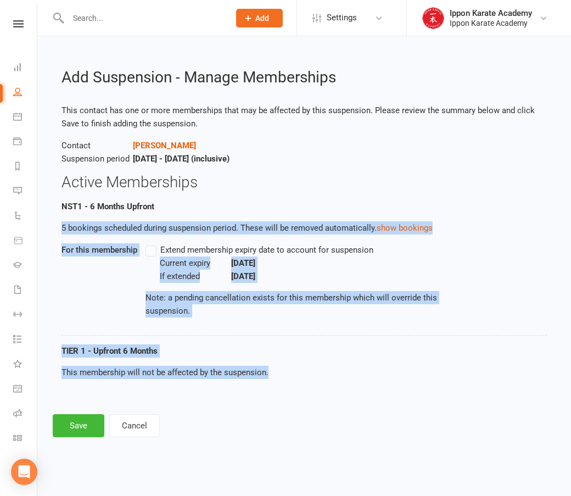
drag, startPoint x: 338, startPoint y: 379, endPoint x: 399, endPoint y: 197, distance: 192.7
click at [399, 197] on div "This contact has one or more memberships that may be affected by this suspensio…" at bounding box center [303, 250] width 485 height 293
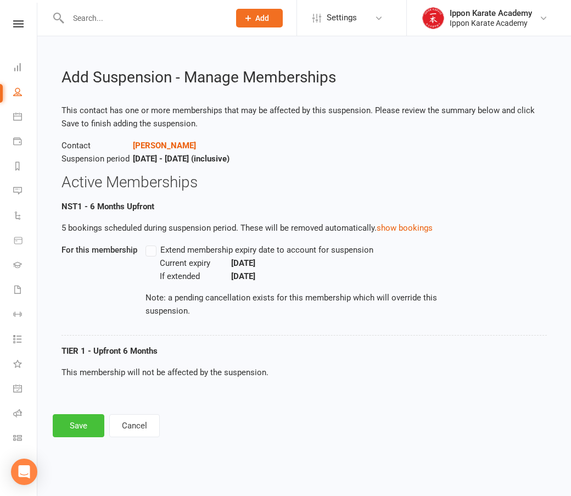
click at [82, 431] on button "Save" at bounding box center [79, 425] width 52 height 23
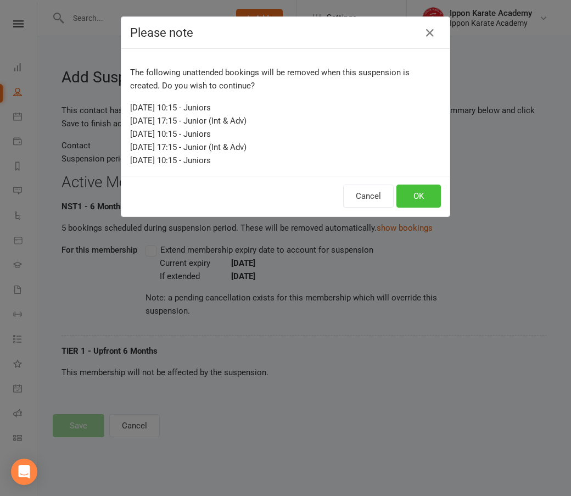
click at [426, 190] on button "OK" at bounding box center [418, 195] width 44 height 23
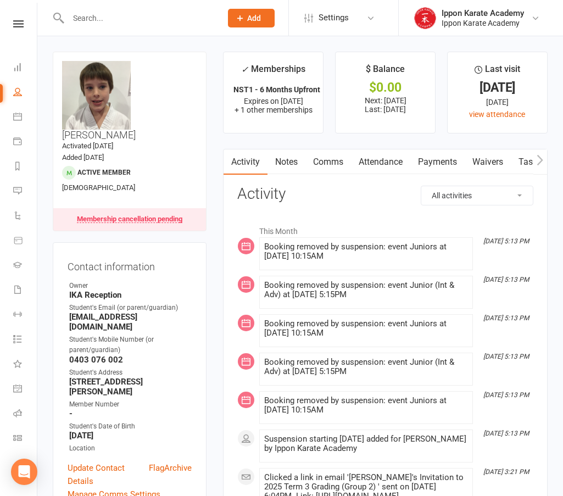
click at [140, 20] on input "text" at bounding box center [139, 17] width 149 height 15
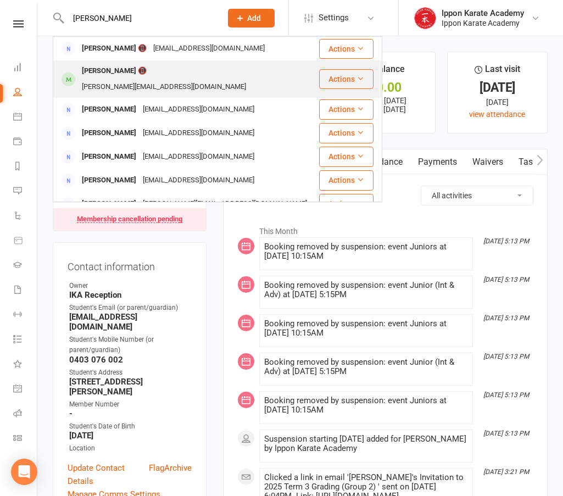
type input "[PERSON_NAME]"
click at [155, 79] on div "[PERSON_NAME][EMAIL_ADDRESS][DOMAIN_NAME]" at bounding box center [164, 87] width 171 height 16
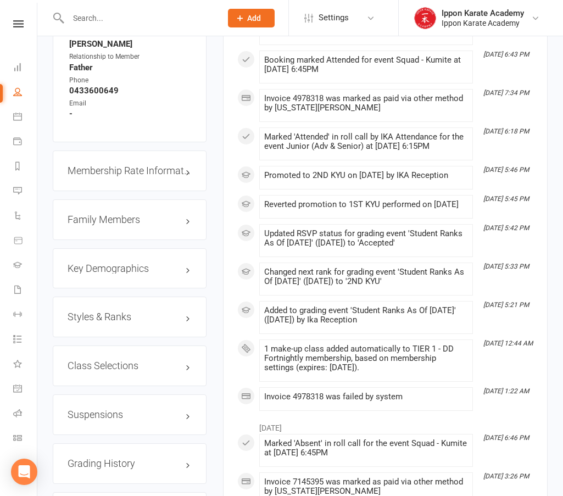
scroll to position [1263, 0]
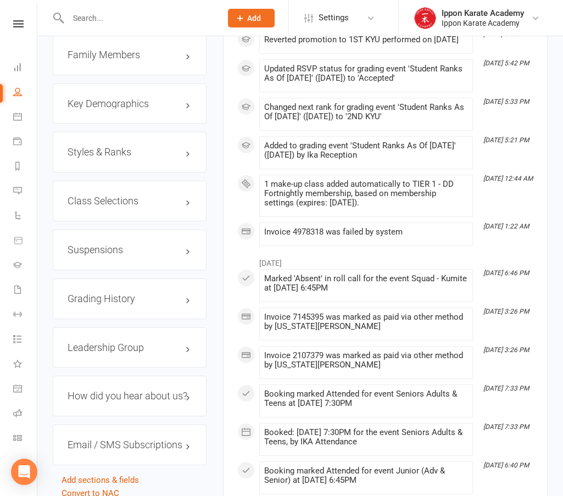
click at [156, 229] on div "Suspensions" at bounding box center [130, 249] width 154 height 41
click at [155, 244] on h3 "Suspensions" at bounding box center [130, 249] width 124 height 11
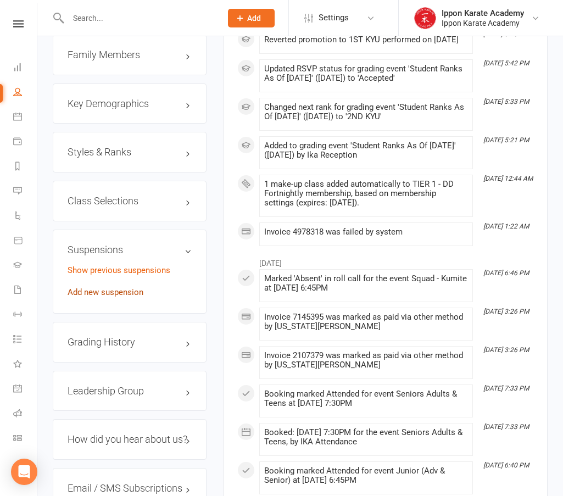
click at [97, 287] on link "Add new suspension" at bounding box center [106, 292] width 76 height 10
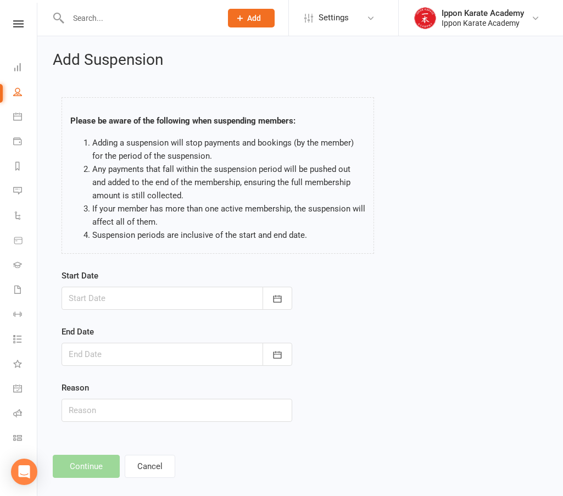
click at [204, 291] on div at bounding box center [176, 298] width 231 height 23
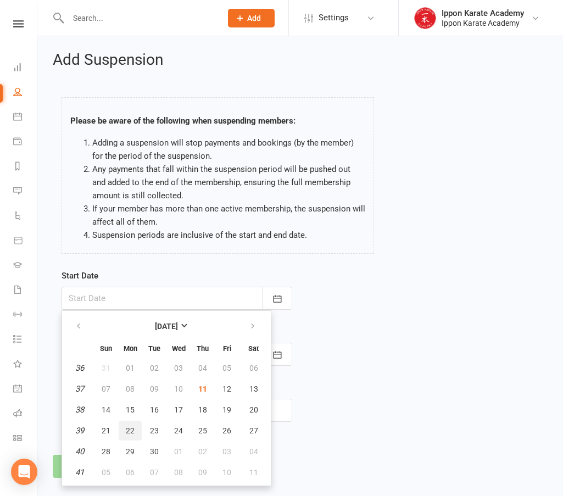
click at [128, 431] on span "22" at bounding box center [130, 430] width 9 height 9
type input "[DATE]"
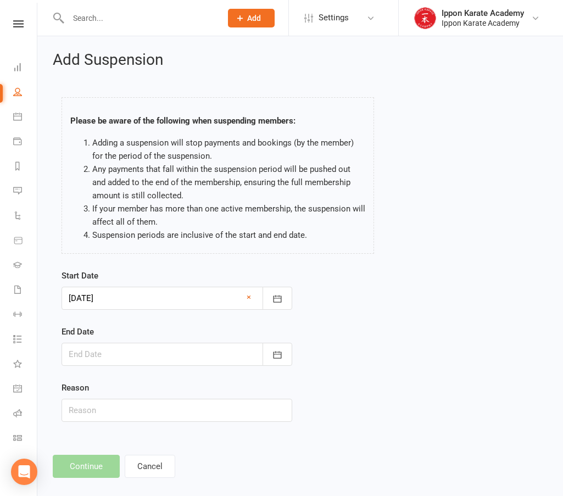
click at [177, 355] on div at bounding box center [176, 354] width 231 height 23
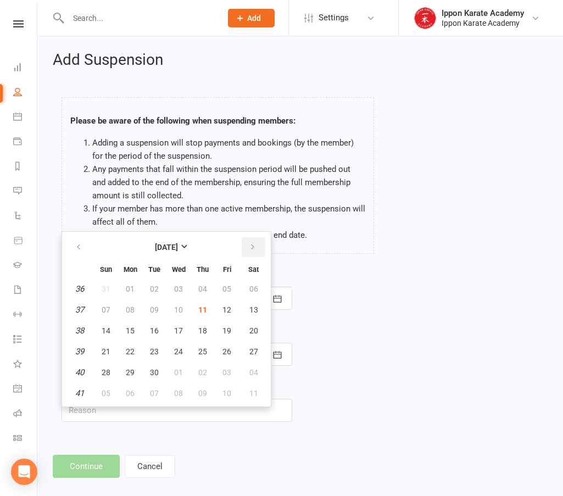
click at [252, 244] on icon "button" at bounding box center [253, 247] width 8 height 9
click at [101, 329] on button "12" at bounding box center [105, 331] width 23 height 20
type input "[DATE]"
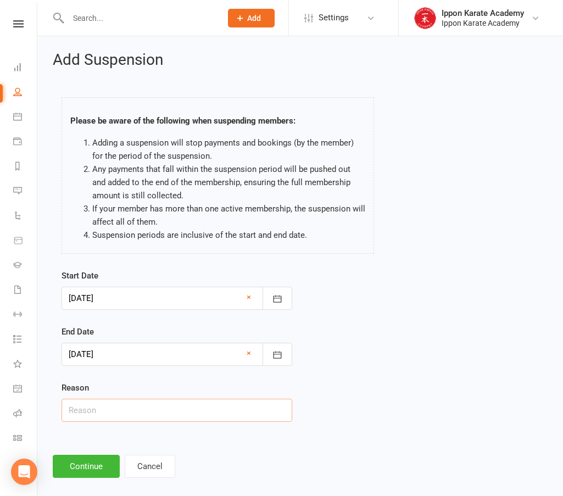
click at [149, 407] on input "text" at bounding box center [176, 410] width 231 height 23
type input "Holiday"
click at [86, 467] on button "Continue" at bounding box center [86, 466] width 67 height 23
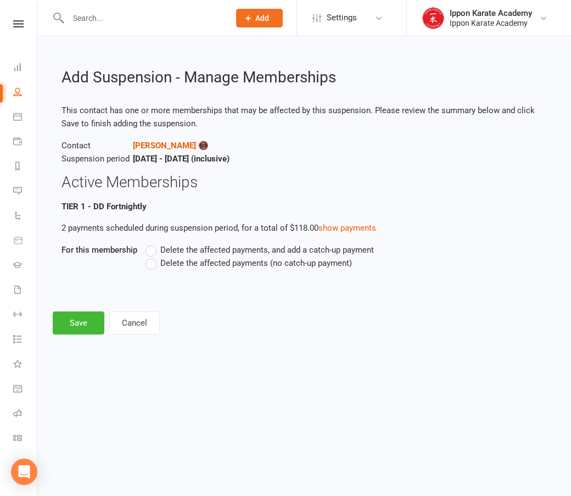
click at [194, 265] on span "Delete the affected payments (no catch-up payment)" at bounding box center [256, 262] width 192 height 12
click at [153, 256] on input "Delete the affected payments (no catch-up payment)" at bounding box center [148, 256] width 7 height 0
click at [70, 318] on button "Save" at bounding box center [79, 322] width 52 height 23
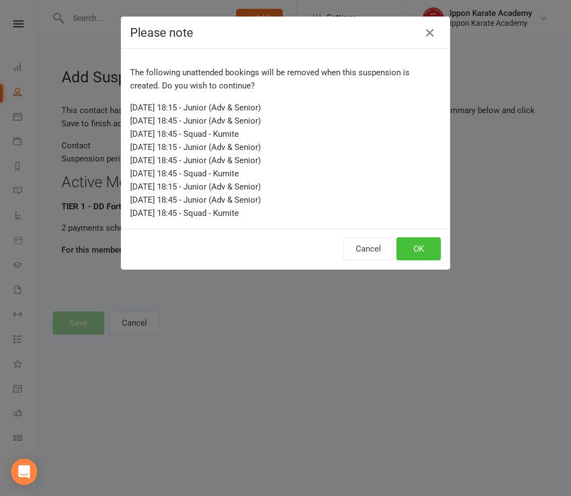
click at [411, 248] on button "OK" at bounding box center [418, 248] width 44 height 23
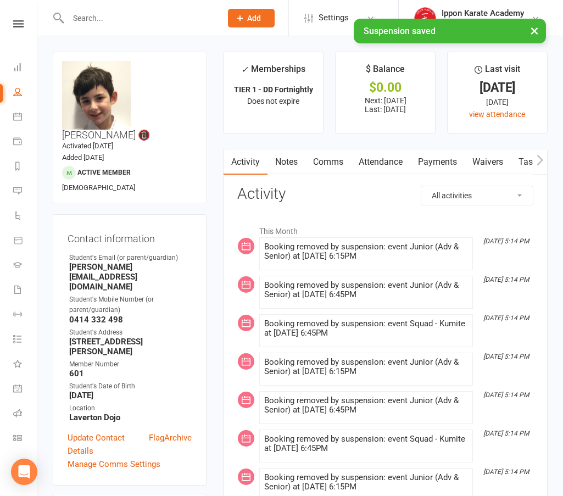
click at [149, 19] on div "× Suspension saved" at bounding box center [274, 19] width 548 height 0
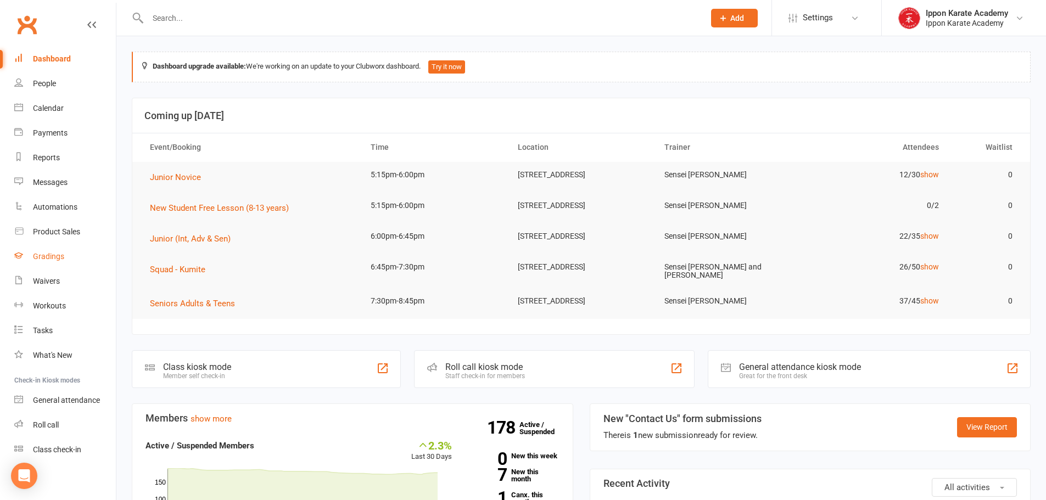
click at [46, 261] on div "Gradings" at bounding box center [48, 256] width 31 height 9
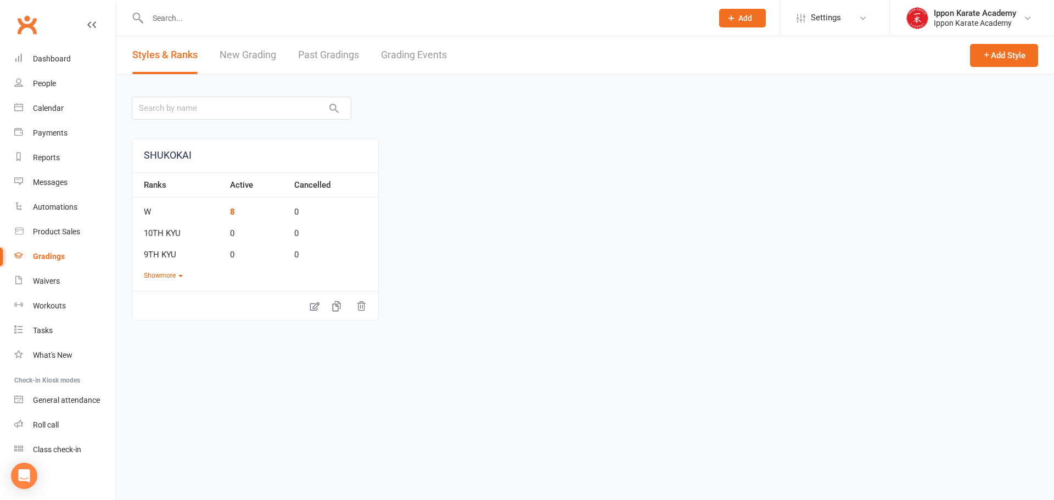
click at [425, 51] on link "Grading Events" at bounding box center [414, 55] width 66 height 38
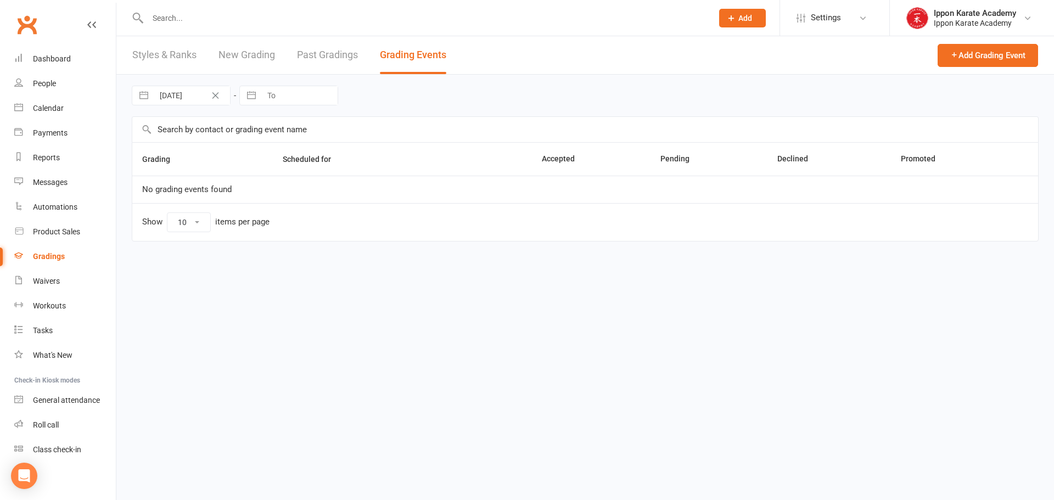
select select "100"
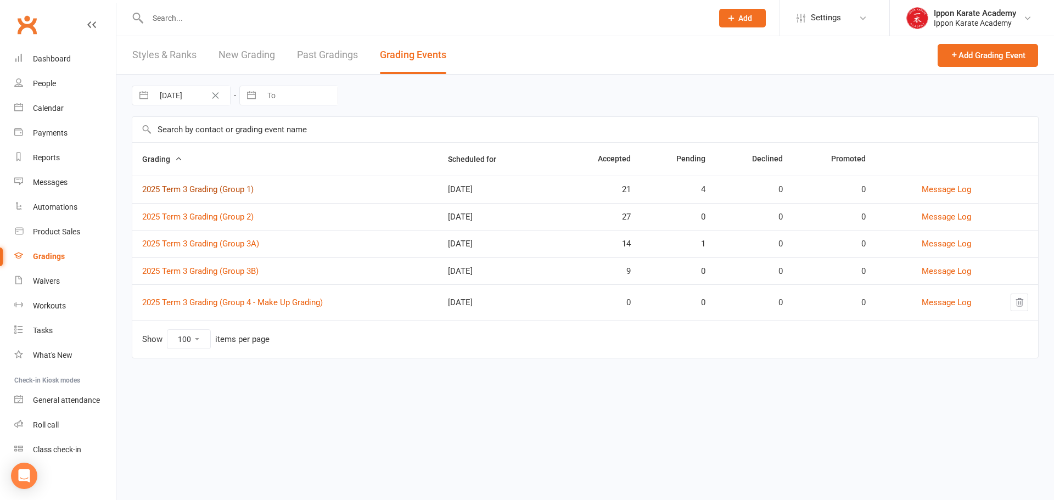
click at [225, 187] on link "2025 Term 3 Grading (Group 1)" at bounding box center [197, 189] width 111 height 10
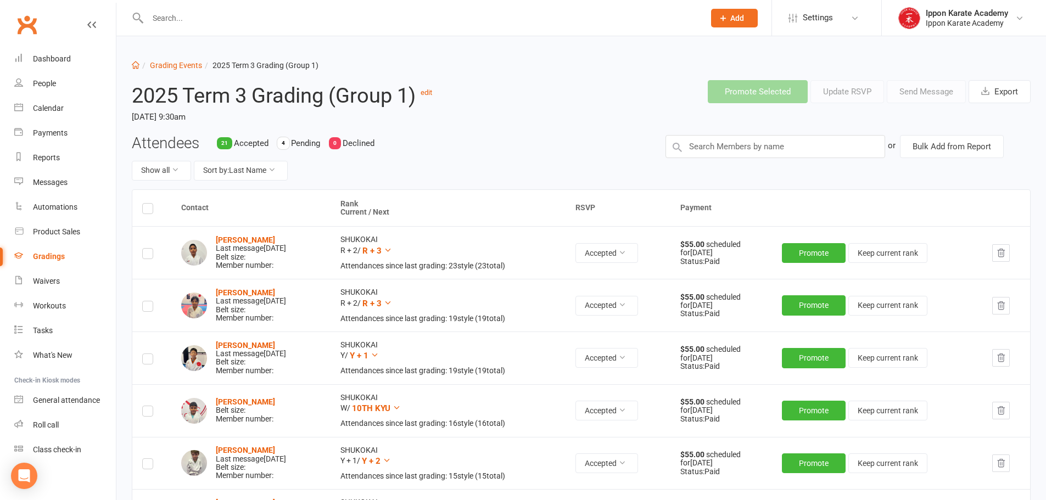
click at [188, 59] on li "Grading Events" at bounding box center [170, 65] width 63 height 12
click at [187, 64] on link "Grading Events" at bounding box center [176, 65] width 52 height 9
select select "100"
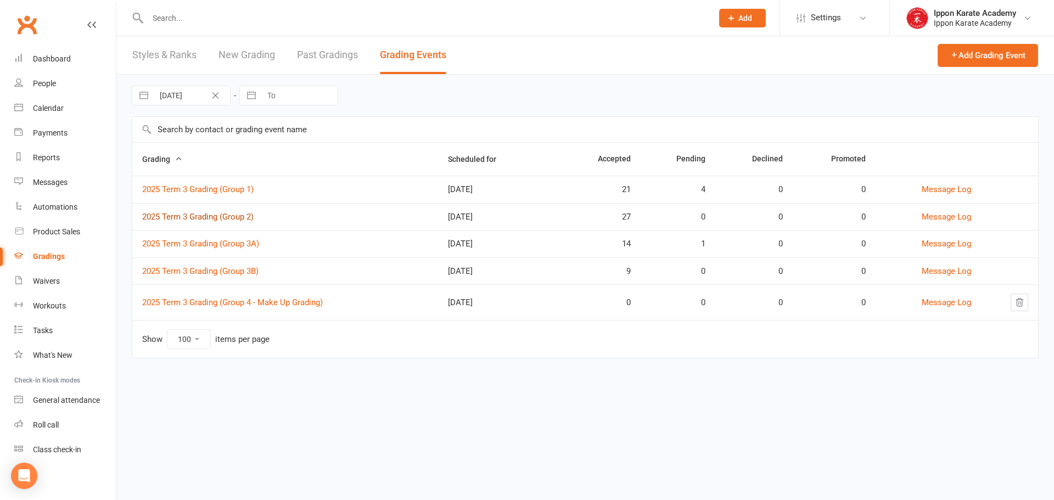
click at [240, 220] on link "2025 Term 3 Grading (Group 2)" at bounding box center [197, 217] width 111 height 10
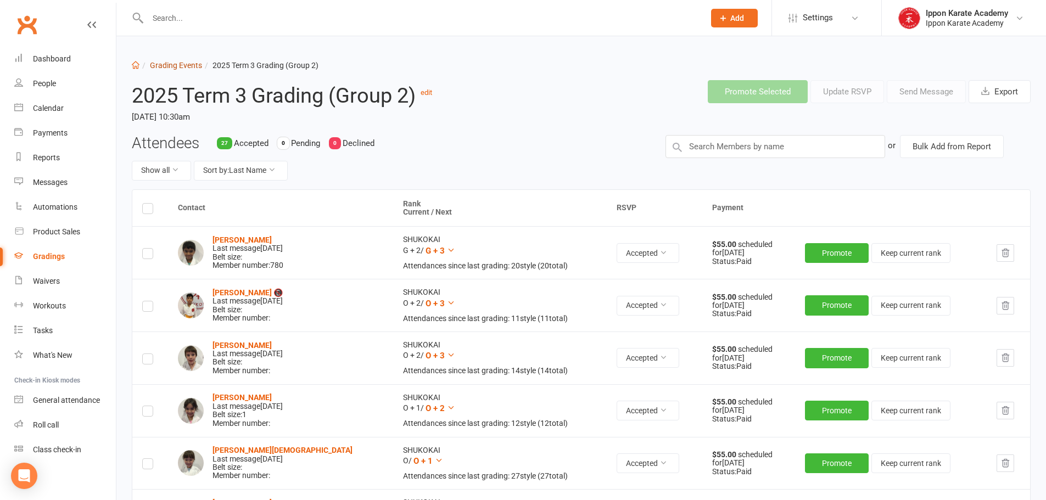
click at [197, 63] on link "Grading Events" at bounding box center [176, 65] width 52 height 9
select select "100"
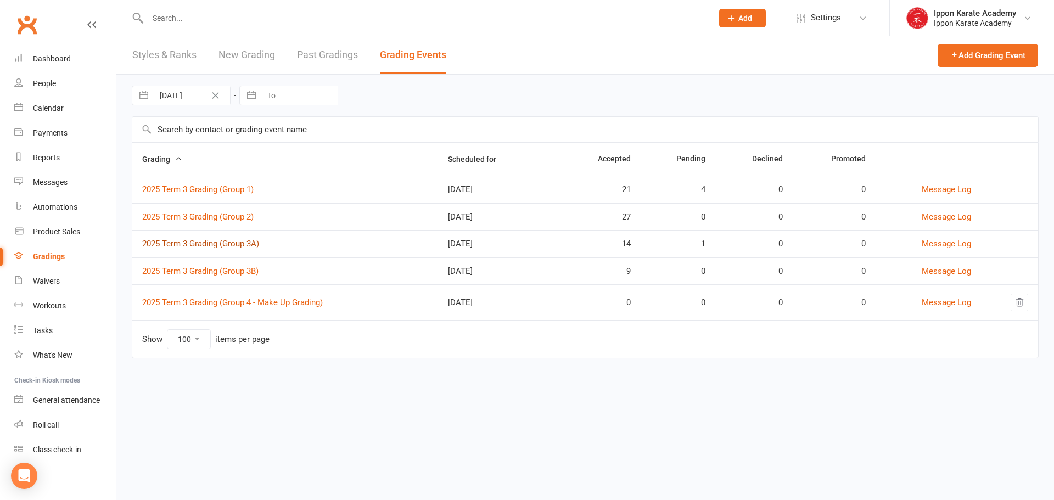
click at [250, 240] on link "2025 Term 3 Grading (Group 3A)" at bounding box center [200, 244] width 117 height 10
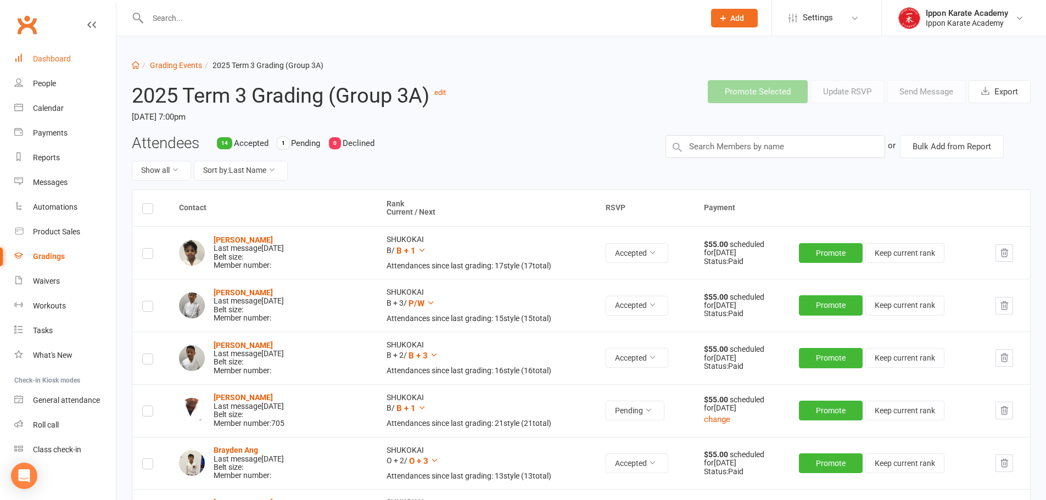
click at [48, 59] on div "Dashboard" at bounding box center [52, 58] width 38 height 9
